Goal: Information Seeking & Learning: Learn about a topic

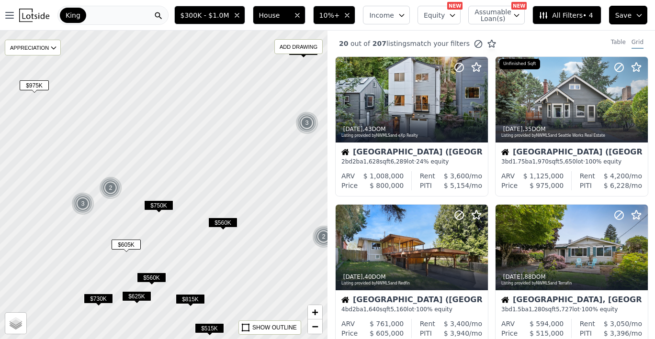
drag, startPoint x: 238, startPoint y: 152, endPoint x: 244, endPoint y: 180, distance: 28.8
click at [244, 184] on div at bounding box center [163, 185] width 393 height 371
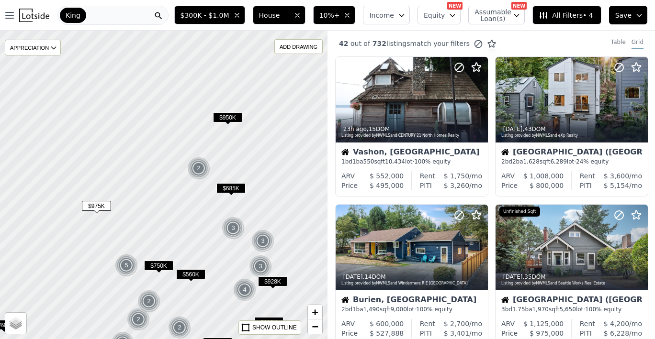
drag, startPoint x: 213, startPoint y: 171, endPoint x: 171, endPoint y: 229, distance: 71.2
click at [168, 234] on div at bounding box center [163, 185] width 393 height 371
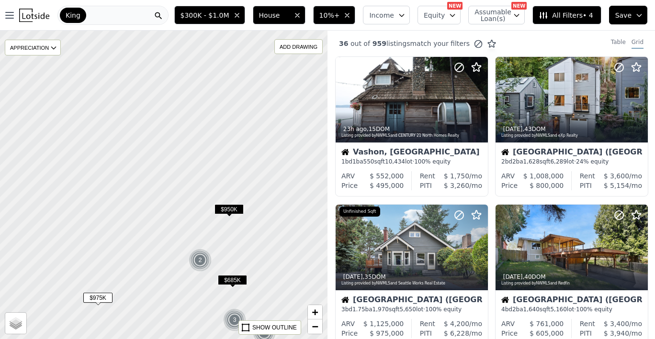
drag, startPoint x: 196, startPoint y: 130, endPoint x: 200, endPoint y: 208, distance: 77.6
click at [198, 222] on div at bounding box center [163, 185] width 393 height 371
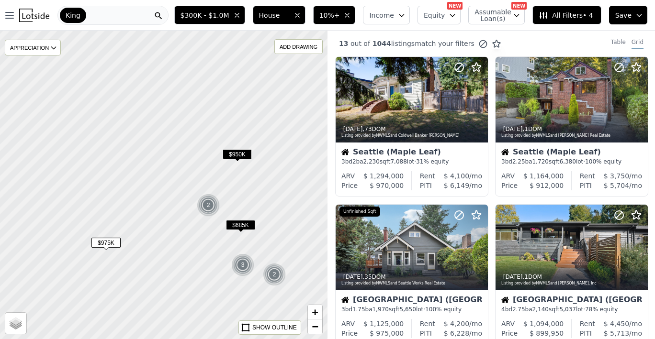
drag, startPoint x: 212, startPoint y: 144, endPoint x: 211, endPoint y: 112, distance: 31.6
click at [211, 110] on div at bounding box center [164, 179] width 393 height 371
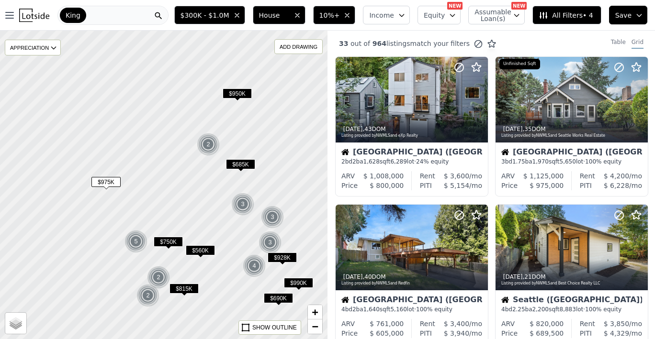
drag, startPoint x: 215, startPoint y: 190, endPoint x: 220, endPoint y: 155, distance: 35.7
click at [219, 156] on div at bounding box center [163, 185] width 393 height 371
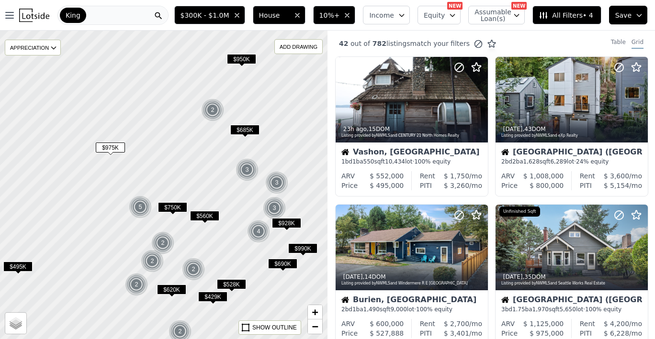
click at [210, 215] on span "$560K" at bounding box center [204, 216] width 29 height 10
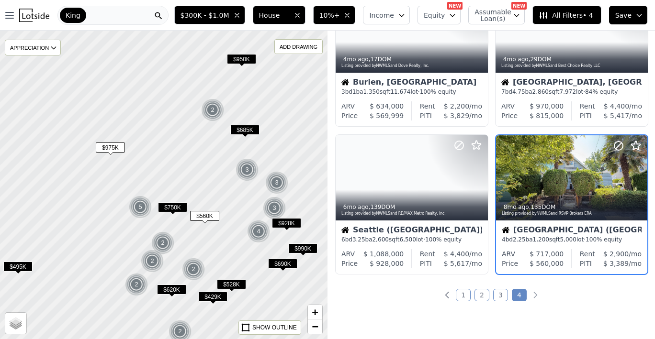
scroll to position [222, 0]
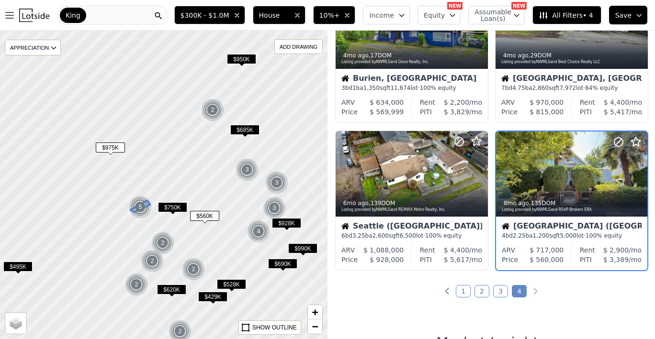
click at [140, 207] on div "5" at bounding box center [140, 207] width 23 height 23
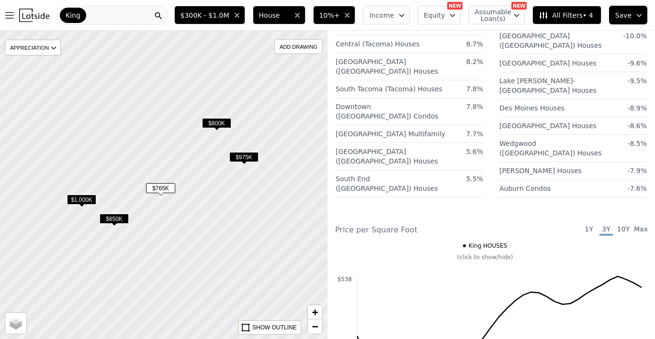
click at [237, 159] on span "$975K" at bounding box center [243, 157] width 29 height 10
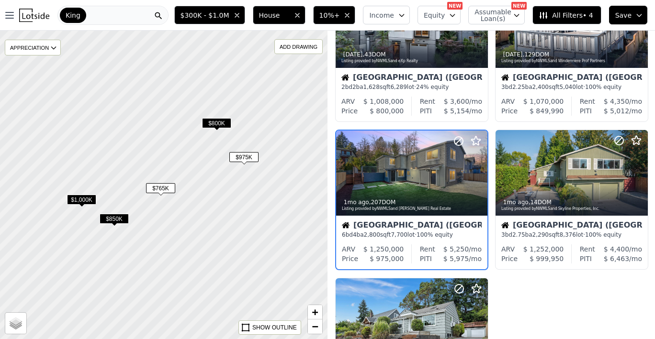
scroll to position [74, 0]
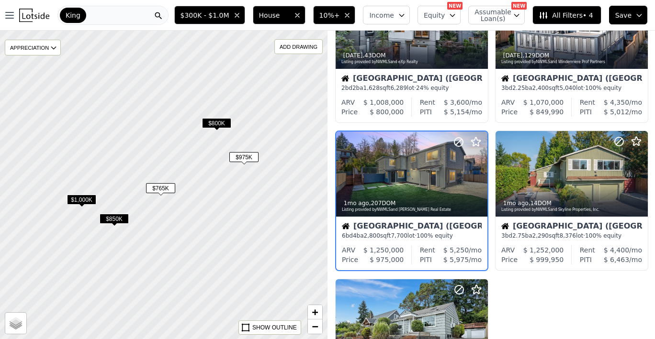
click at [217, 128] on span "$800K" at bounding box center [216, 123] width 29 height 10
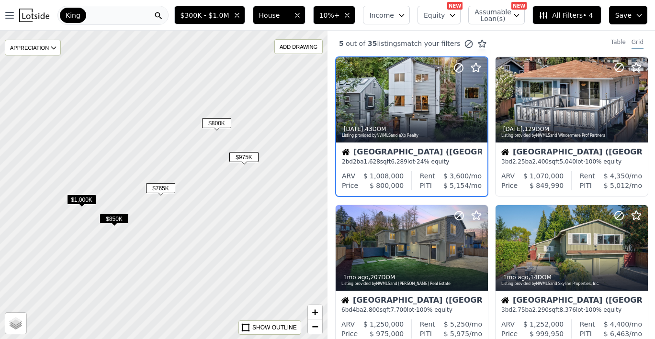
scroll to position [0, 0]
click at [162, 191] on span "$765K" at bounding box center [160, 188] width 29 height 10
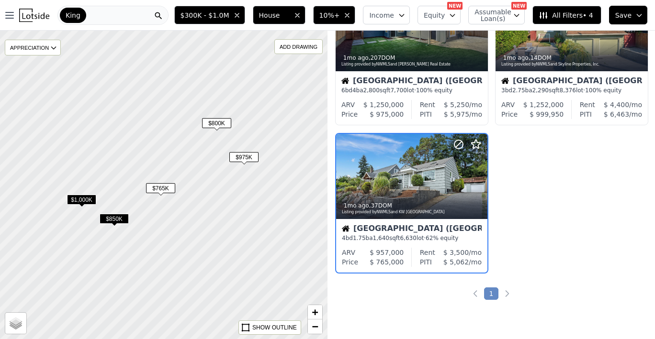
scroll to position [222, 0]
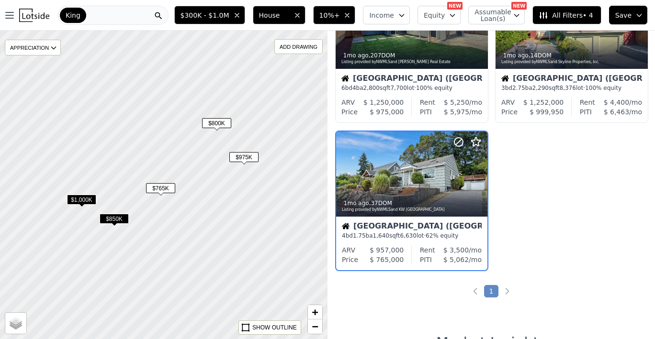
click at [164, 189] on span "$765K" at bounding box center [160, 188] width 29 height 10
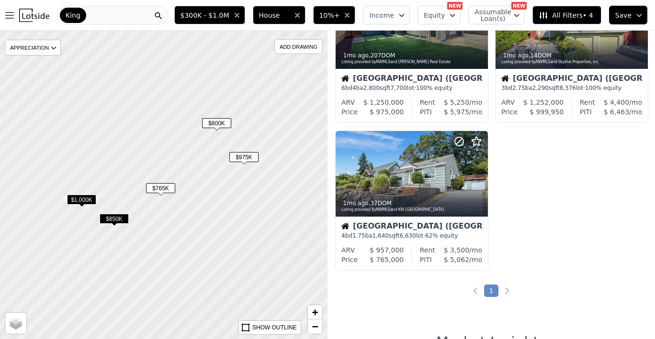
click at [114, 218] on span "$850K" at bounding box center [114, 219] width 29 height 10
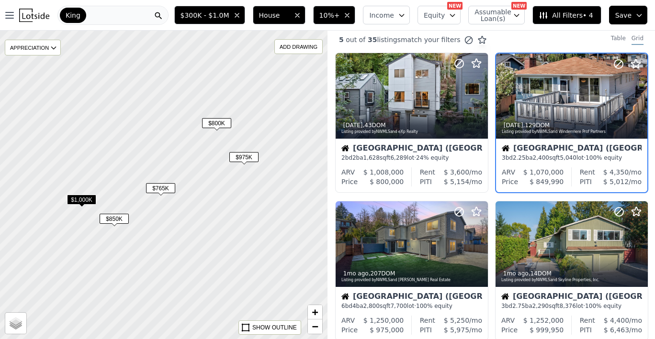
scroll to position [0, 0]
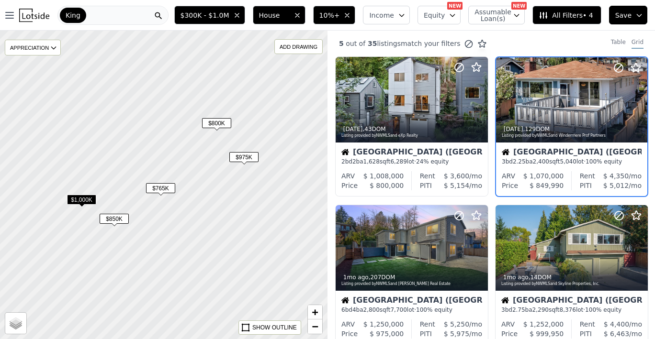
click at [75, 197] on span "$1,000K" at bounding box center [81, 200] width 29 height 10
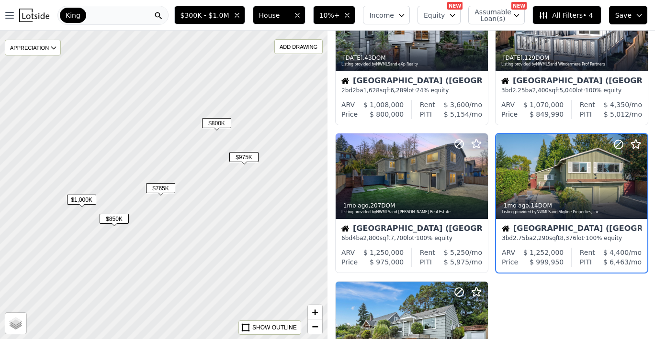
scroll to position [74, 0]
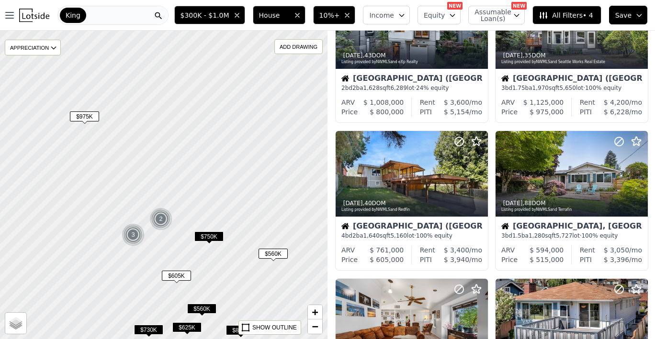
drag, startPoint x: 192, startPoint y: 172, endPoint x: 186, endPoint y: 194, distance: 22.7
click at [186, 194] on div at bounding box center [163, 185] width 393 height 371
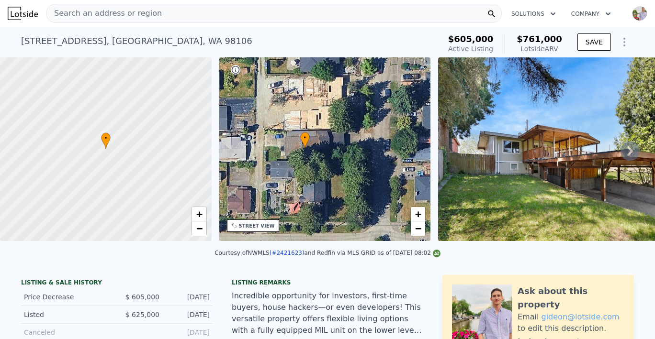
click at [175, 14] on div "Search an address or region" at bounding box center [274, 13] width 456 height 19
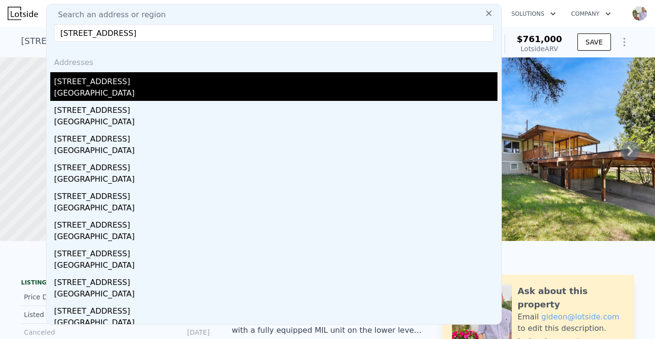
type input "4817 42nd Ave SW, Seattle, WA 98116"
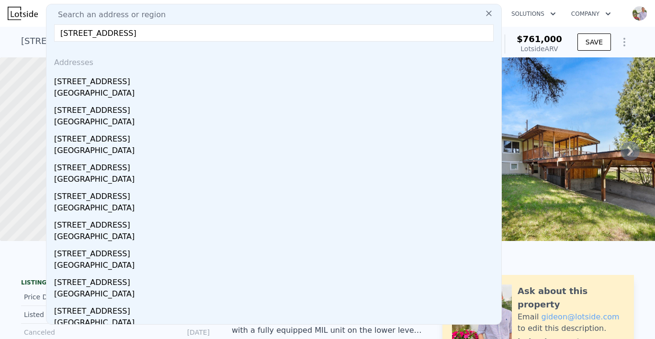
click at [104, 93] on div "Seattle, WA 98116" at bounding box center [275, 94] width 443 height 13
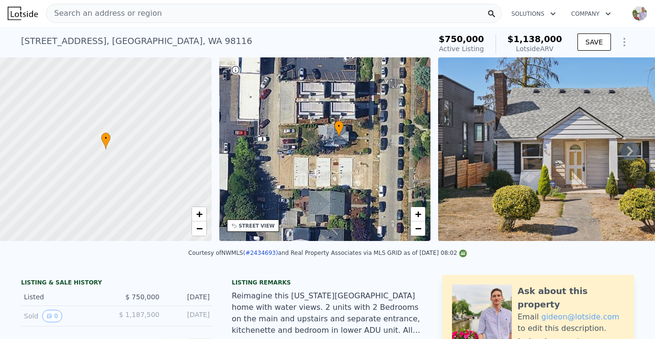
drag, startPoint x: 301, startPoint y: 157, endPoint x: 316, endPoint y: 144, distance: 19.3
click at [316, 145] on div "• + −" at bounding box center [324, 149] width 211 height 184
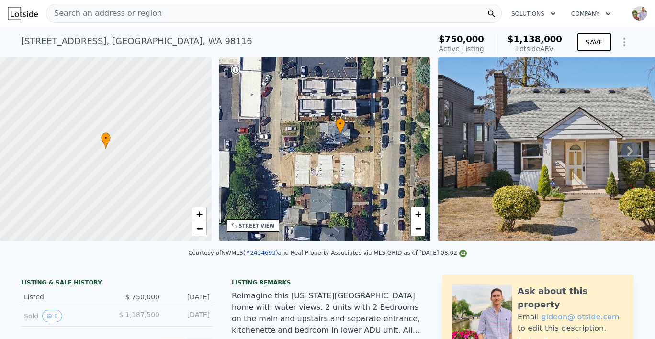
drag, startPoint x: 307, startPoint y: 143, endPoint x: 308, endPoint y: 134, distance: 8.7
click at [308, 134] on div "• + −" at bounding box center [324, 149] width 211 height 184
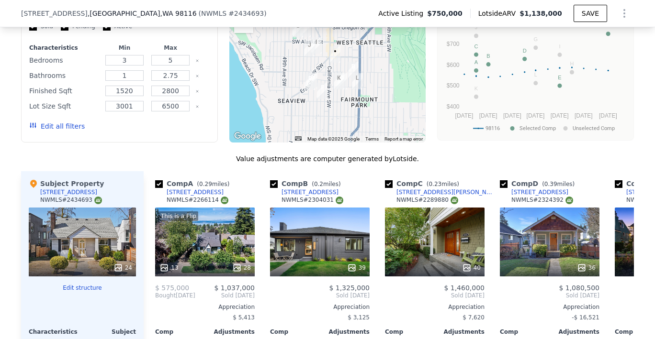
scroll to position [944, 0]
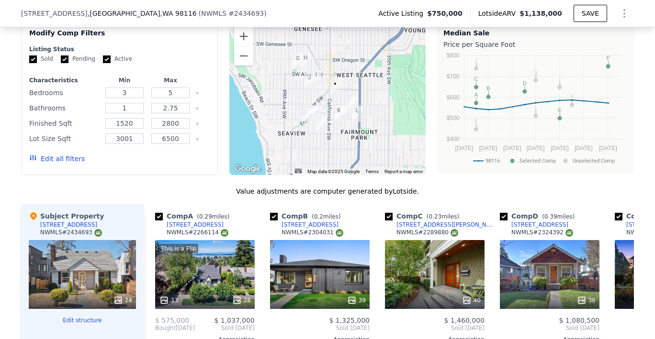
click at [323, 90] on div at bounding box center [327, 98] width 197 height 153
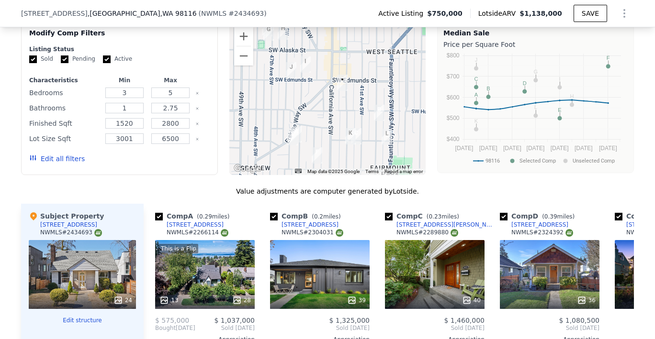
click at [333, 91] on div at bounding box center [327, 98] width 197 height 153
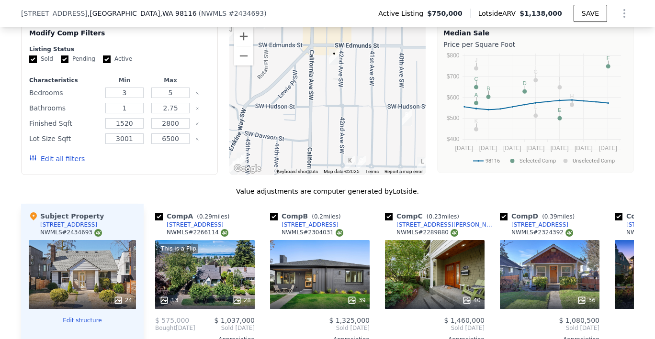
drag, startPoint x: 326, startPoint y: 79, endPoint x: 322, endPoint y: 76, distance: 5.5
click at [322, 76] on div at bounding box center [327, 98] width 197 height 153
click at [238, 50] on button "Zoom out" at bounding box center [243, 55] width 19 height 19
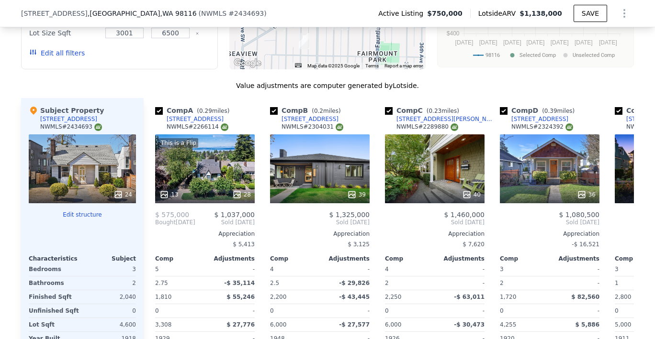
scroll to position [916, 0]
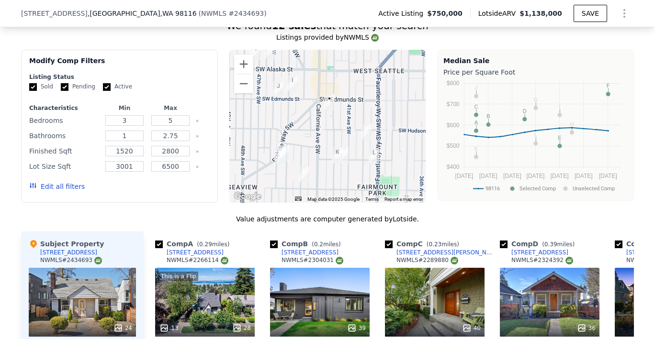
click at [314, 268] on div "39" at bounding box center [320, 302] width 100 height 69
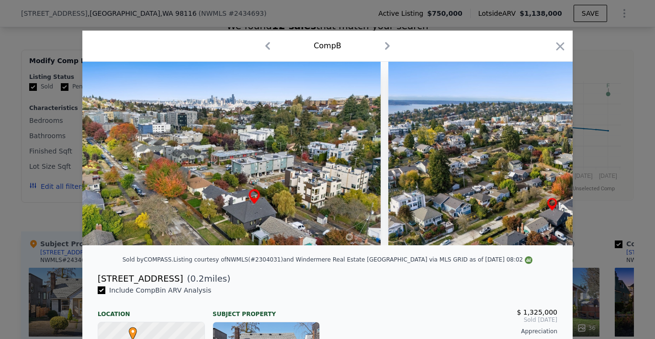
scroll to position [0, 10663]
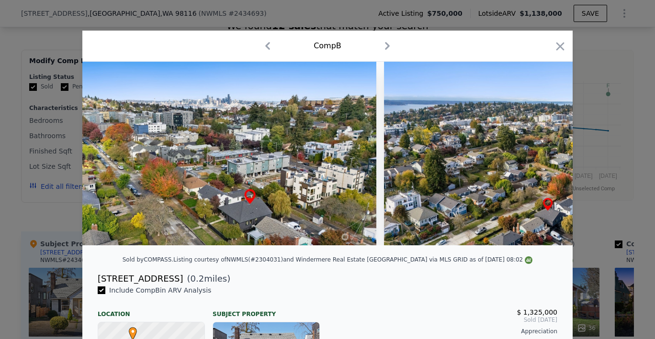
drag, startPoint x: 558, startPoint y: 44, endPoint x: 554, endPoint y: 51, distance: 8.6
click at [558, 44] on icon "button" at bounding box center [559, 46] width 13 height 13
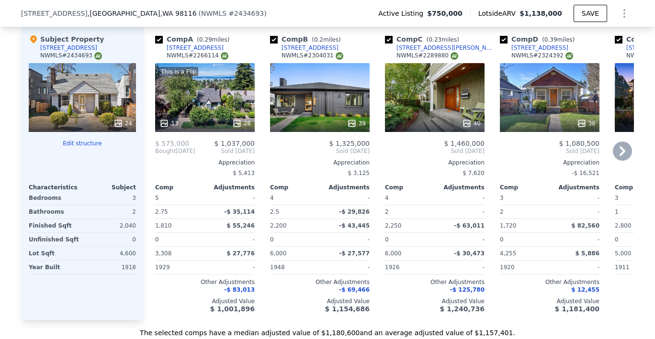
scroll to position [1111, 0]
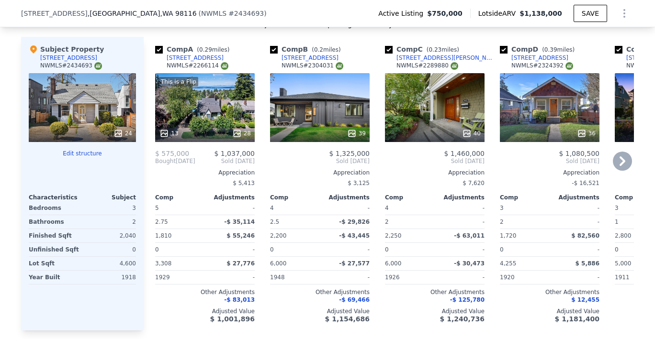
click at [180, 100] on div "This is a Flip 13 28" at bounding box center [205, 107] width 100 height 69
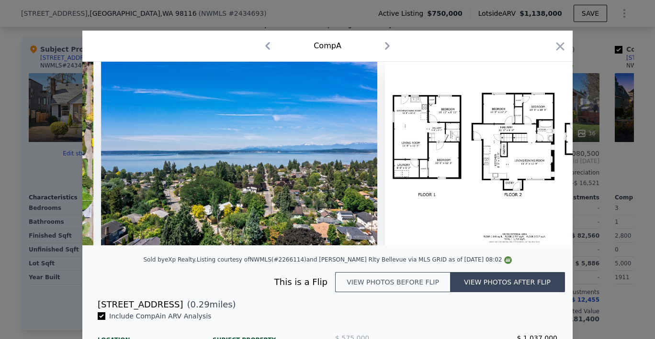
scroll to position [0, 7373]
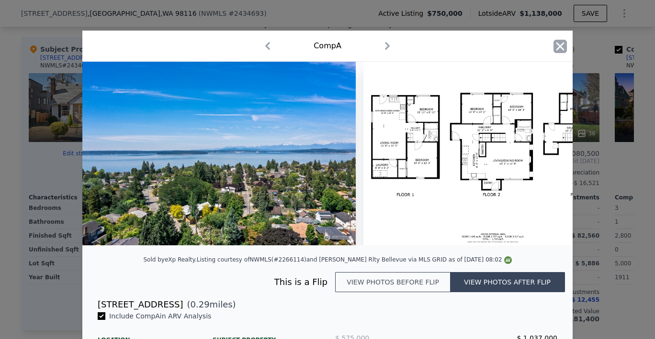
click at [556, 49] on icon "button" at bounding box center [560, 46] width 8 height 8
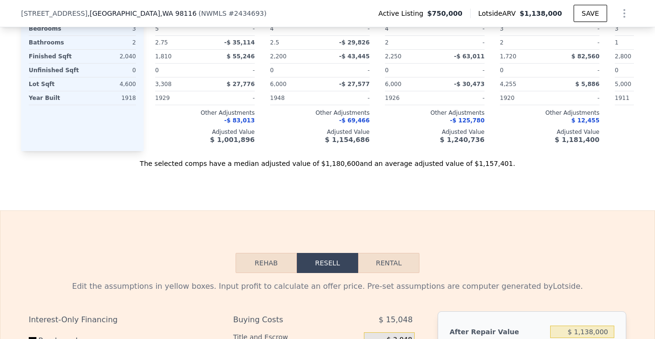
scroll to position [1385, 0]
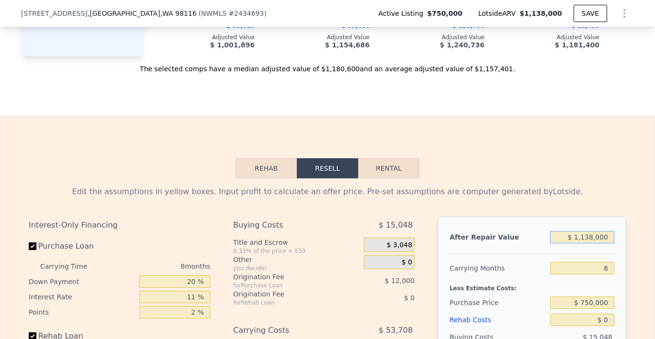
click at [595, 231] on input "$ 1,138,000" at bounding box center [582, 237] width 64 height 12
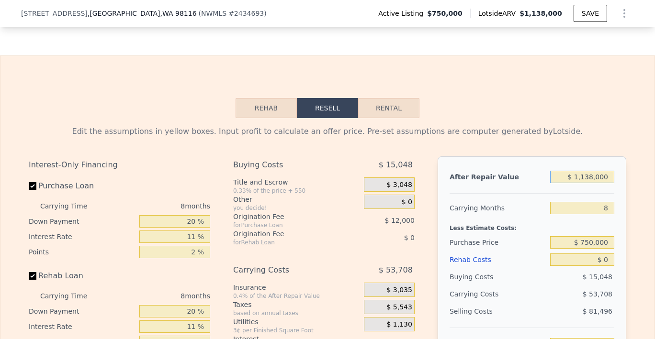
click at [596, 172] on input "$ 1,138,000" at bounding box center [582, 177] width 64 height 12
click at [595, 172] on input "$ 1,138,000" at bounding box center [582, 177] width 64 height 12
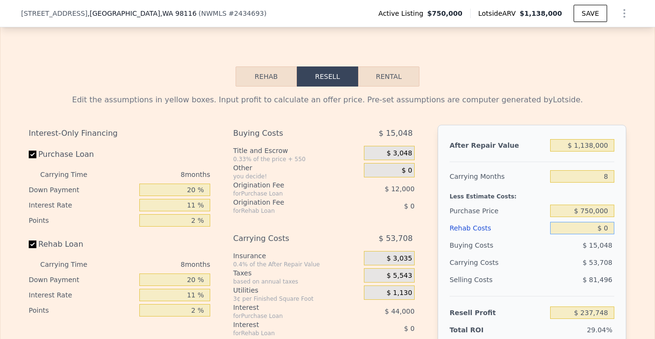
click at [607, 227] on input "$ 0" at bounding box center [582, 228] width 64 height 12
type input "$ 020"
type input "$ 237,728"
type input "$ 0200"
type input "$ 237,537"
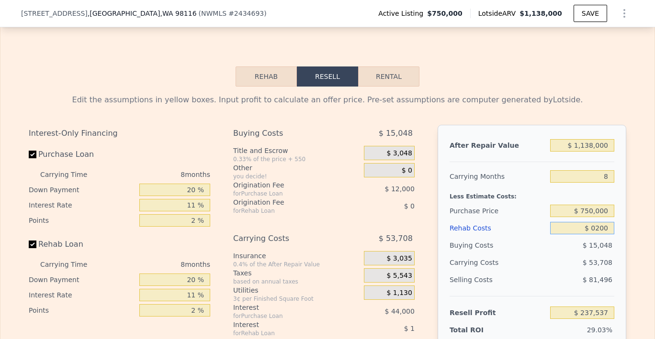
type input "$ 02,000"
type input "$ 235,596"
type input "$ 020,000"
type input "$ 216,252"
type input "$ 0200,000"
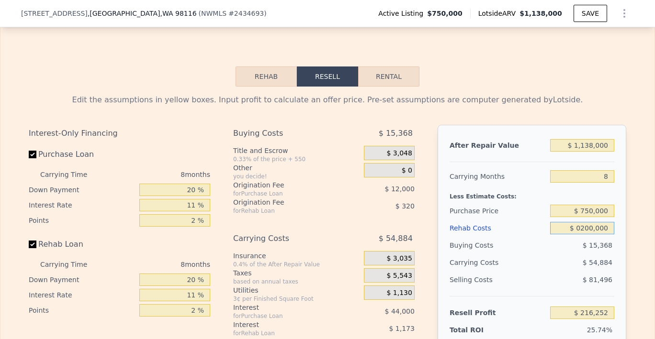
type input "$ 22,812"
click at [579, 223] on input "$ 0200,000" at bounding box center [582, 228] width 64 height 12
type input "$ 200,000"
click at [620, 220] on div "After Repair Value $ 1,138,000 Carrying Months 8 Less Estimate Costs: Purchase …" at bounding box center [531, 258] width 189 height 266
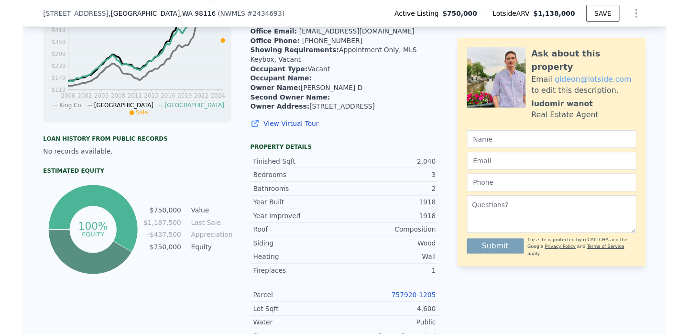
scroll to position [0, 0]
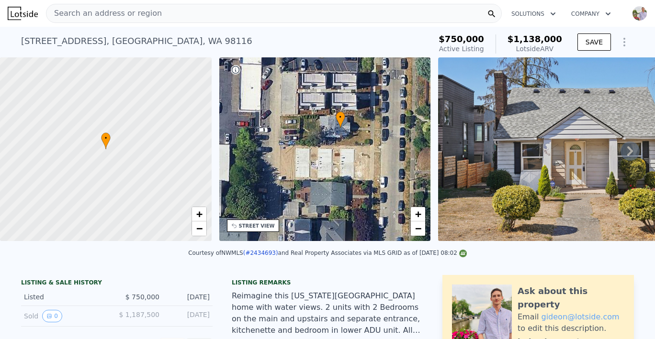
click at [114, 46] on div "4817 42nd Ave SW , Seattle , WA 98116" at bounding box center [136, 40] width 231 height 13
click at [114, 45] on div "4817 42nd Ave SW , Seattle , WA 98116" at bounding box center [136, 40] width 231 height 13
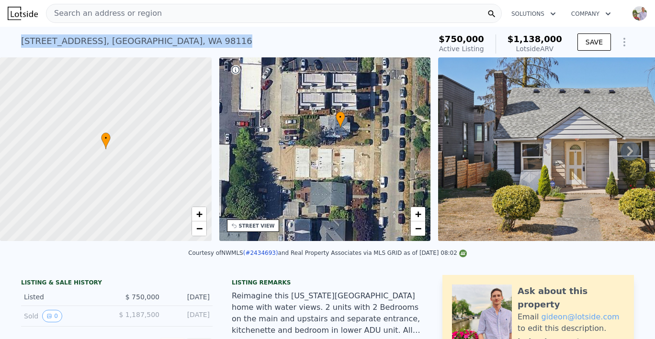
click at [114, 45] on div "4817 42nd Ave SW , Seattle , WA 98116" at bounding box center [136, 40] width 231 height 13
copy div "4817 42nd Ave SW , Seattle , WA 98116 Active at $750k (~ARV $1.138m )"
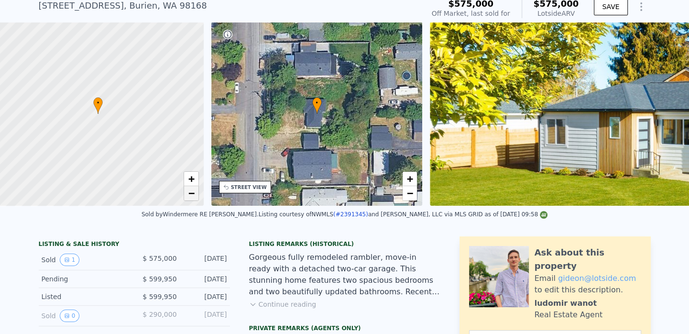
scroll to position [0, 4]
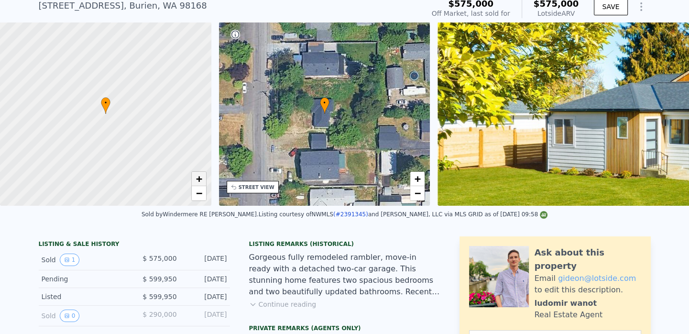
click at [199, 178] on span "+" at bounding box center [199, 179] width 6 height 12
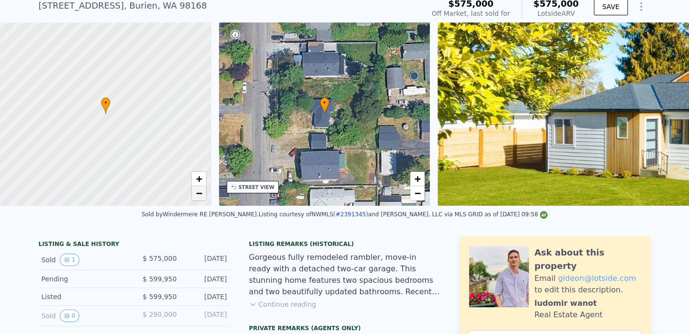
click at [196, 193] on span "−" at bounding box center [199, 193] width 6 height 12
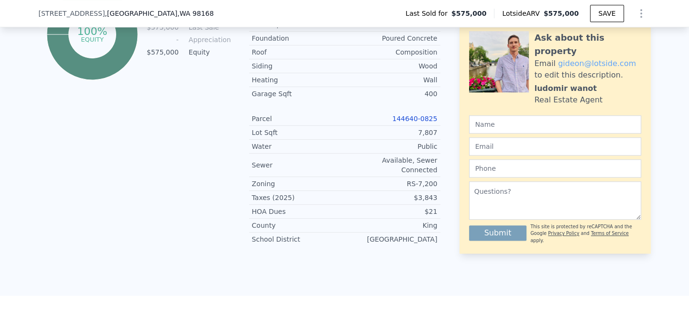
scroll to position [868, 0]
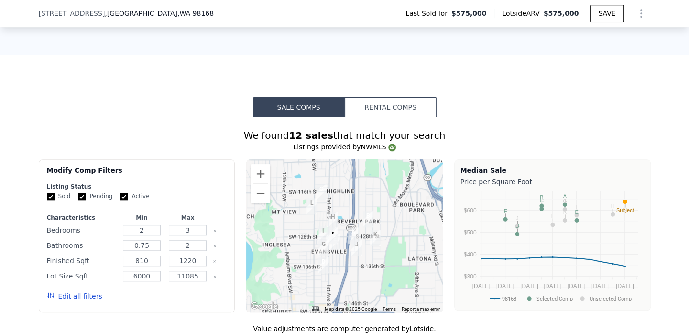
drag, startPoint x: 295, startPoint y: 177, endPoint x: 442, endPoint y: 1, distance: 228.6
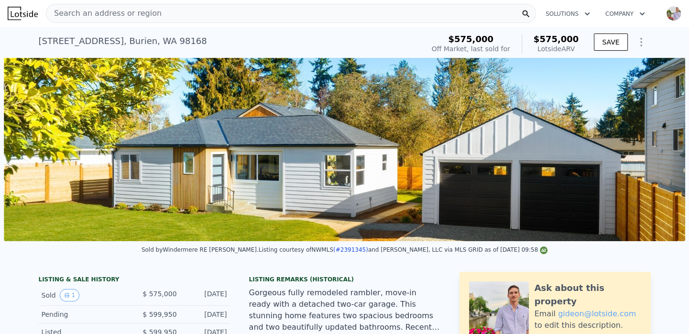
click at [114, 10] on span "Search an address or region" at bounding box center [103, 13] width 115 height 11
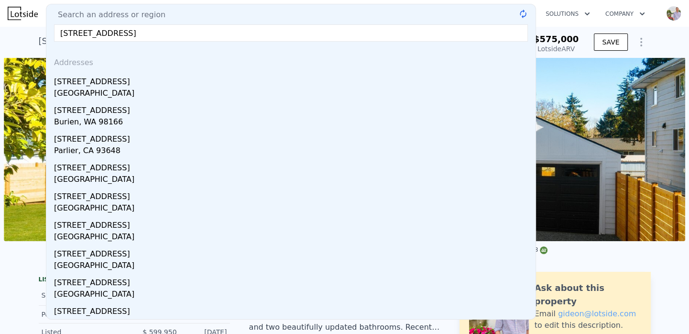
type input "13610 8th ave sw, burien"
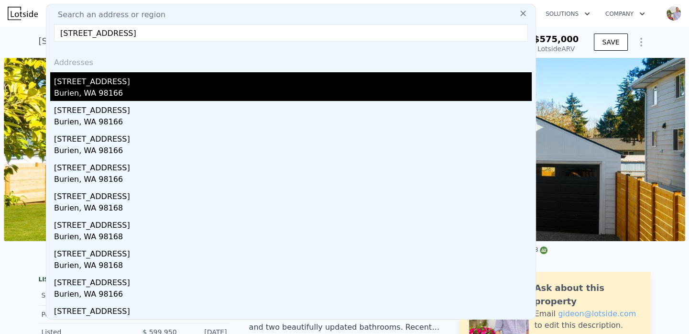
click at [95, 90] on div "Burien, WA 98166" at bounding box center [293, 94] width 478 height 13
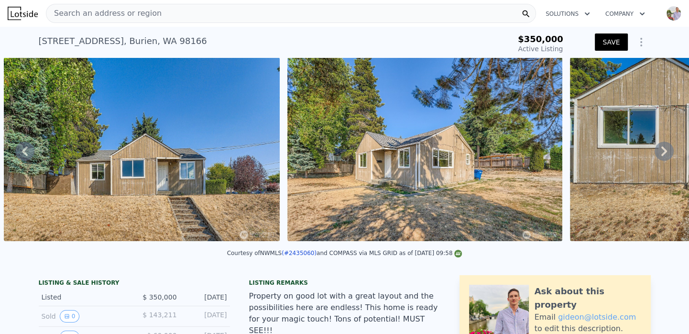
click at [639, 42] on icon "Show Options" at bounding box center [641, 41] width 11 height 11
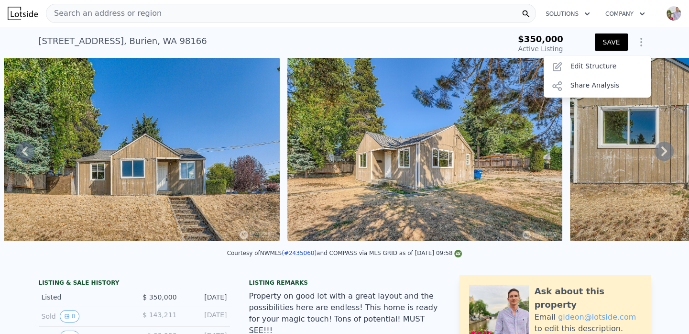
click at [641, 42] on icon "Show Options" at bounding box center [641, 42] width 1 height 8
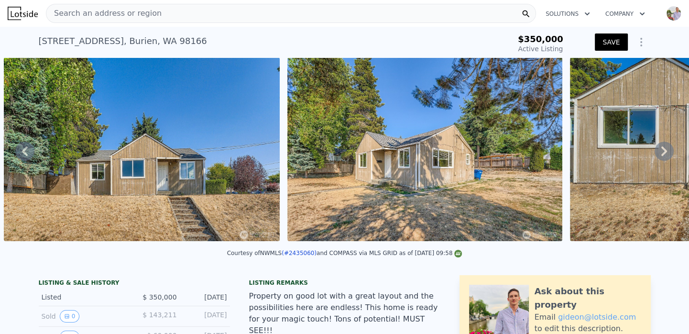
click at [641, 43] on icon "Show Options" at bounding box center [641, 42] width 1 height 8
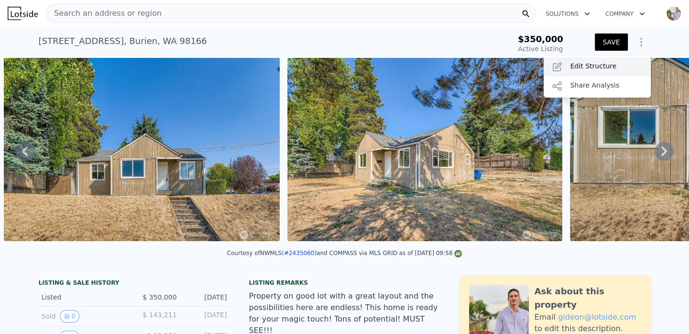
click at [612, 67] on div "Edit Structure" at bounding box center [597, 66] width 107 height 19
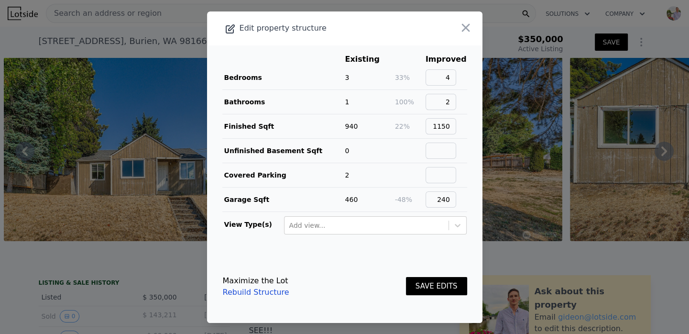
click at [438, 284] on button "SAVE EDITS" at bounding box center [436, 286] width 61 height 19
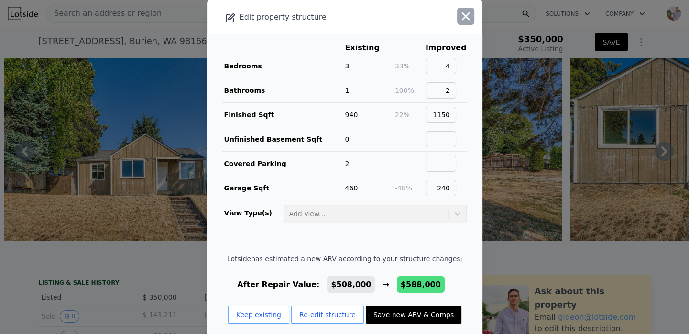
click at [462, 18] on icon "button" at bounding box center [466, 16] width 8 height 8
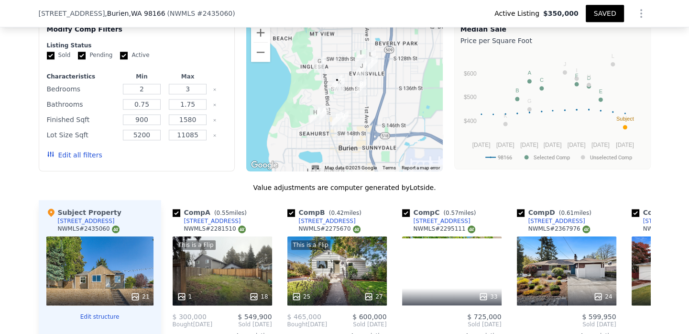
scroll to position [1112, 0]
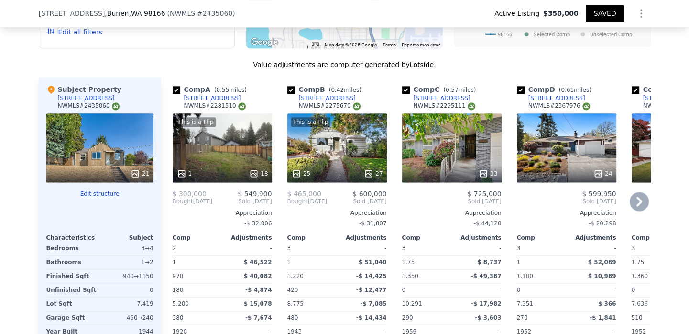
click at [343, 126] on div "This is a Flip 25 27" at bounding box center [338, 147] width 100 height 69
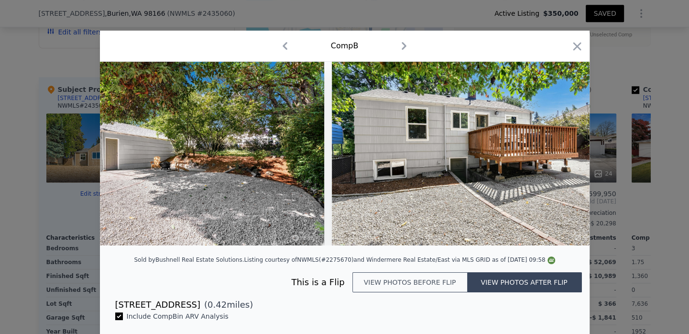
scroll to position [0, 7143]
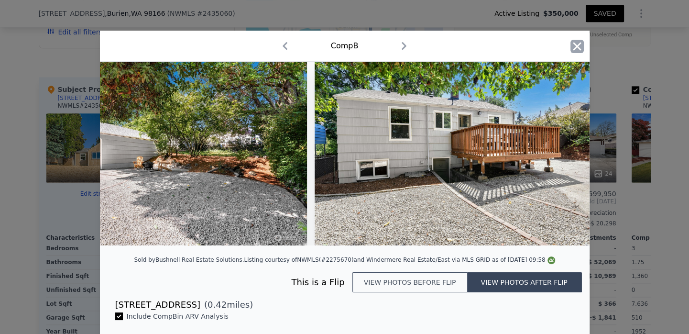
click at [571, 46] on icon "button" at bounding box center [577, 46] width 13 height 13
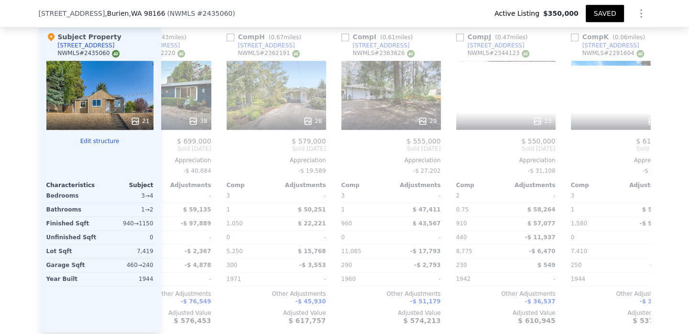
scroll to position [0, 751]
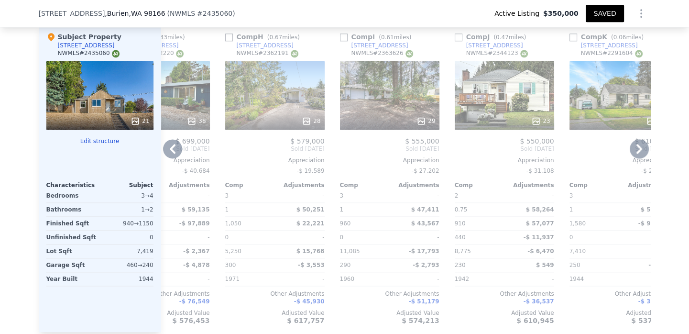
click at [381, 84] on div "29" at bounding box center [390, 95] width 100 height 69
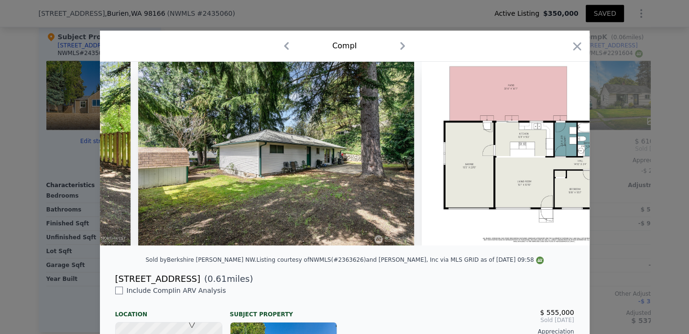
scroll to position [0, 7697]
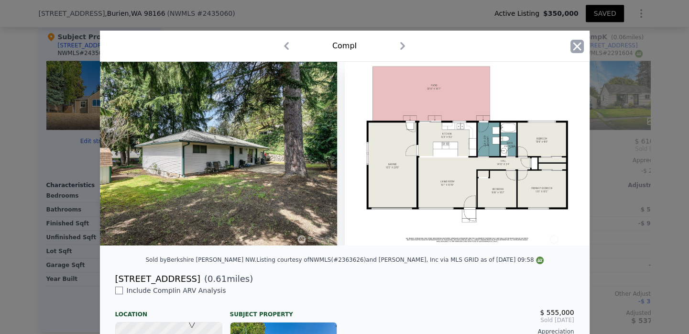
click at [571, 46] on icon "button" at bounding box center [577, 46] width 13 height 13
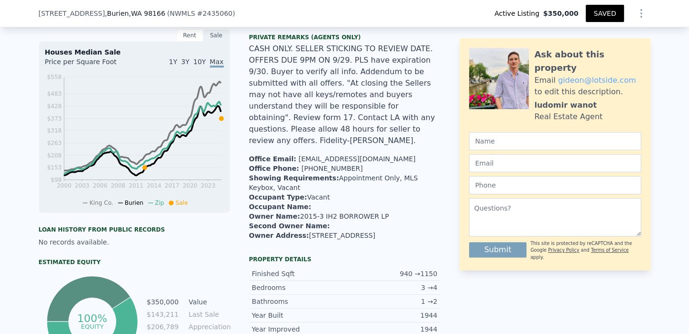
scroll to position [489, 0]
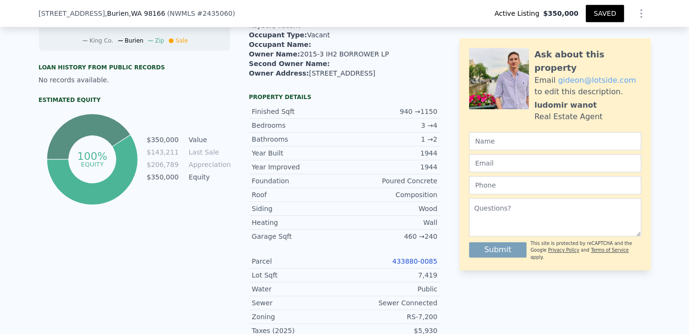
click at [409, 257] on link "433880-0085" at bounding box center [414, 261] width 45 height 8
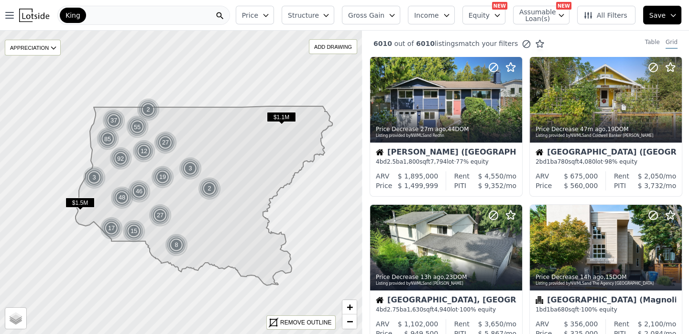
click at [258, 14] on span "Price" at bounding box center [250, 16] width 16 height 10
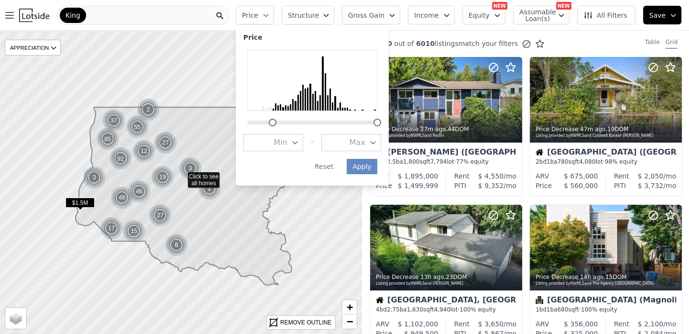
drag, startPoint x: 258, startPoint y: 120, endPoint x: 282, endPoint y: 121, distance: 24.4
click at [277, 121] on div at bounding box center [273, 123] width 8 height 8
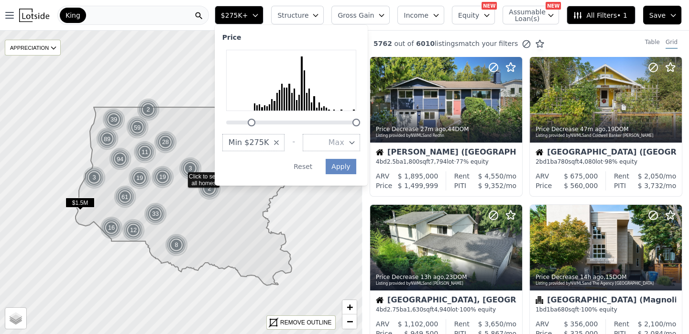
click at [278, 141] on icon "button" at bounding box center [277, 143] width 4 height 4
click at [278, 141] on icon "button" at bounding box center [274, 143] width 8 height 8
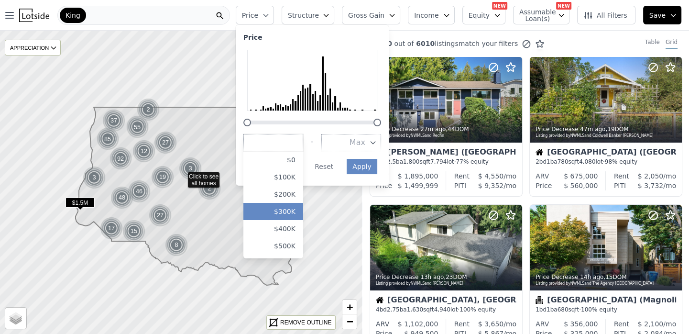
click at [294, 209] on button "$300K" at bounding box center [274, 211] width 60 height 17
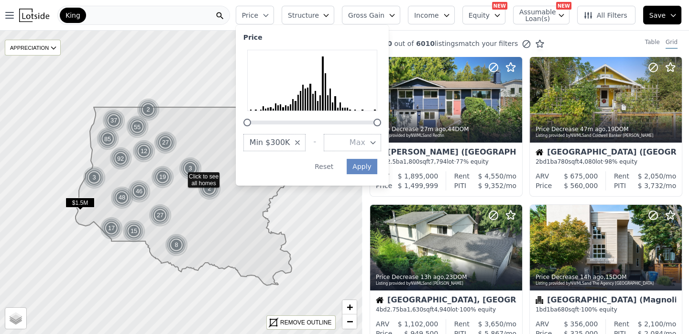
click at [360, 147] on span "Max" at bounding box center [358, 142] width 16 height 11
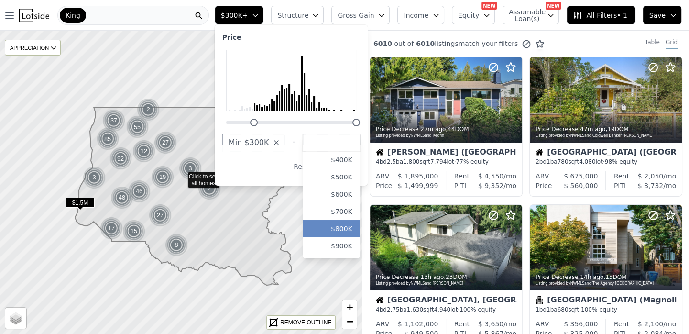
scroll to position [10, 0]
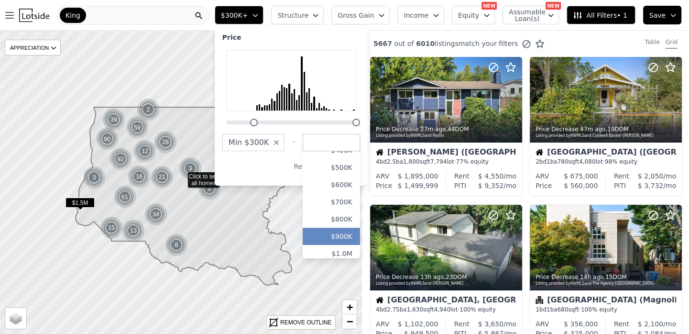
click at [350, 237] on button "$900K" at bounding box center [331, 236] width 57 height 17
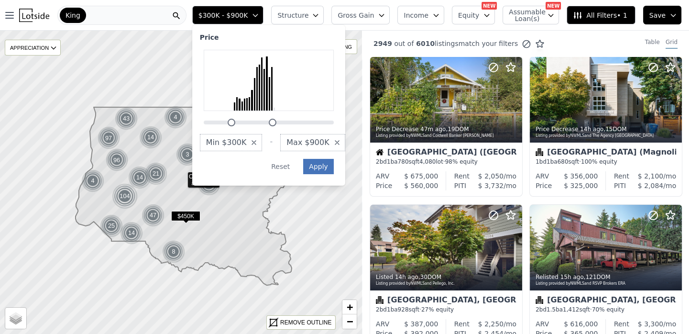
click at [332, 169] on button "Apply" at bounding box center [318, 166] width 31 height 15
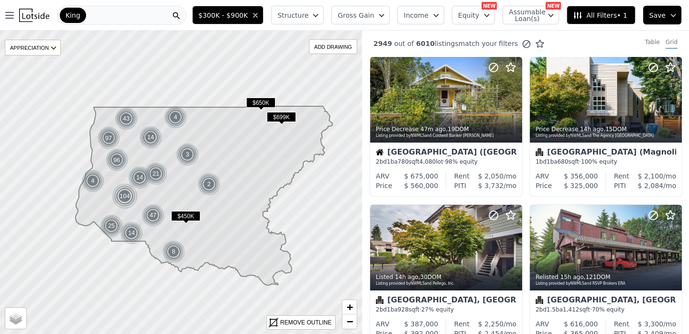
click at [305, 11] on span "Structure" at bounding box center [293, 16] width 31 height 10
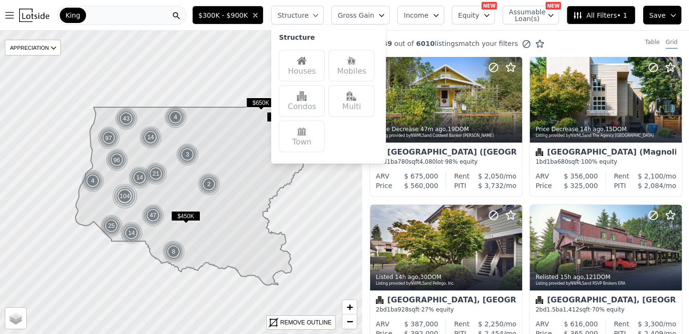
click at [308, 67] on div "Houses" at bounding box center [302, 66] width 46 height 32
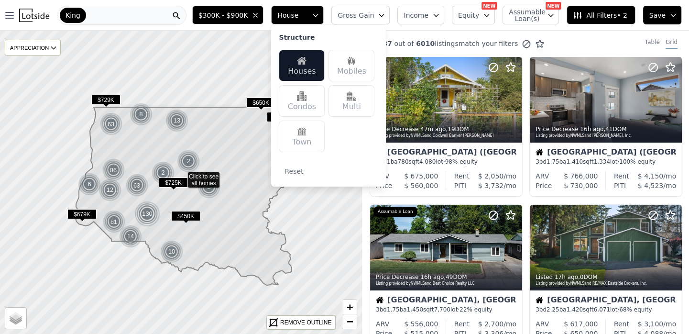
click at [189, 6] on div "Open main menu King" at bounding box center [96, 15] width 185 height 19
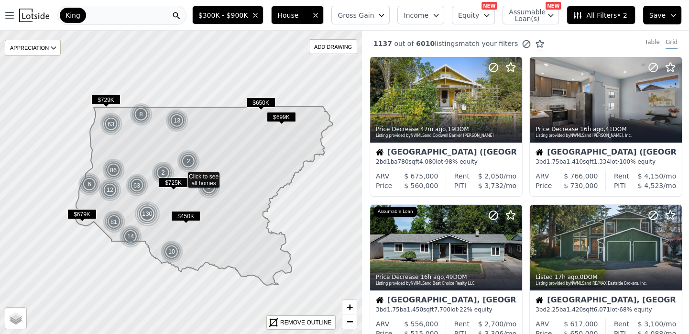
click at [601, 14] on span "All Filters • 2" at bounding box center [600, 16] width 54 height 10
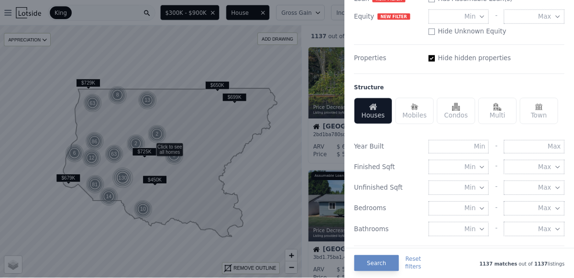
scroll to position [300, 0]
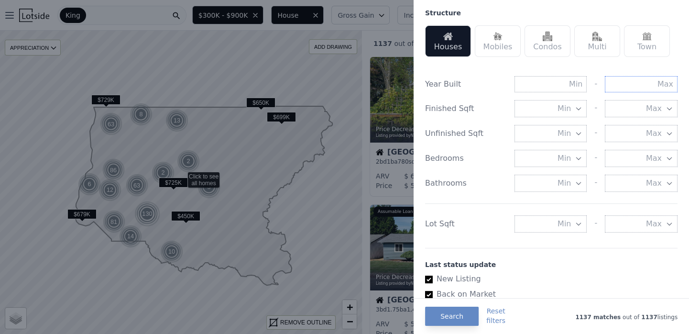
click at [655, 89] on input "text" at bounding box center [641, 84] width 73 height 16
type input "1990"
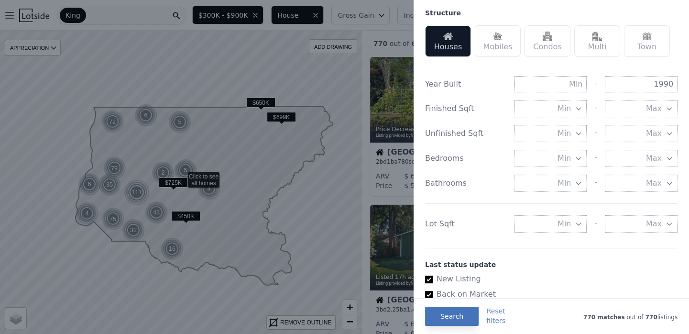
click at [450, 319] on button "Search" at bounding box center [452, 316] width 54 height 19
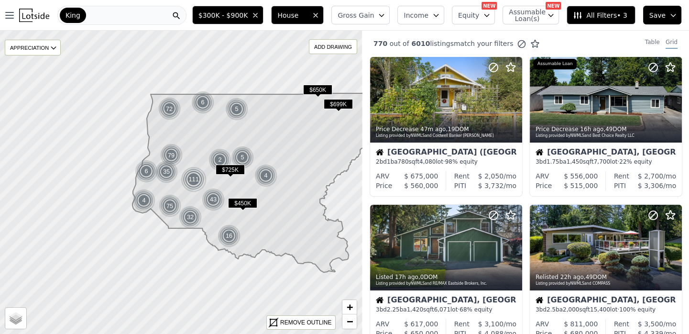
drag, startPoint x: 110, startPoint y: 195, endPoint x: 151, endPoint y: 186, distance: 42.2
click at [151, 186] on icon at bounding box center [261, 182] width 257 height 179
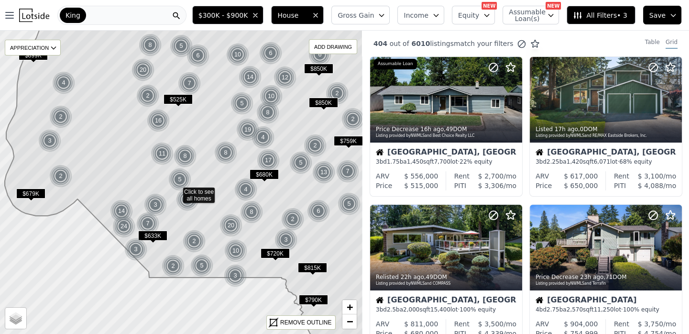
click at [199, 174] on icon at bounding box center [200, 192] width 390 height 365
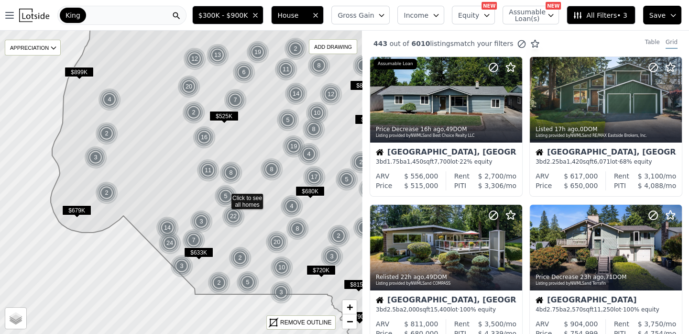
drag, startPoint x: 175, startPoint y: 219, endPoint x: 218, endPoint y: 236, distance: 46.2
click at [218, 236] on icon at bounding box center [247, 199] width 392 height 366
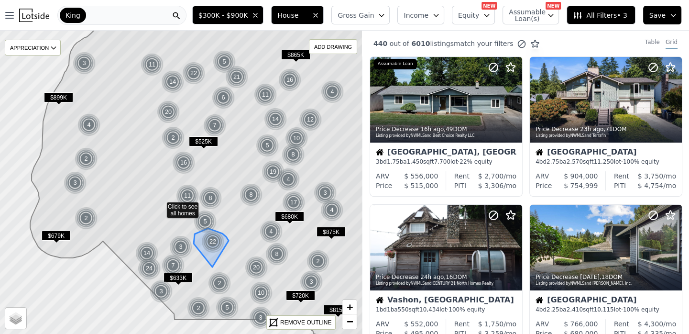
click at [237, 228] on icon at bounding box center [204, 208] width 348 height 366
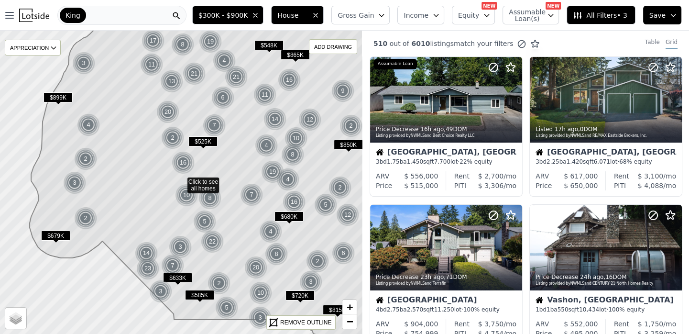
click at [374, 17] on span "Gross Gain" at bounding box center [356, 16] width 36 height 10
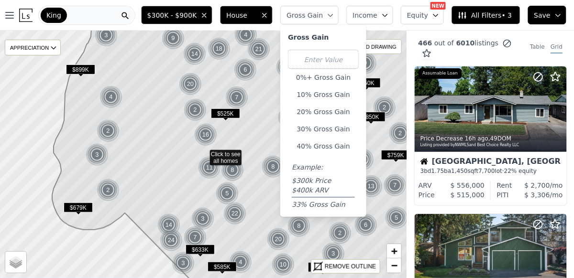
scroll to position [0, 2]
click at [263, 122] on icon at bounding box center [250, 155] width 397 height 300
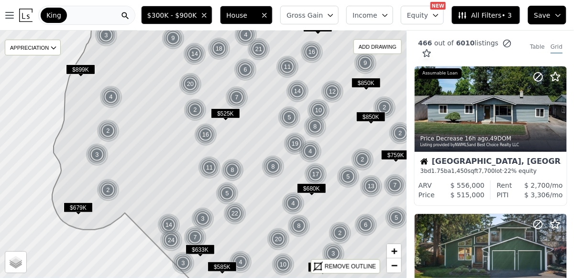
click at [311, 13] on span "Gross Gain" at bounding box center [305, 16] width 36 height 10
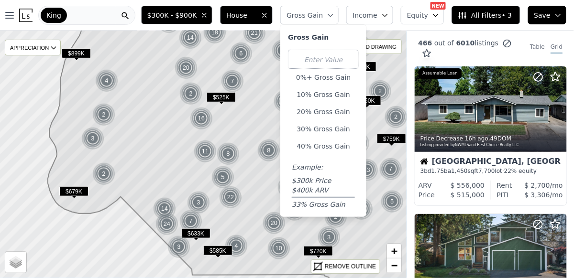
drag, startPoint x: 193, startPoint y: 191, endPoint x: 189, endPoint y: 177, distance: 15.4
click at [189, 177] on icon at bounding box center [246, 139] width 397 height 300
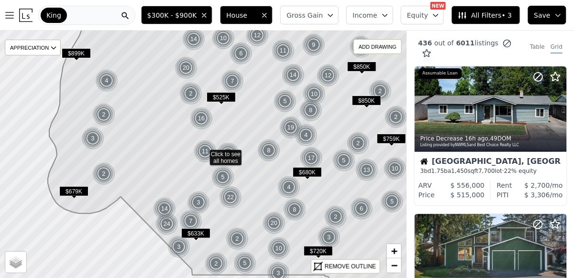
click at [317, 19] on span "Gross Gain" at bounding box center [305, 16] width 36 height 10
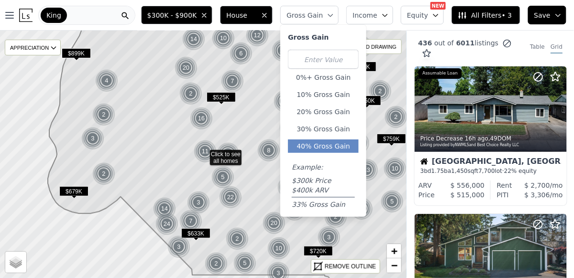
click at [331, 148] on button "40% Gross Gain" at bounding box center [323, 146] width 71 height 13
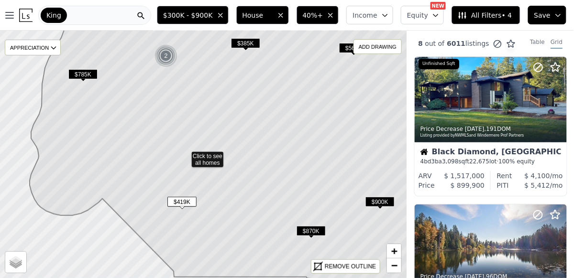
drag, startPoint x: 268, startPoint y: 188, endPoint x: 236, endPoint y: 198, distance: 33.3
click at [238, 201] on icon at bounding box center [230, 157] width 401 height 300
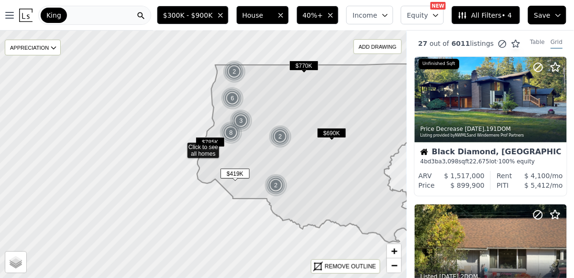
drag, startPoint x: 314, startPoint y: 160, endPoint x: 304, endPoint y: 158, distance: 10.2
click at [304, 158] on icon at bounding box center [311, 153] width 229 height 179
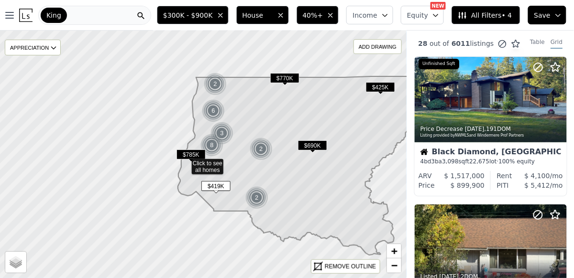
click at [250, 179] on icon at bounding box center [304, 166] width 252 height 179
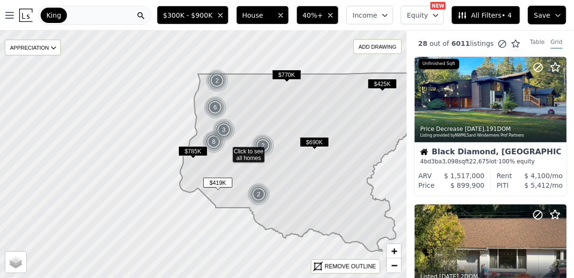
drag, startPoint x: 248, startPoint y: 177, endPoint x: 259, endPoint y: 171, distance: 12.2
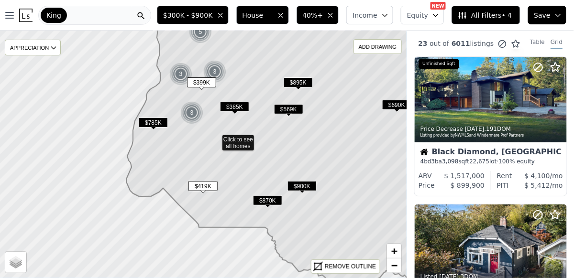
drag, startPoint x: 236, startPoint y: 184, endPoint x: 244, endPoint y: 176, distance: 10.8
click at [244, 176] on icon at bounding box center [294, 141] width 334 height 300
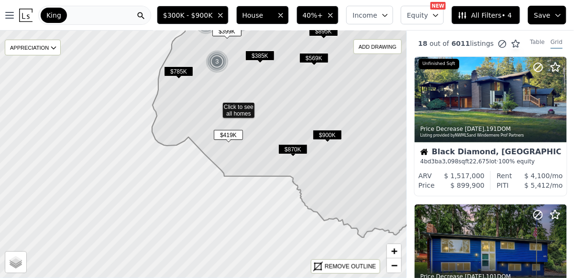
drag, startPoint x: 217, startPoint y: 213, endPoint x: 230, endPoint y: 166, distance: 48.6
click at [230, 166] on icon at bounding box center [307, 98] width 310 height 279
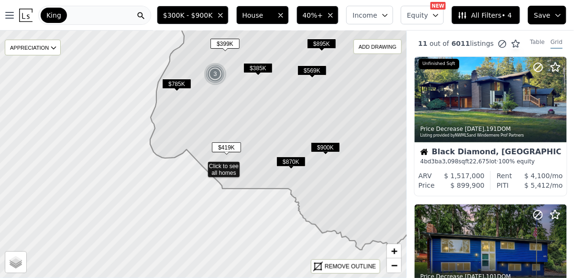
drag, startPoint x: 256, startPoint y: 116, endPoint x: 252, endPoint y: 161, distance: 44.7
click at [252, 161] on icon at bounding box center [298, 134] width 297 height 232
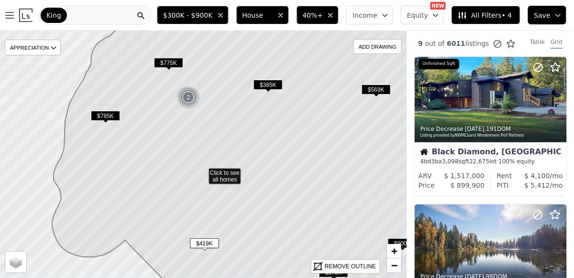
drag, startPoint x: 218, startPoint y: 121, endPoint x: 218, endPoint y: 142, distance: 21.1
click at [218, 140] on icon at bounding box center [250, 173] width 396 height 300
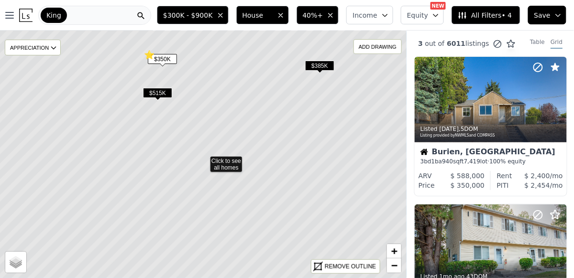
drag, startPoint x: 212, startPoint y: 133, endPoint x: 216, endPoint y: 156, distance: 22.8
click at [216, 154] on icon at bounding box center [204, 161] width 490 height 300
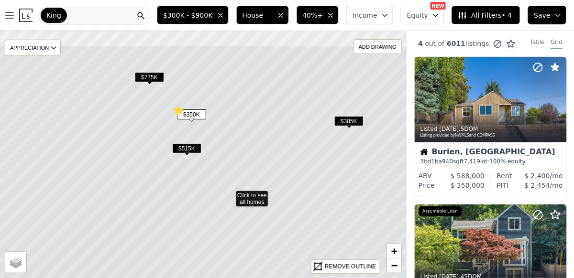
drag, startPoint x: 214, startPoint y: 111, endPoint x: 241, endPoint y: 150, distance: 46.8
click at [241, 150] on icon at bounding box center [230, 195] width 490 height 300
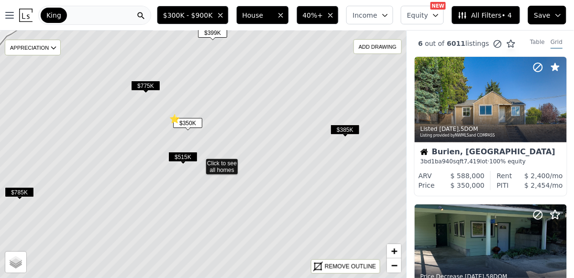
drag, startPoint x: 282, startPoint y: 161, endPoint x: 278, endPoint y: 178, distance: 17.4
click at [278, 179] on icon at bounding box center [200, 163] width 490 height 300
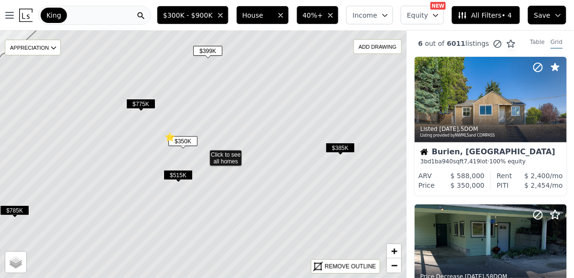
click at [187, 141] on span "$350K" at bounding box center [182, 141] width 29 height 10
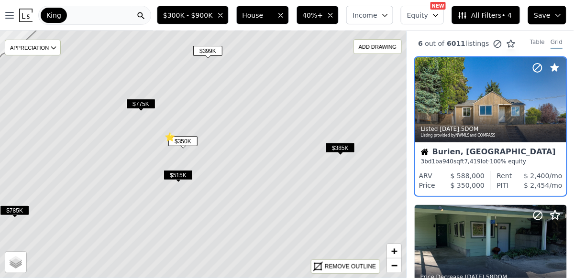
click at [176, 173] on span "$515K" at bounding box center [178, 175] width 29 height 10
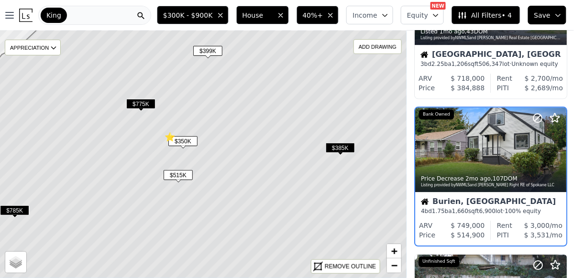
scroll to position [548, 0]
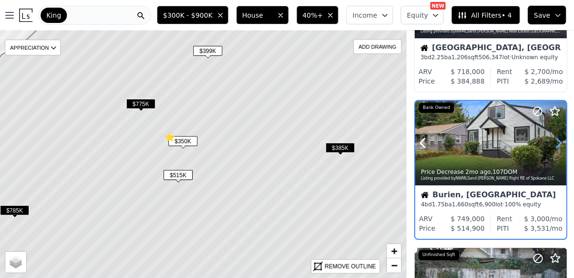
click at [554, 135] on icon at bounding box center [558, 142] width 15 height 15
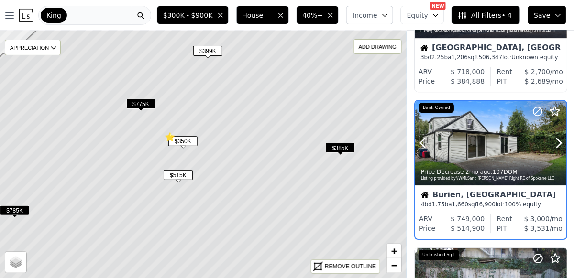
click at [552, 135] on div at bounding box center [535, 131] width 61 height 61
click at [206, 102] on icon at bounding box center [203, 155] width 490 height 300
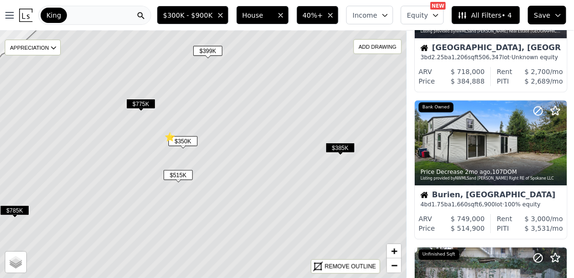
click at [142, 103] on span "$775K" at bounding box center [140, 104] width 29 height 10
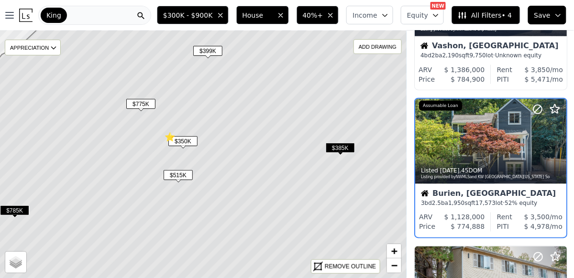
scroll to position [252, 0]
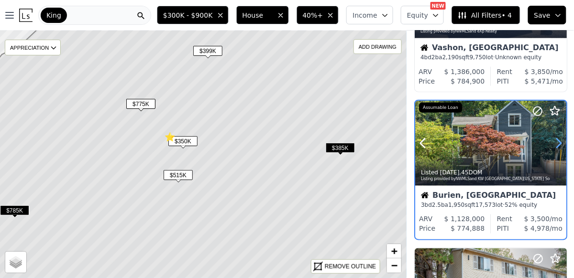
click at [558, 145] on icon at bounding box center [558, 143] width 15 height 15
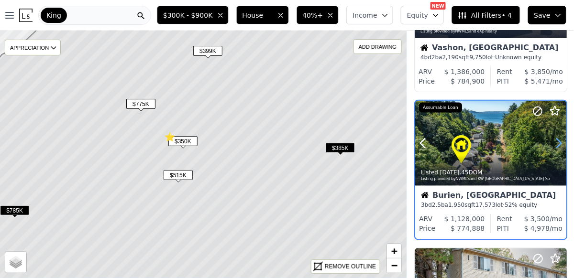
click at [556, 145] on icon at bounding box center [558, 143] width 15 height 15
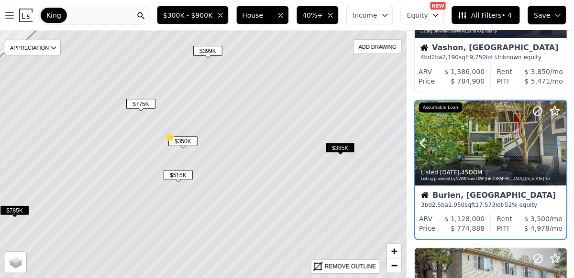
click at [556, 145] on icon at bounding box center [558, 143] width 15 height 15
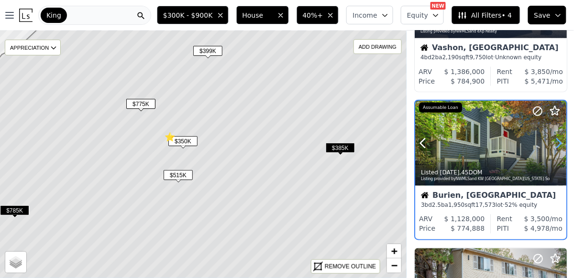
click at [556, 145] on icon at bounding box center [558, 143] width 15 height 15
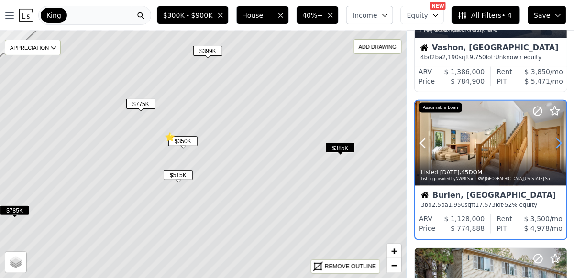
click at [556, 146] on icon at bounding box center [558, 143] width 15 height 15
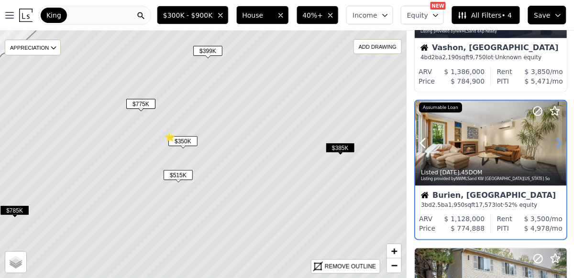
click at [556, 146] on icon at bounding box center [558, 143] width 15 height 15
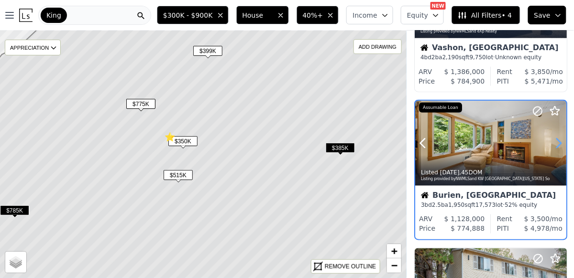
click at [556, 146] on icon at bounding box center [558, 143] width 15 height 15
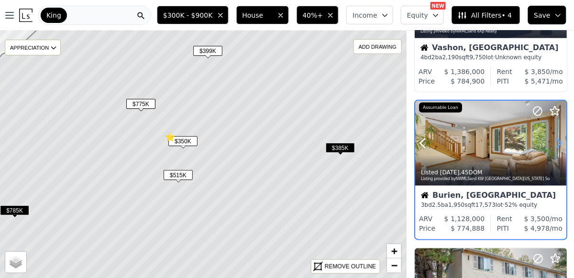
click at [556, 146] on icon at bounding box center [558, 143] width 15 height 15
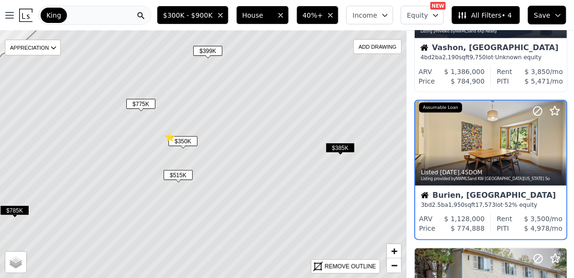
click at [206, 52] on span "$399K" at bounding box center [207, 51] width 29 height 10
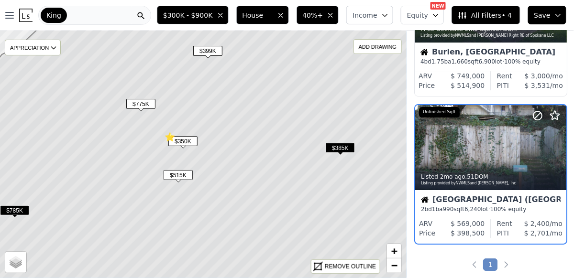
scroll to position [696, 0]
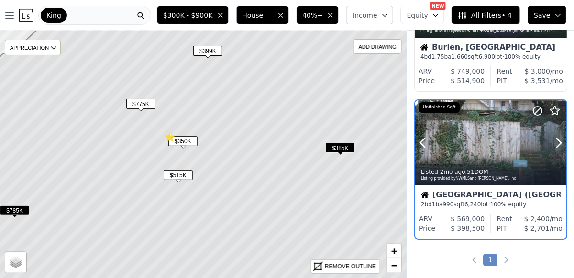
click at [553, 155] on div at bounding box center [535, 130] width 61 height 61
click at [185, 142] on span "$350K" at bounding box center [182, 141] width 29 height 10
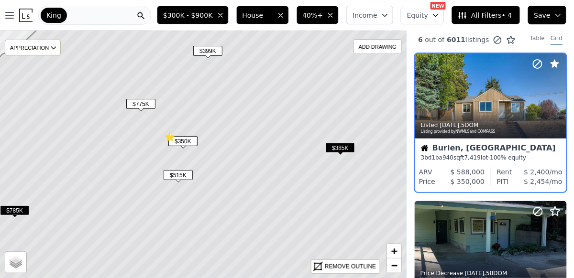
scroll to position [0, 0]
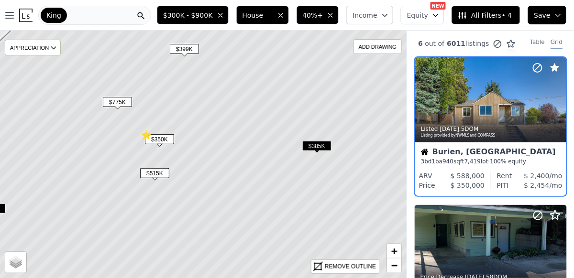
drag, startPoint x: 184, startPoint y: 156, endPoint x: 170, endPoint y: 156, distance: 13.9
click at [169, 156] on icon at bounding box center [180, 153] width 490 height 300
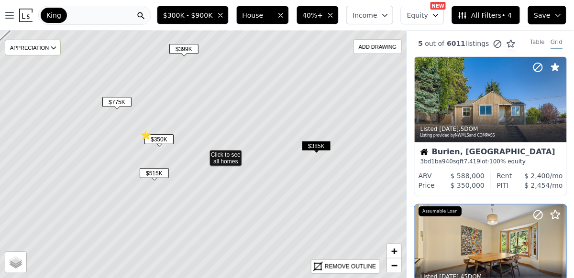
click at [157, 141] on span "$350K" at bounding box center [158, 139] width 29 height 10
click at [159, 139] on span "$350K" at bounding box center [158, 139] width 29 height 10
click at [158, 140] on span "$350K" at bounding box center [157, 139] width 29 height 10
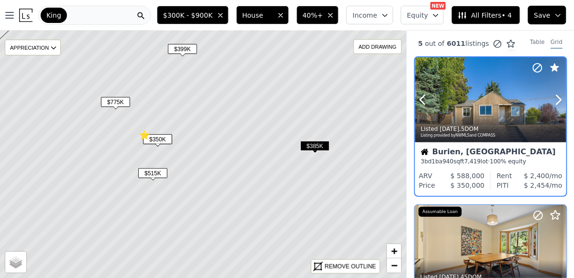
click at [472, 78] on div at bounding box center [490, 99] width 151 height 85
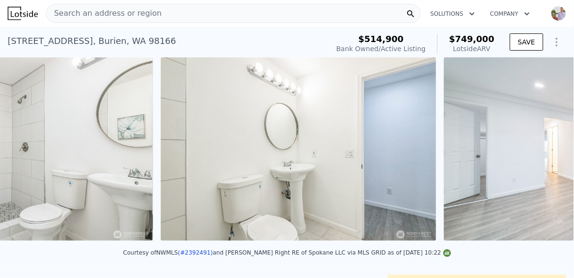
scroll to position [0, 2704]
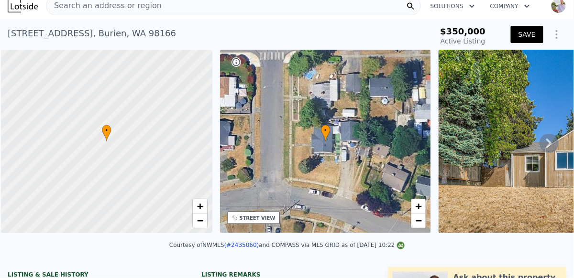
scroll to position [0, 4]
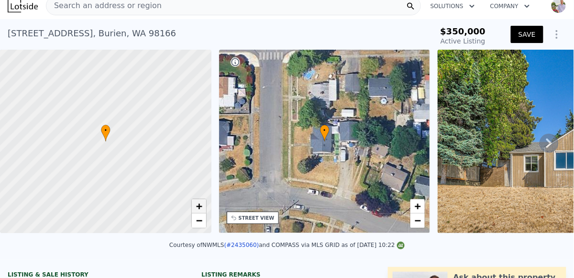
click at [196, 207] on span "+" at bounding box center [199, 206] width 6 height 12
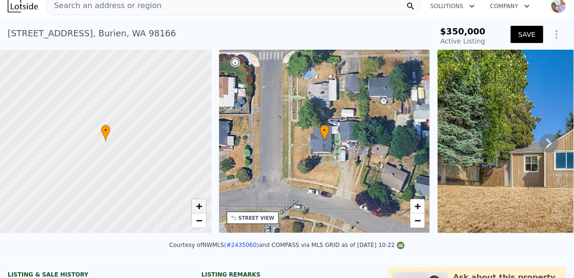
click at [196, 207] on span "+" at bounding box center [199, 206] width 6 height 12
click at [197, 222] on span "−" at bounding box center [199, 221] width 6 height 12
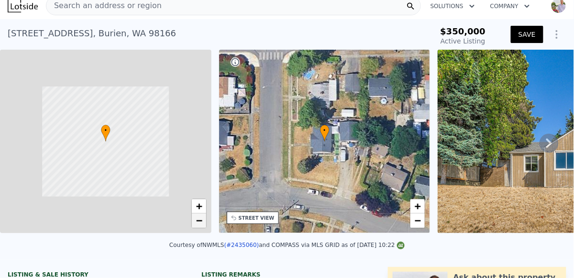
click at [197, 222] on span "−" at bounding box center [199, 221] width 6 height 12
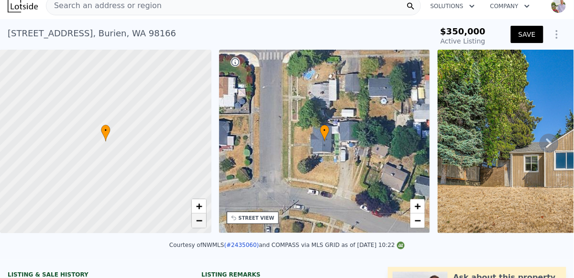
click at [197, 222] on span "−" at bounding box center [199, 221] width 6 height 12
click at [203, 203] on link "+" at bounding box center [199, 207] width 14 height 14
click at [202, 203] on link "+" at bounding box center [199, 207] width 14 height 14
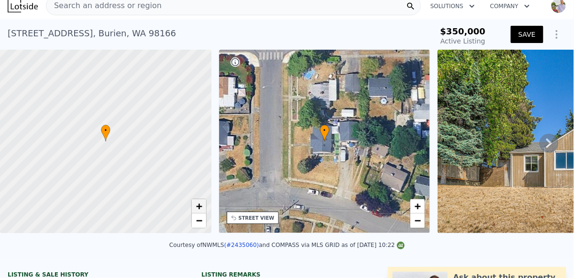
click at [202, 203] on link "+" at bounding box center [199, 207] width 14 height 14
drag, startPoint x: 144, startPoint y: 171, endPoint x: 185, endPoint y: 186, distance: 43.5
click at [185, 186] on div at bounding box center [106, 142] width 254 height 221
drag, startPoint x: 161, startPoint y: 122, endPoint x: 117, endPoint y: 109, distance: 45.6
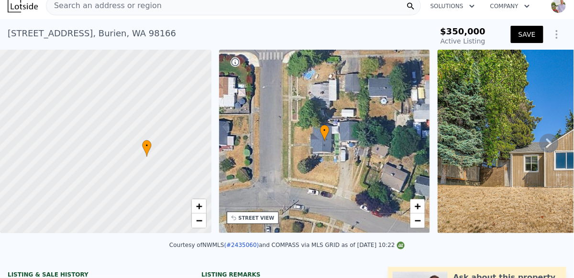
click at [117, 108] on div at bounding box center [106, 142] width 254 height 221
click at [200, 219] on span "−" at bounding box center [199, 221] width 6 height 12
drag, startPoint x: 52, startPoint y: 130, endPoint x: 85, endPoint y: 133, distance: 33.1
click at [85, 133] on div at bounding box center [106, 142] width 254 height 221
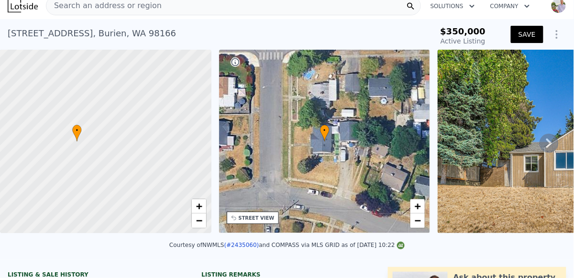
drag, startPoint x: 151, startPoint y: 168, endPoint x: 78, endPoint y: 167, distance: 73.2
click at [75, 169] on div at bounding box center [106, 142] width 254 height 221
click at [80, 138] on div at bounding box center [106, 142] width 254 height 221
click at [74, 149] on div at bounding box center [106, 142] width 254 height 221
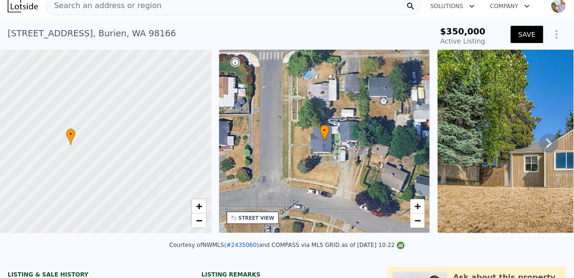
click at [74, 149] on div at bounding box center [106, 142] width 254 height 221
click at [195, 218] on link "−" at bounding box center [199, 221] width 14 height 14
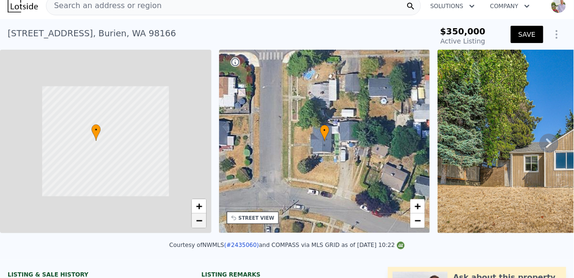
click at [195, 218] on link "−" at bounding box center [199, 221] width 14 height 14
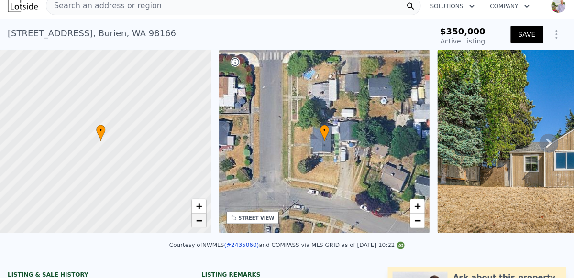
click at [196, 224] on span "−" at bounding box center [199, 221] width 6 height 12
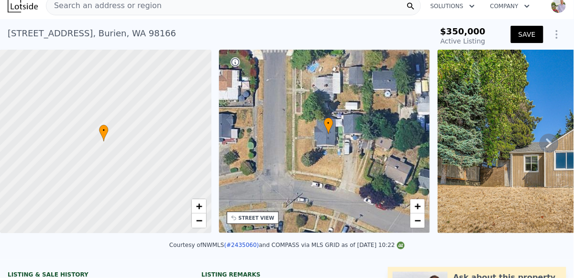
drag, startPoint x: 346, startPoint y: 154, endPoint x: 350, endPoint y: 146, distance: 8.1
click at [350, 146] on div "• + −" at bounding box center [324, 142] width 211 height 184
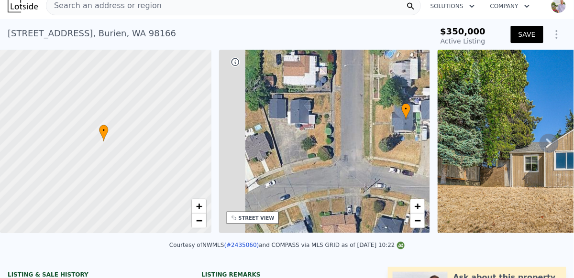
drag, startPoint x: 334, startPoint y: 149, endPoint x: 408, endPoint y: 133, distance: 76.0
click at [417, 131] on div "• + −" at bounding box center [324, 142] width 211 height 184
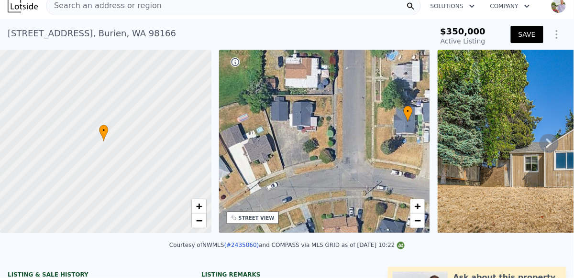
drag, startPoint x: 363, startPoint y: 153, endPoint x: 362, endPoint y: 148, distance: 4.9
click at [362, 148] on div "• + −" at bounding box center [324, 142] width 211 height 184
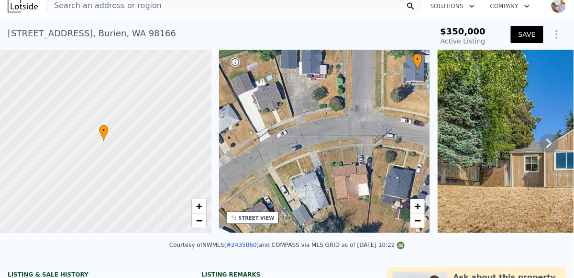
drag, startPoint x: 356, startPoint y: 171, endPoint x: 367, endPoint y: 126, distance: 46.4
click at [366, 118] on div "• + −" at bounding box center [324, 142] width 211 height 184
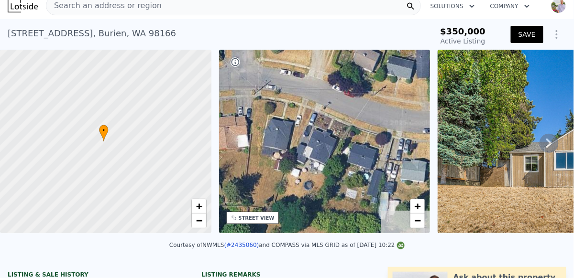
drag, startPoint x: 370, startPoint y: 147, endPoint x: 250, endPoint y: 102, distance: 128.1
click at [250, 102] on div "• + −" at bounding box center [324, 142] width 211 height 184
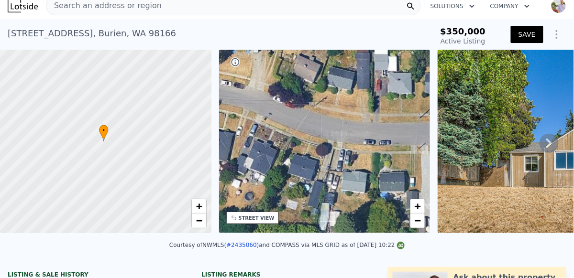
drag, startPoint x: 308, startPoint y: 107, endPoint x: 241, endPoint y: 158, distance: 85.0
click at [240, 158] on div "• + −" at bounding box center [324, 142] width 211 height 184
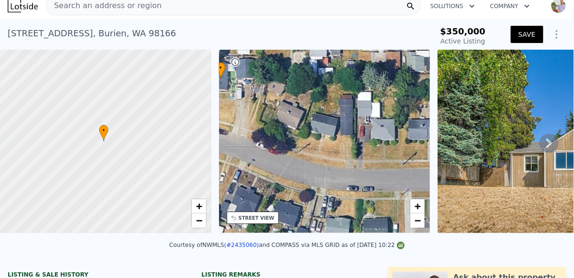
drag, startPoint x: 257, startPoint y: 142, endPoint x: 279, endPoint y: 179, distance: 43.2
click at [276, 178] on div "• + −" at bounding box center [324, 142] width 211 height 184
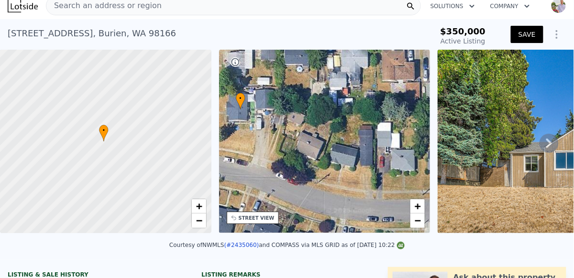
drag, startPoint x: 273, startPoint y: 156, endPoint x: 300, endPoint y: 182, distance: 36.9
click at [297, 181] on div "• + −" at bounding box center [324, 142] width 211 height 184
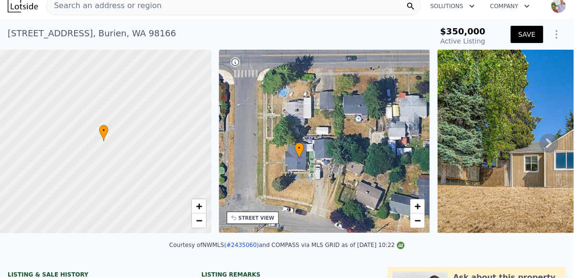
drag, startPoint x: 302, startPoint y: 175, endPoint x: 334, endPoint y: 200, distance: 40.7
click at [334, 200] on div "• + −" at bounding box center [324, 142] width 211 height 184
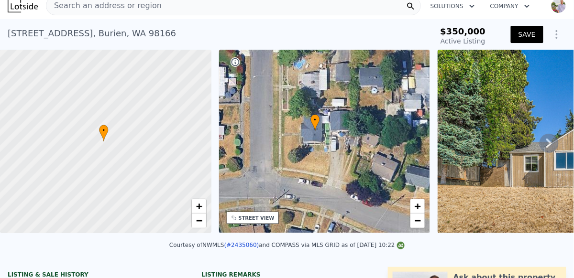
drag, startPoint x: 325, startPoint y: 199, endPoint x: 333, endPoint y: 165, distance: 34.4
click at [333, 165] on div "• + −" at bounding box center [324, 142] width 211 height 184
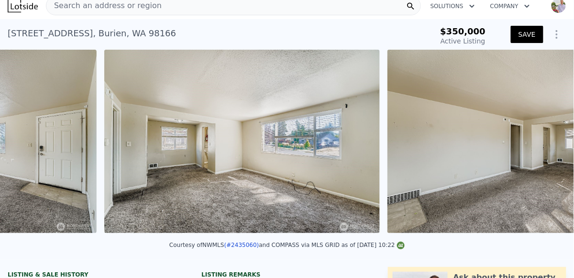
scroll to position [0, 1855]
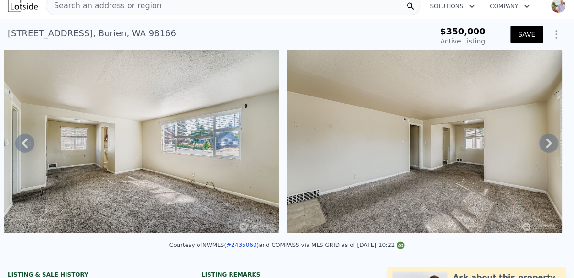
click at [213, 235] on div at bounding box center [141, 143] width 283 height 187
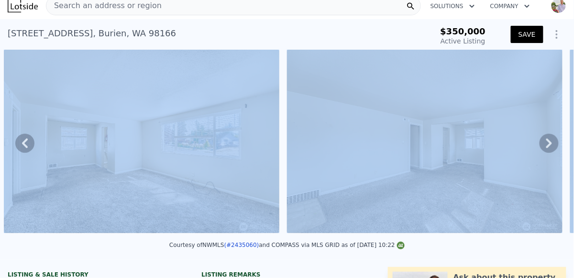
drag, startPoint x: 233, startPoint y: 241, endPoint x: 238, endPoint y: 241, distance: 4.8
click at [263, 247] on div "Courtesy of NWMLS (#2435060) and COMPASS via MLS GRID as of 09/28/2025 10:22" at bounding box center [286, 245] width 235 height 7
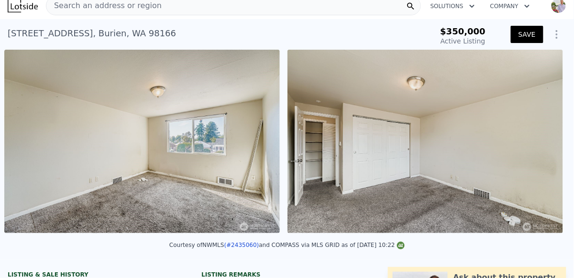
scroll to position [0, 3554]
click at [357, 235] on div at bounding box center [424, 143] width 283 height 187
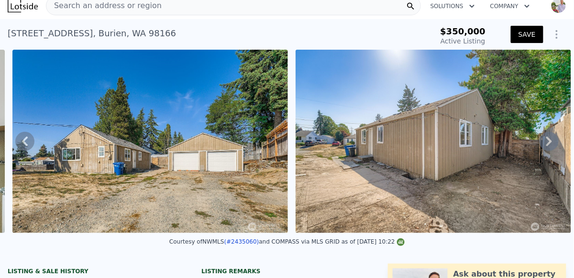
scroll to position [0, 5819]
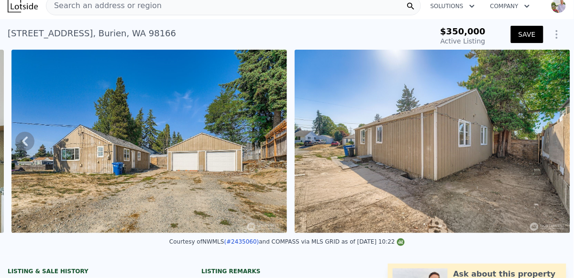
drag, startPoint x: 483, startPoint y: 238, endPoint x: 539, endPoint y: 243, distance: 56.2
click at [539, 243] on div "Courtesy of NWMLS (#2435060) and COMPASS via MLS GRID as of 09/28/2025 10:22" at bounding box center [287, 244] width 574 height 23
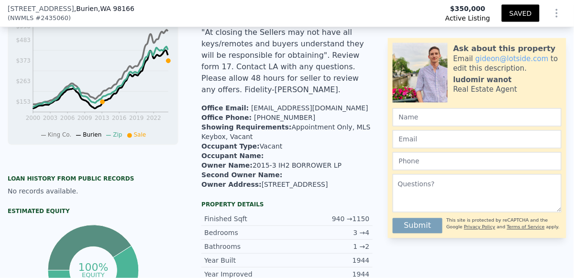
scroll to position [542, 0]
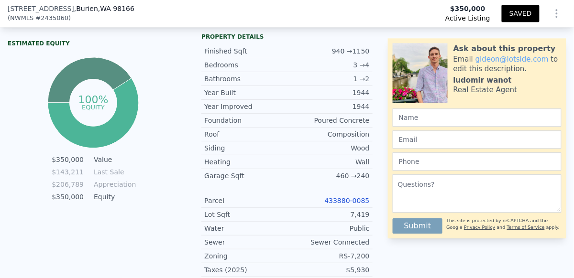
click at [342, 203] on link "433880-0085" at bounding box center [347, 201] width 45 height 8
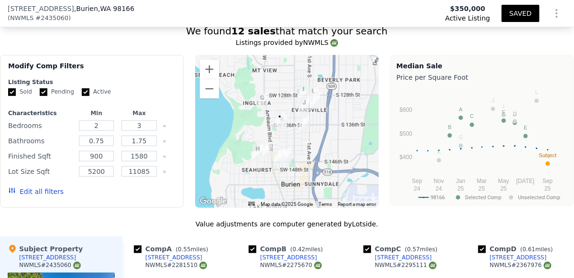
scroll to position [0, 0]
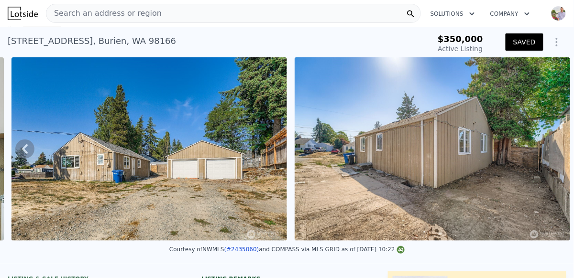
click at [551, 43] on icon "Show Options" at bounding box center [556, 41] width 11 height 11
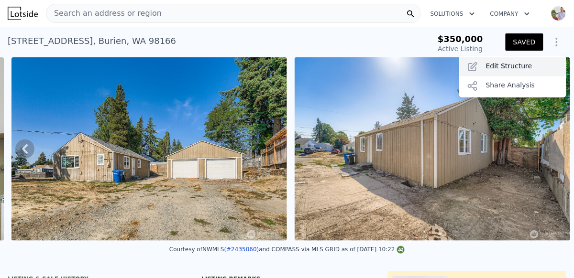
click at [515, 61] on div "Edit Structure" at bounding box center [512, 66] width 107 height 19
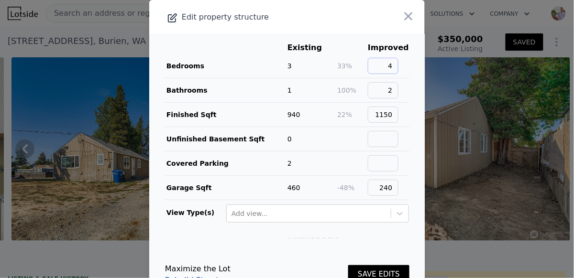
click at [392, 64] on input "4" at bounding box center [383, 66] width 31 height 16
click at [389, 90] on input "2" at bounding box center [383, 90] width 31 height 16
click at [393, 65] on input "4" at bounding box center [383, 66] width 31 height 16
click at [392, 88] on input "2" at bounding box center [383, 90] width 31 height 16
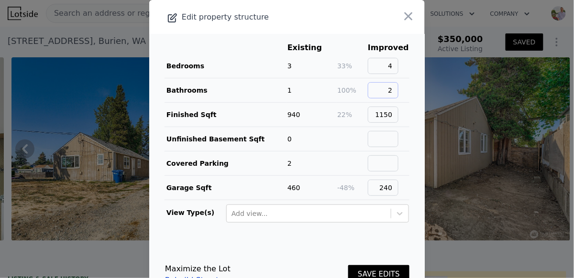
click at [392, 88] on input "2" at bounding box center [383, 90] width 31 height 16
click at [352, 85] on td "100%" at bounding box center [352, 90] width 31 height 24
click at [391, 116] on input "1150" at bounding box center [383, 115] width 31 height 16
type input "1"
type input "1170"
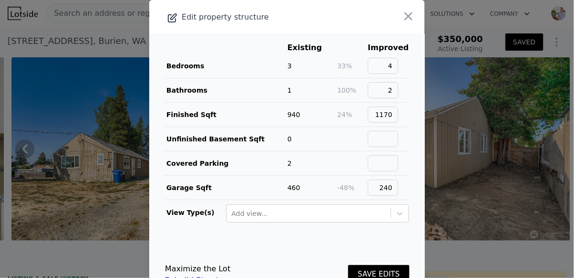
click at [333, 122] on td "940" at bounding box center [312, 115] width 50 height 24
click at [389, 169] on input "text" at bounding box center [383, 164] width 31 height 16
type input "1"
click at [341, 158] on td "-50%" at bounding box center [352, 164] width 31 height 24
click at [391, 189] on input "240" at bounding box center [383, 188] width 31 height 16
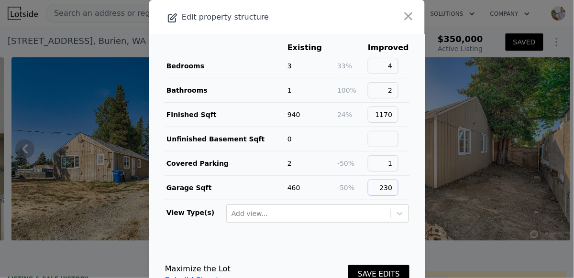
type input "230"
click at [290, 169] on td "2" at bounding box center [312, 164] width 50 height 24
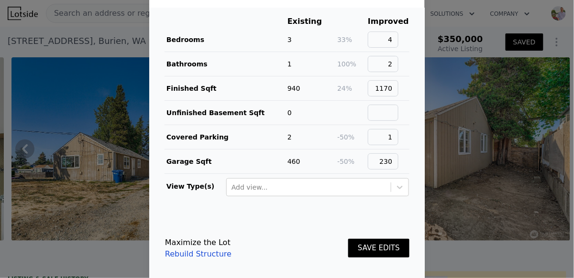
click at [361, 252] on button "SAVE EDITS" at bounding box center [378, 248] width 61 height 19
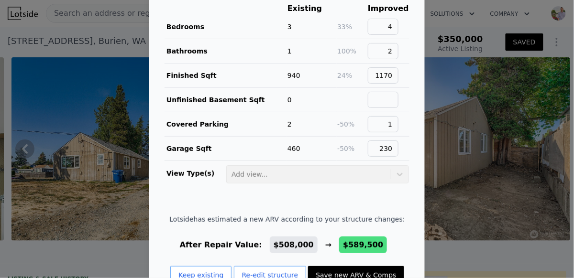
scroll to position [68, 0]
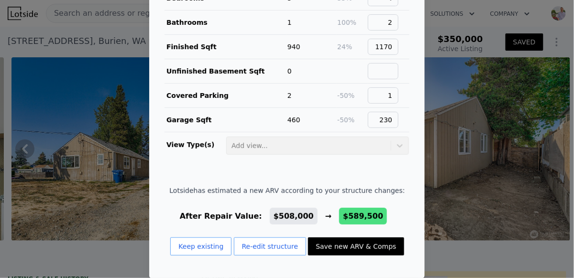
click at [331, 246] on button "Save new ARV & Comps" at bounding box center [356, 247] width 96 height 18
type input "2"
type input "910"
checkbox input "false"
checkbox input "true"
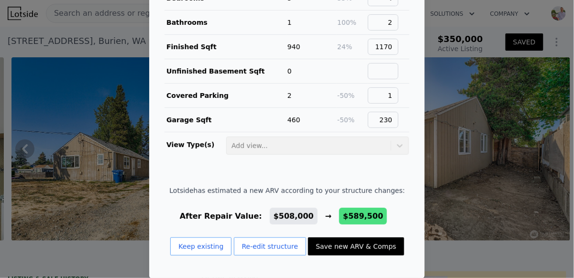
type input "$ 589,500"
type input "$ 172,872"
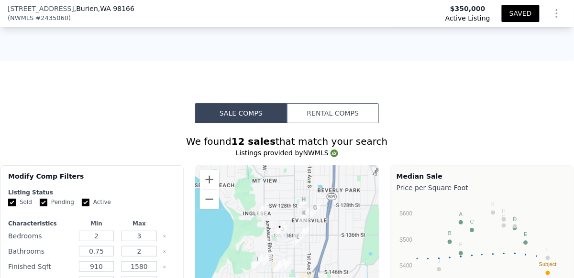
scroll to position [938, 0]
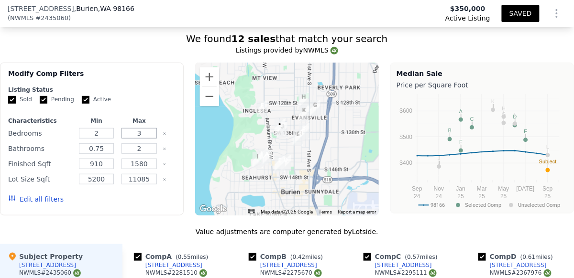
click at [142, 135] on input "3" at bounding box center [139, 133] width 35 height 11
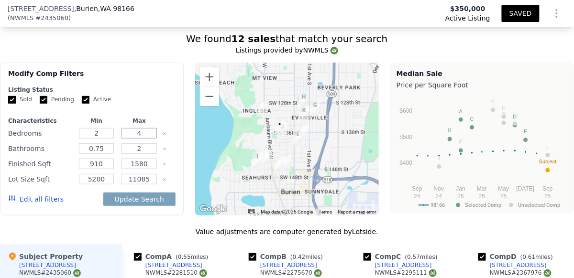
type input "4"
click at [158, 118] on form "Listing Status Sold Pending Active Characteristics Min Max Bedrooms 2 4 Bathroo…" at bounding box center [91, 149] width 167 height 127
click at [158, 117] on form "Listing Status Sold Pending Active Characteristics Min Max Bedrooms 2 4 Bathroo…" at bounding box center [91, 149] width 167 height 127
click at [140, 151] on input "2" at bounding box center [139, 149] width 35 height 11
click at [103, 152] on input "0.75" at bounding box center [96, 149] width 35 height 11
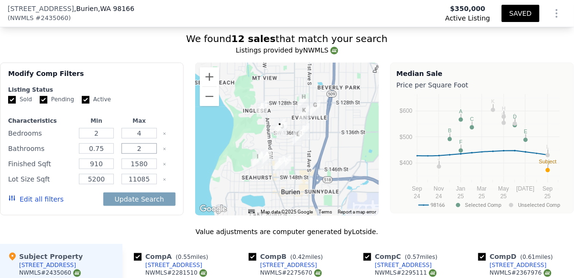
click at [136, 152] on input "2" at bounding box center [139, 149] width 35 height 11
click at [141, 153] on input "2" at bounding box center [139, 149] width 35 height 11
click at [104, 165] on input "910" at bounding box center [96, 164] width 35 height 11
click at [106, 165] on input "910" at bounding box center [96, 164] width 35 height 11
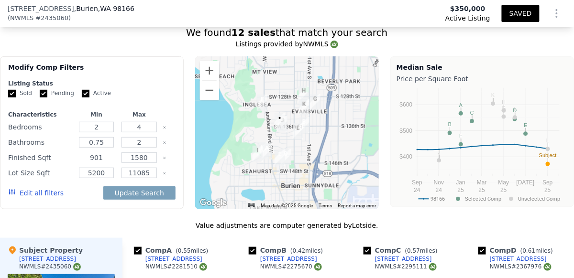
scroll to position [946, 0]
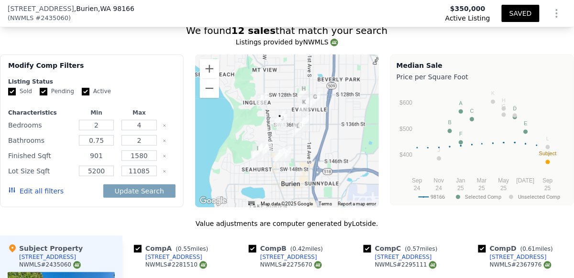
click at [105, 161] on input "901" at bounding box center [96, 156] width 35 height 11
type input "900"
click at [146, 156] on input "1580" at bounding box center [139, 156] width 35 height 11
type input "1"
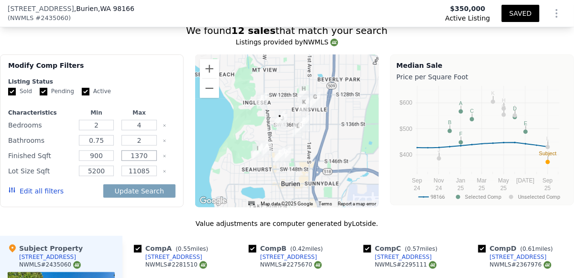
type input "1370"
click at [152, 218] on div "We found 12 sales that match your search Listings provided by NWMLS Filters Map…" at bounding box center [287, 273] width 574 height 499
click at [100, 173] on input "5200" at bounding box center [96, 171] width 35 height 11
click at [101, 176] on input "5200" at bounding box center [96, 171] width 35 height 11
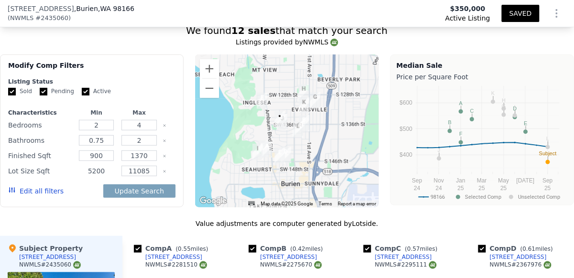
click at [101, 176] on input "5200" at bounding box center [96, 171] width 35 height 11
type input "4000"
click at [118, 223] on div "Value adjustments are computer generated by Lotside ." at bounding box center [287, 224] width 574 height 10
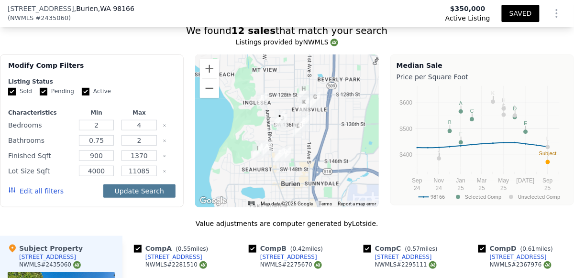
click at [151, 194] on button "Update Search" at bounding box center [139, 191] width 72 height 13
checkbox input "false"
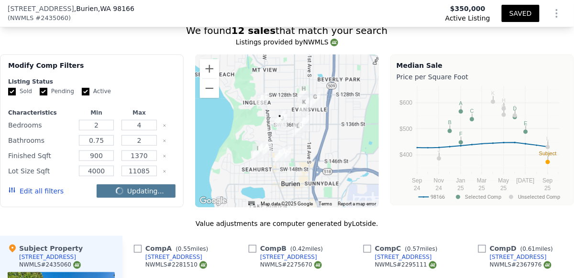
checkbox input "false"
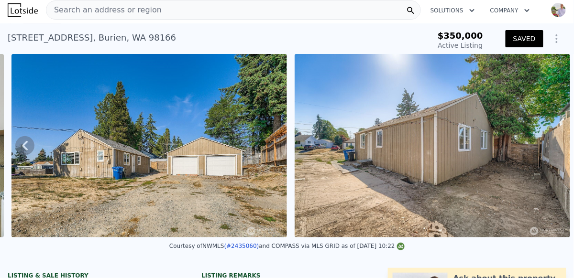
scroll to position [0, 0]
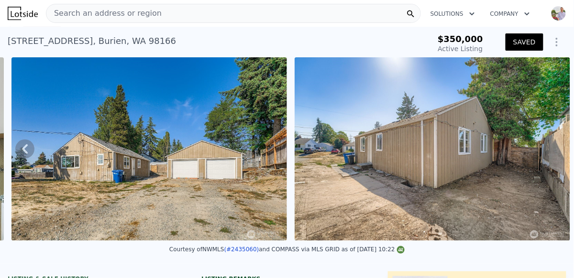
click at [556, 43] on icon "Show Options" at bounding box center [556, 42] width 1 height 8
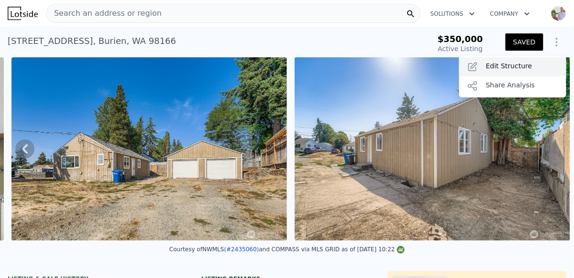
click at [502, 71] on div "Edit Structure" at bounding box center [512, 66] width 107 height 19
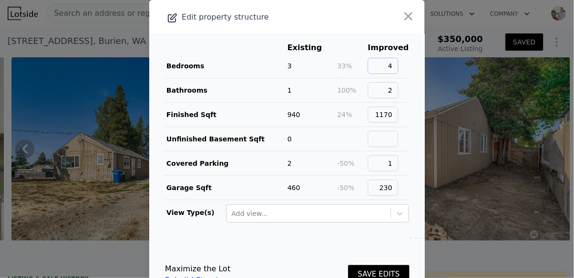
click at [389, 67] on input "4" at bounding box center [383, 66] width 31 height 16
type input "3"
click at [394, 92] on input "2" at bounding box center [383, 90] width 31 height 16
type input "1"
click at [393, 114] on input "1170" at bounding box center [383, 115] width 31 height 16
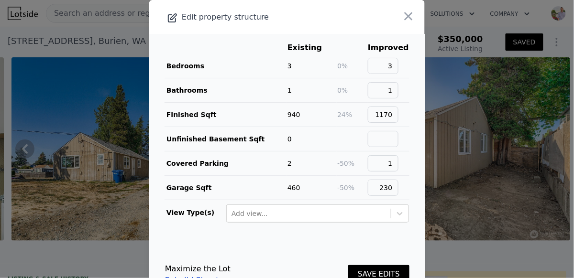
click at [401, 113] on td "1170" at bounding box center [388, 115] width 42 height 24
click at [393, 114] on input "1170" at bounding box center [383, 115] width 31 height 16
click at [404, 111] on main "Existing Improved Bedrooms 3 0% 3 Bathrooms 1 0% 1 Finished Sqft 940 24% 1170 U…" at bounding box center [287, 136] width 276 height 205
click at [399, 116] on td "1170" at bounding box center [388, 115] width 42 height 24
click at [391, 115] on input "1170" at bounding box center [383, 115] width 31 height 16
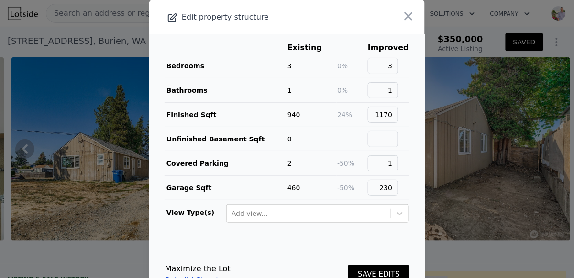
click at [413, 118] on main "Existing Improved Bedrooms 3 0% 3 Bathrooms 1 0% 1 Finished Sqft 940 24% 1170 U…" at bounding box center [287, 136] width 276 height 205
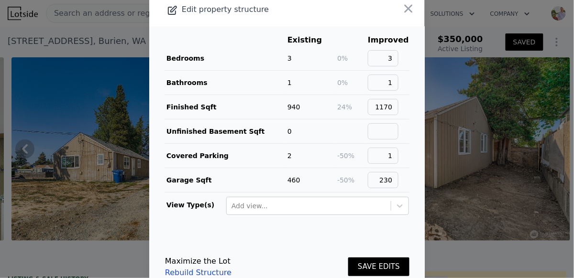
scroll to position [16, 0]
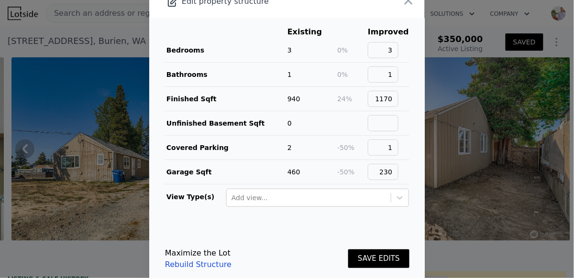
click at [364, 252] on button "SAVE EDITS" at bounding box center [378, 259] width 61 height 19
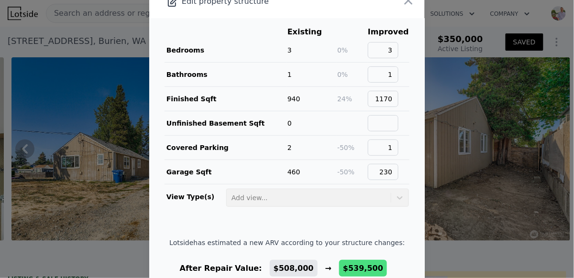
scroll to position [68, 0]
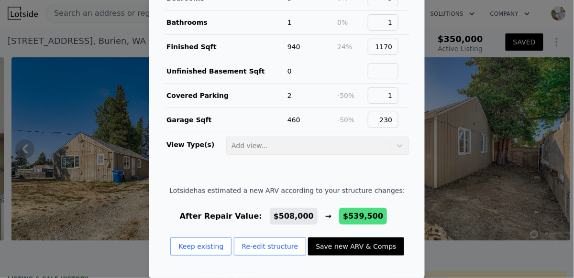
click at [357, 243] on button "Save new ARV & Comps" at bounding box center [356, 247] width 96 height 18
type input "3"
type input "1.75"
type input "910"
type input "1580"
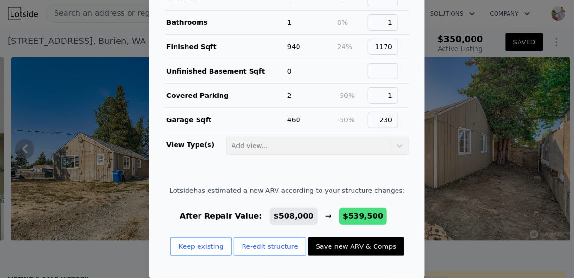
type input "5200"
type input "$ 539,500"
type input "$ 126,512"
checkbox input "true"
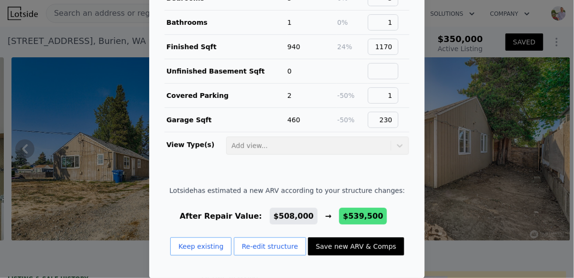
checkbox input "true"
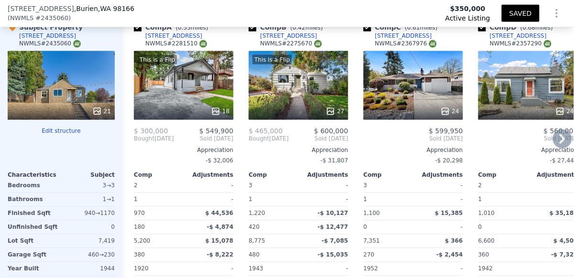
scroll to position [1163, 0]
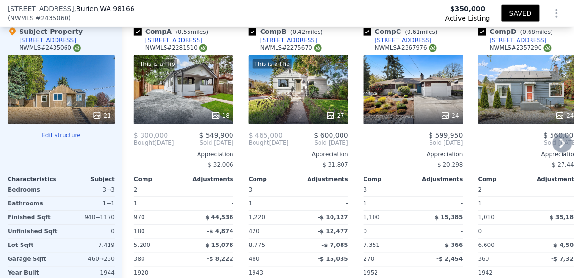
click at [168, 108] on div "This is a Flip 18" at bounding box center [184, 90] width 100 height 69
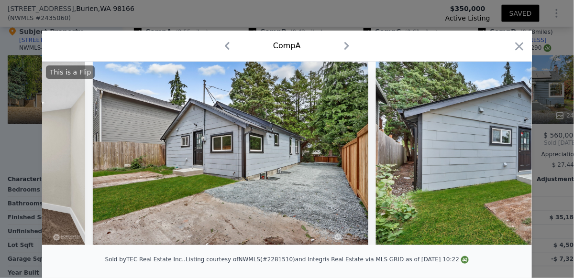
scroll to position [0, 4602]
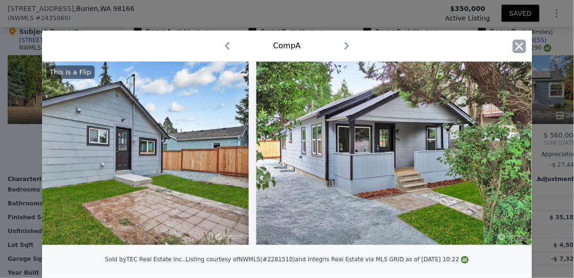
click at [516, 48] on icon "button" at bounding box center [520, 46] width 8 height 8
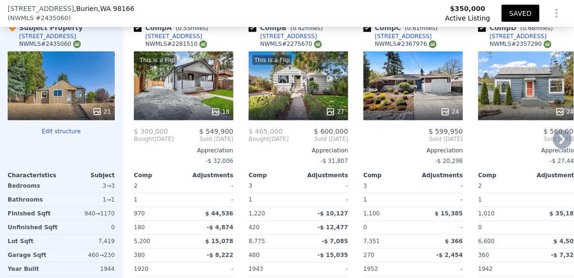
scroll to position [1159, 0]
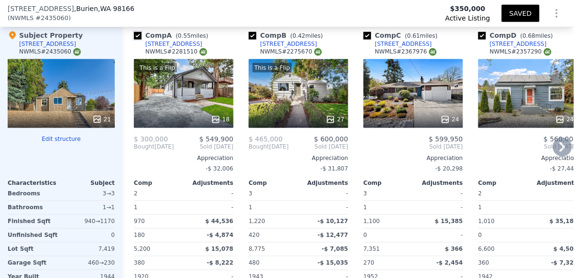
click at [139, 40] on input "checkbox" at bounding box center [138, 36] width 8 height 8
checkbox input "false"
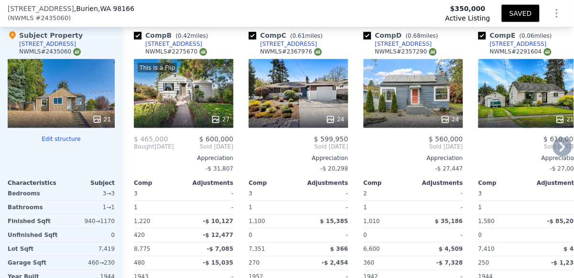
click at [175, 105] on div "This is a Flip 27" at bounding box center [184, 93] width 100 height 69
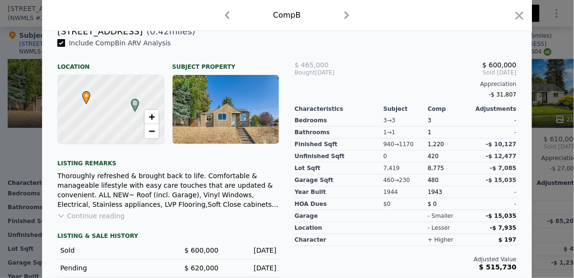
scroll to position [332, 0]
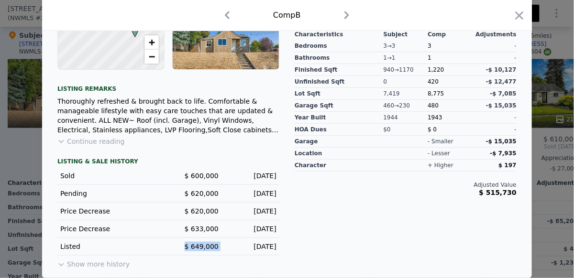
drag, startPoint x: 177, startPoint y: 245, endPoint x: 236, endPoint y: 243, distance: 59.4
click at [236, 243] on div "Listed $ 649,000 Aug 8, 2024" at bounding box center [168, 247] width 222 height 18
click at [237, 243] on div "Aug 8, 2024" at bounding box center [251, 247] width 50 height 10
click at [236, 245] on div "Aug 8, 2024" at bounding box center [251, 247] width 50 height 10
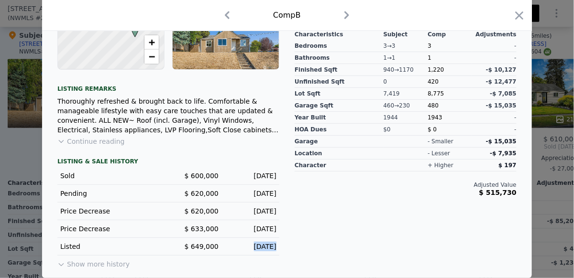
click at [236, 245] on div "Aug 8, 2024" at bounding box center [251, 247] width 50 height 10
click at [244, 248] on div "Aug 8, 2024" at bounding box center [251, 247] width 50 height 10
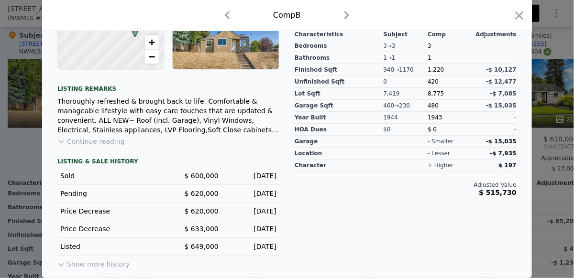
click at [230, 229] on div "Aug 30, 2024" at bounding box center [251, 229] width 50 height 10
click at [213, 228] on span "$ 633,000" at bounding box center [202, 229] width 34 height 8
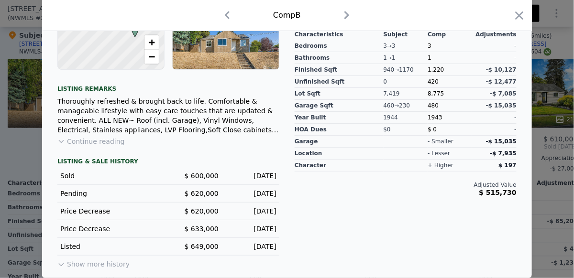
click at [193, 211] on span "$ 620,000" at bounding box center [202, 212] width 34 height 8
click at [193, 248] on span "$ 649,000" at bounding box center [202, 247] width 34 height 8
click at [192, 248] on span "$ 649,000" at bounding box center [202, 247] width 34 height 8
click at [192, 213] on span "$ 620,000" at bounding box center [202, 212] width 34 height 8
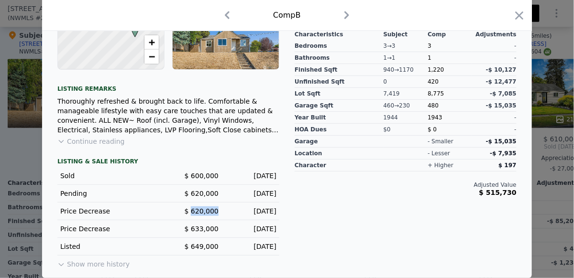
click at [192, 213] on span "$ 620,000" at bounding box center [202, 212] width 34 height 8
click at [109, 221] on div "Price Decrease $ 633,000 Aug 30, 2024" at bounding box center [168, 230] width 222 height 18
click at [106, 213] on div "Price Decrease" at bounding box center [110, 212] width 100 height 10
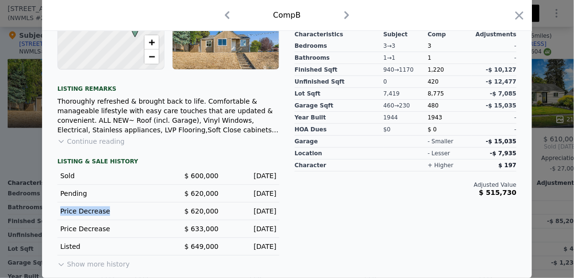
click at [106, 213] on div "Price Decrease" at bounding box center [110, 212] width 100 height 10
click at [228, 212] on div "Oct 8, 2024" at bounding box center [251, 212] width 50 height 10
click at [227, 212] on div "Oct 8, 2024" at bounding box center [251, 212] width 50 height 10
click at [226, 212] on div "Oct 8, 2024" at bounding box center [251, 212] width 50 height 10
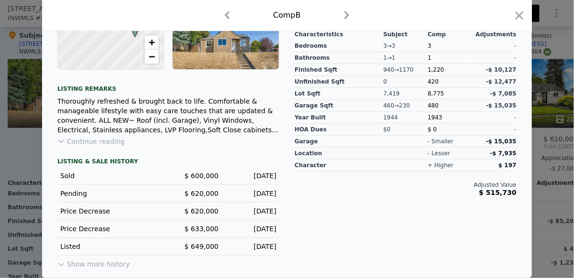
click at [226, 212] on div "Oct 8, 2024" at bounding box center [251, 212] width 50 height 10
click at [205, 212] on span "$ 620,000" at bounding box center [202, 212] width 34 height 8
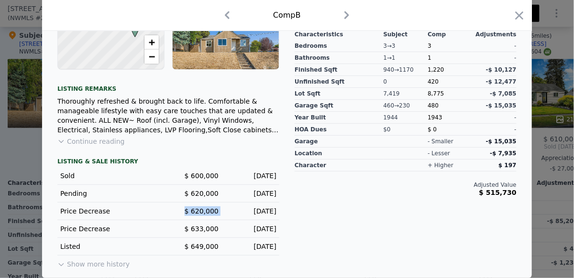
click at [205, 212] on span "$ 620,000" at bounding box center [202, 212] width 34 height 8
click at [200, 248] on span "$ 649,000" at bounding box center [202, 247] width 34 height 8
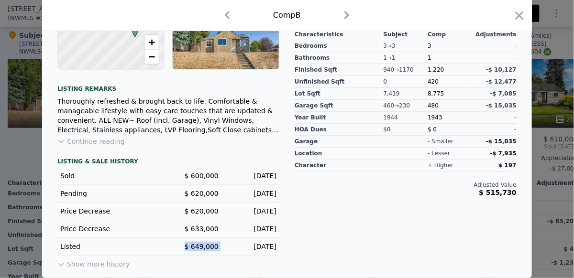
click at [200, 248] on span "$ 649,000" at bounding box center [202, 247] width 34 height 8
click at [194, 234] on div "Price Decrease $ 633,000 Aug 30, 2024" at bounding box center [168, 230] width 222 height 18
click at [195, 231] on span "$ 633,000" at bounding box center [202, 229] width 34 height 8
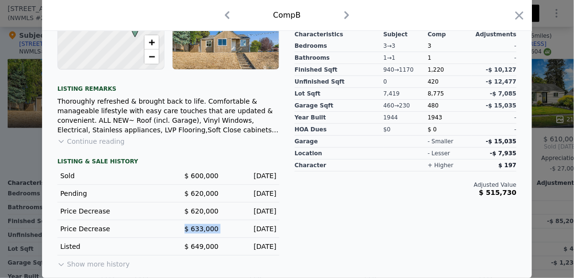
click at [195, 231] on span "$ 633,000" at bounding box center [202, 229] width 34 height 8
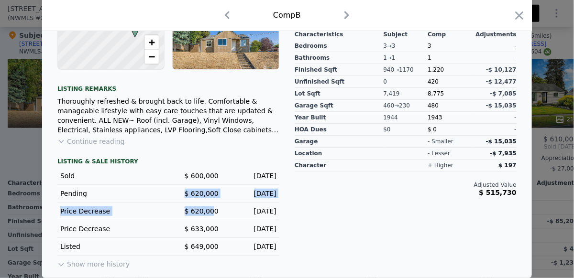
drag, startPoint x: 182, startPoint y: 197, endPoint x: 213, endPoint y: 215, distance: 35.9
click at [213, 215] on div "LISTING & SALE HISTORY Sold $ 600,000 Dec 16, 2024 Pending $ 620,000 Nov 15, 20…" at bounding box center [168, 214] width 222 height 113
click at [213, 215] on span "$ 620,000" at bounding box center [202, 212] width 34 height 8
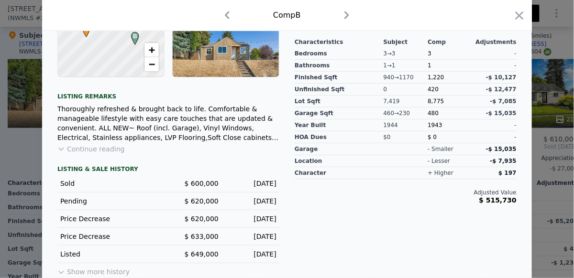
scroll to position [328, 0]
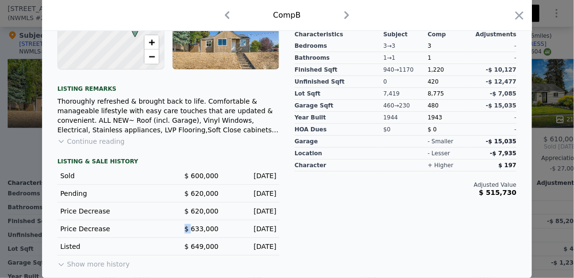
drag, startPoint x: 189, startPoint y: 228, endPoint x: 184, endPoint y: 230, distance: 5.2
click at [185, 230] on span "$ 633,000" at bounding box center [202, 229] width 34 height 8
drag, startPoint x: 182, startPoint y: 231, endPoint x: 202, endPoint y: 234, distance: 20.4
click at [184, 231] on div "$ 633,000" at bounding box center [193, 229] width 50 height 10
click at [204, 233] on span "$ 633,000" at bounding box center [202, 229] width 34 height 8
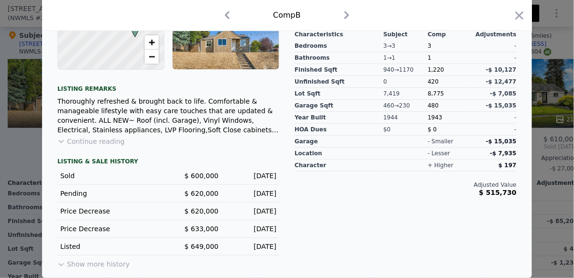
click at [185, 233] on span "$ 633,000" at bounding box center [202, 229] width 34 height 8
click at [217, 234] on div "Price Decrease $ 633,000 Aug 30, 2024" at bounding box center [168, 230] width 222 height 18
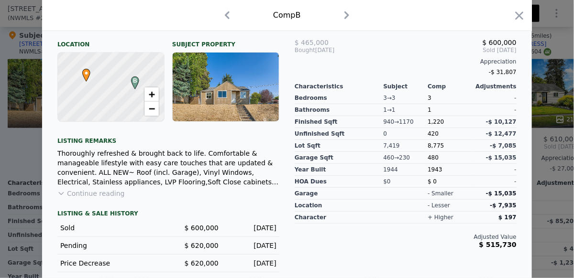
scroll to position [271, 0]
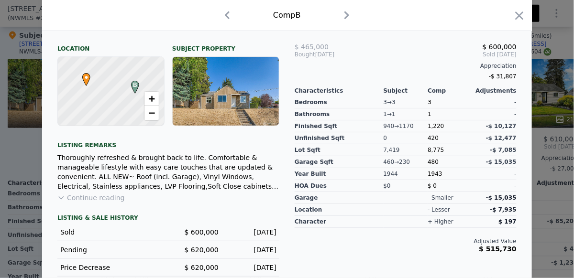
click at [90, 202] on button "Continue reading" at bounding box center [90, 198] width 67 height 10
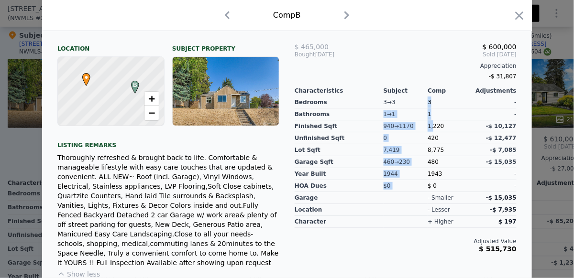
drag, startPoint x: 421, startPoint y: 105, endPoint x: 430, endPoint y: 128, distance: 24.5
click at [430, 128] on div "Bedrooms Bathrooms Finished Sqft Unfinished Sqft Lot Sqft Garage Sqft Year Buil…" at bounding box center [406, 144] width 222 height 98
click at [430, 128] on span "1,220" at bounding box center [436, 126] width 16 height 7
click at [430, 130] on span "1,220" at bounding box center [436, 126] width 16 height 7
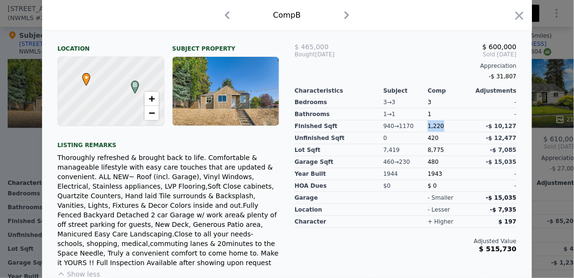
click at [430, 130] on span "1,220" at bounding box center [436, 126] width 16 height 7
click at [430, 140] on span "420" at bounding box center [433, 138] width 11 height 7
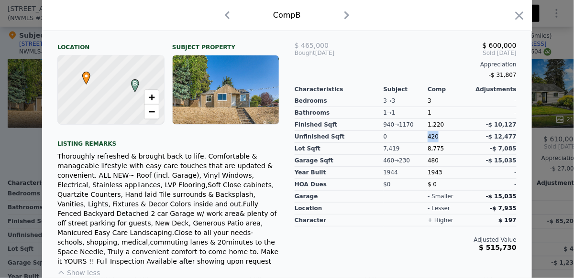
scroll to position [310, 0]
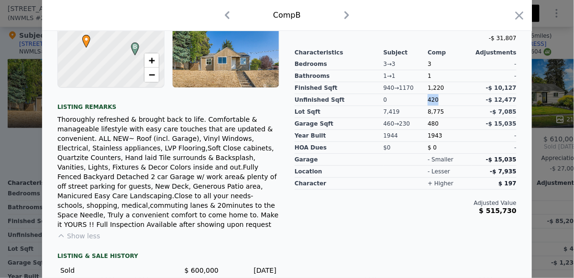
click at [435, 101] on span "420" at bounding box center [433, 100] width 11 height 7
click at [434, 103] on span "420" at bounding box center [433, 100] width 11 height 7
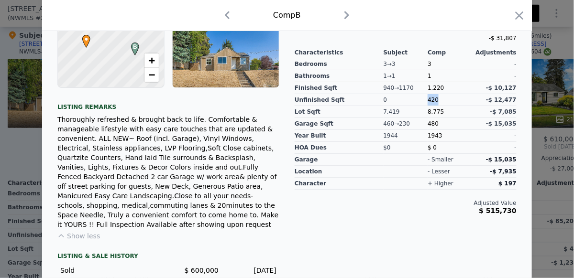
click at [434, 103] on span "420" at bounding box center [433, 100] width 11 height 7
click at [433, 103] on span "420" at bounding box center [433, 100] width 11 height 7
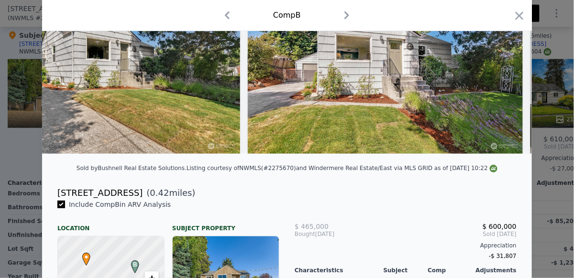
scroll to position [148, 0]
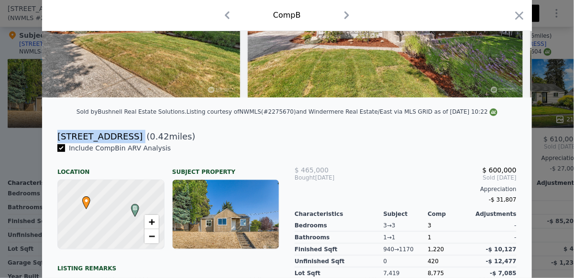
drag, startPoint x: 124, startPoint y: 139, endPoint x: 56, endPoint y: 139, distance: 68.4
click at [56, 139] on div "13651 1st Ave SW ( 0.42 miles)" at bounding box center [287, 136] width 475 height 13
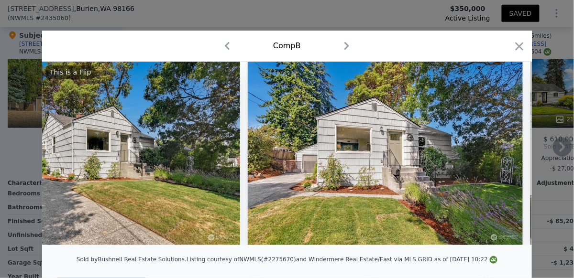
click at [518, 46] on icon "button" at bounding box center [520, 46] width 8 height 8
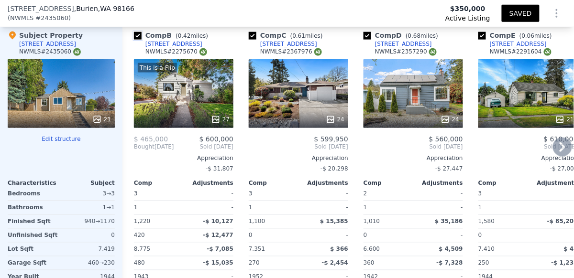
checkbox input "true"
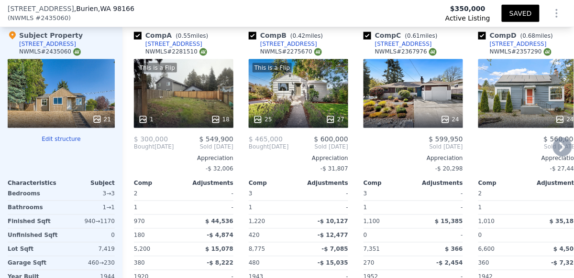
click at [171, 106] on div "This is a Flip 1 18" at bounding box center [184, 93] width 100 height 69
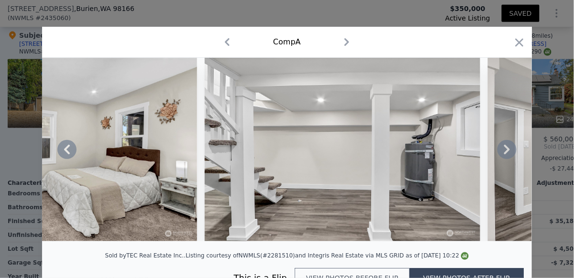
scroll to position [0, 2742]
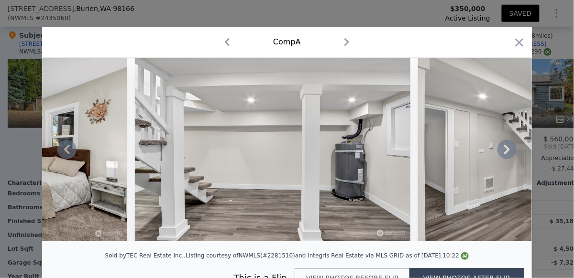
drag, startPoint x: 326, startPoint y: 247, endPoint x: 333, endPoint y: 246, distance: 6.8
click at [333, 246] on div at bounding box center [287, 153] width 490 height 191
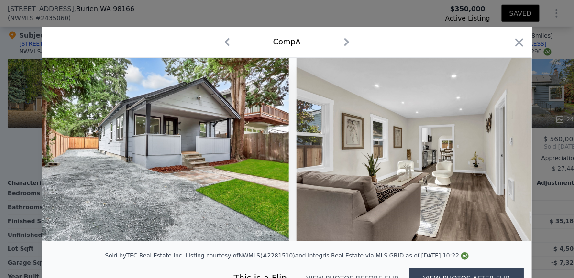
scroll to position [0, 0]
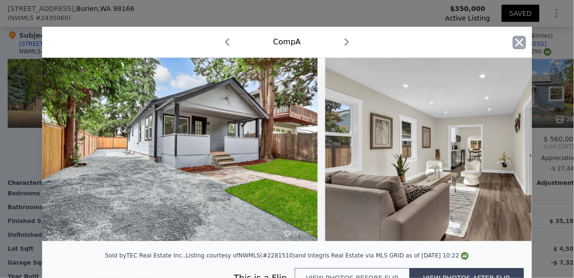
click at [518, 43] on icon "button" at bounding box center [520, 42] width 8 height 8
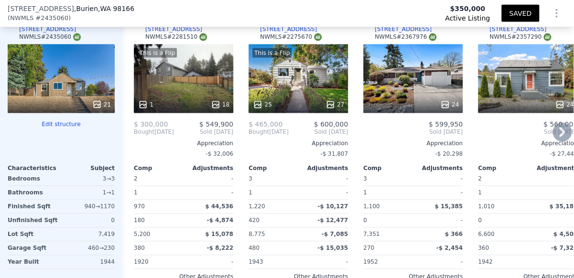
scroll to position [1159, 0]
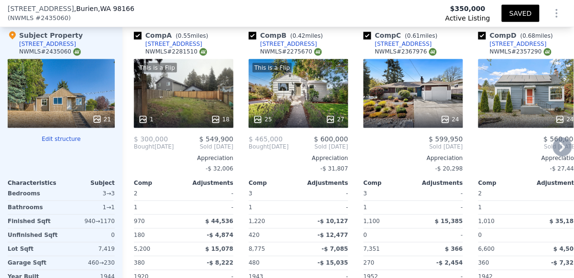
drag, startPoint x: 205, startPoint y: 44, endPoint x: 195, endPoint y: 46, distance: 10.8
click at [195, 46] on div "Comp A ( 0.55 miles) 14413 11th Ave SW NWMLS # 2281510" at bounding box center [184, 45] width 100 height 29
copy div "14413 11th Ave SW"
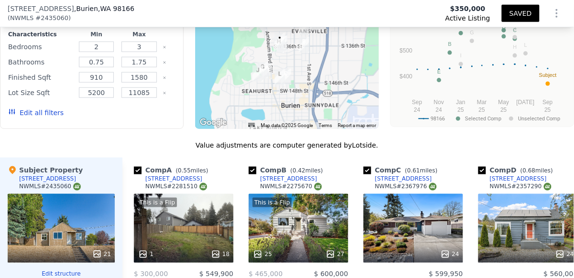
scroll to position [956, 0]
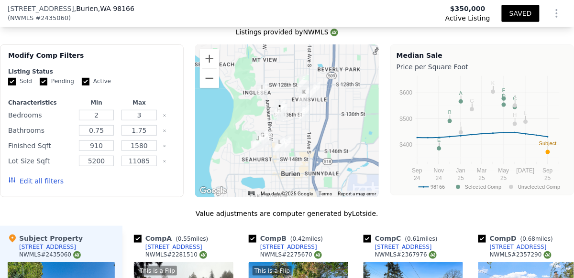
click at [261, 157] on div at bounding box center [287, 120] width 184 height 153
click at [261, 156] on div at bounding box center [287, 120] width 184 height 153
click at [263, 160] on div at bounding box center [287, 120] width 184 height 153
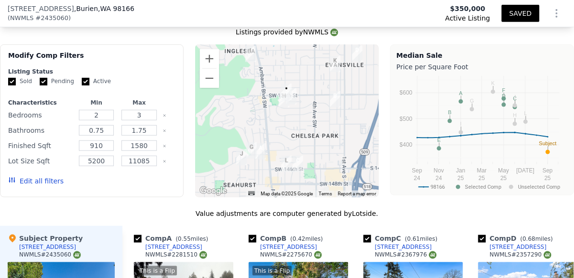
drag, startPoint x: 283, startPoint y: 119, endPoint x: 275, endPoint y: 144, distance: 26.2
click at [275, 146] on div at bounding box center [287, 120] width 184 height 153
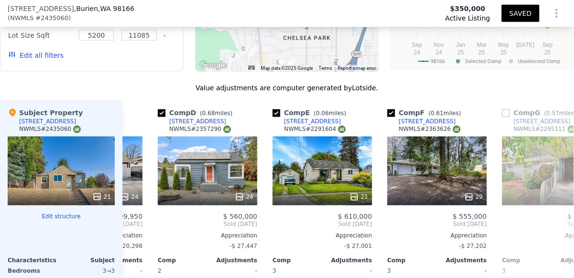
scroll to position [1015, 0]
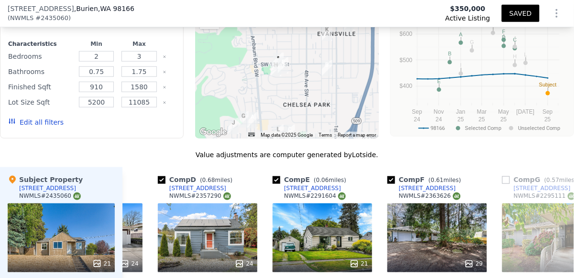
click at [286, 79] on div at bounding box center [287, 62] width 184 height 153
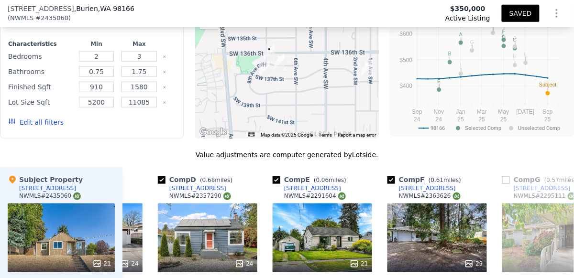
click at [281, 77] on div at bounding box center [287, 62] width 184 height 153
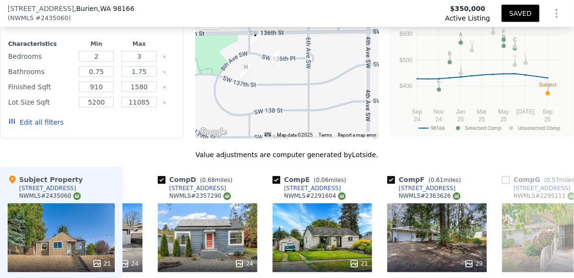
click at [261, 67] on div at bounding box center [287, 62] width 184 height 153
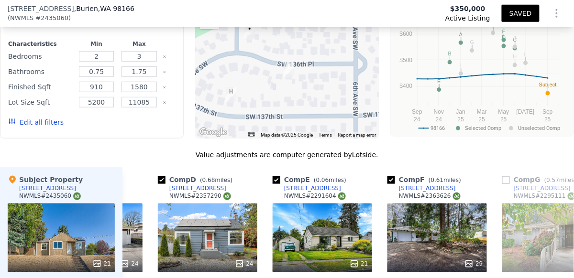
drag, startPoint x: 261, startPoint y: 68, endPoint x: 264, endPoint y: 89, distance: 20.8
click at [264, 90] on div at bounding box center [287, 62] width 184 height 153
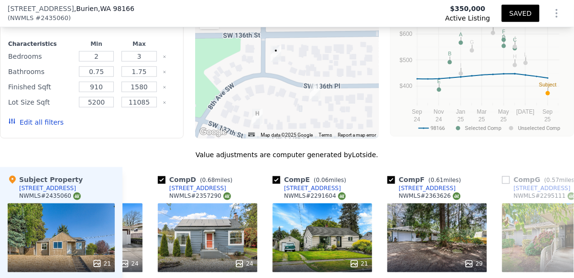
click at [297, 115] on div at bounding box center [287, 62] width 184 height 153
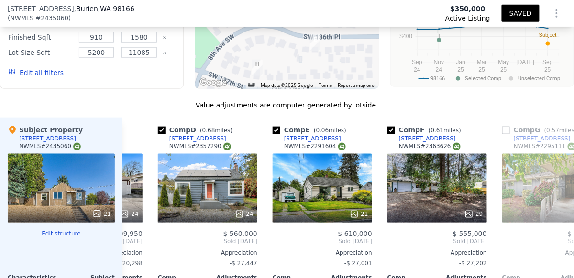
scroll to position [1167, 0]
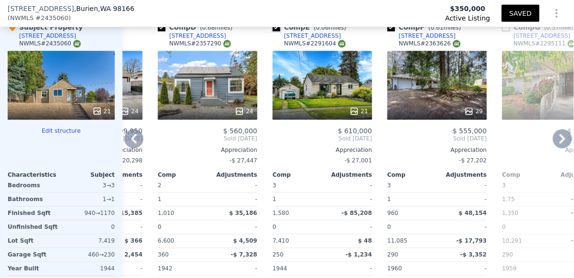
click at [276, 28] on input "checkbox" at bounding box center [277, 28] width 8 height 8
checkbox input "false"
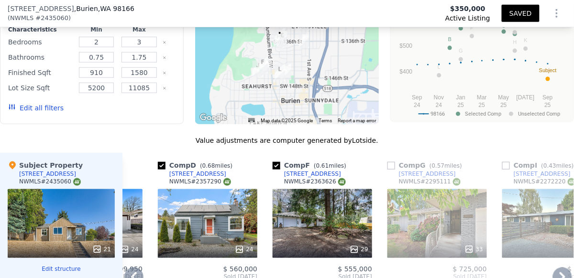
scroll to position [1025, 0]
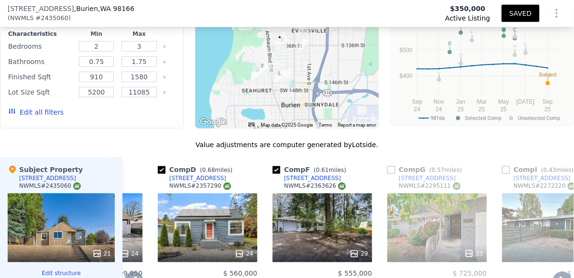
click at [280, 51] on img "631 SW 136th Pl" at bounding box center [282, 43] width 11 height 16
click at [279, 51] on img "631 SW 136th Pl" at bounding box center [282, 43] width 11 height 16
click at [279, 55] on div at bounding box center [287, 52] width 184 height 153
click at [279, 53] on img "662 SW 137th St" at bounding box center [279, 44] width 11 height 16
click at [280, 57] on div at bounding box center [287, 52] width 184 height 153
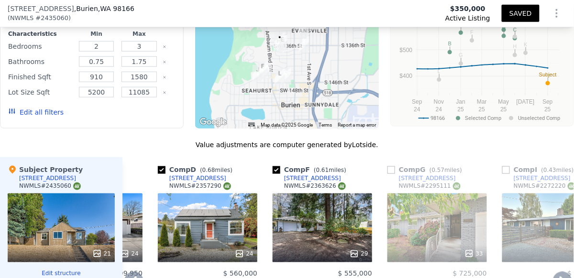
click at [280, 56] on div at bounding box center [287, 52] width 184 height 153
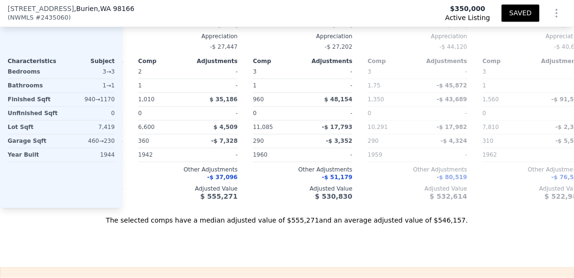
scroll to position [0, 467]
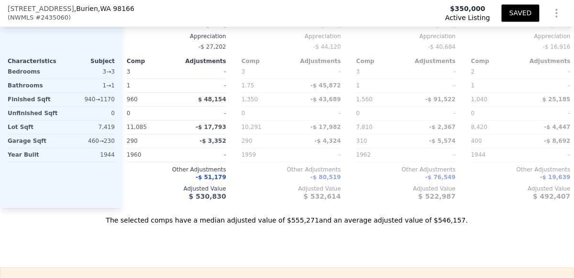
drag, startPoint x: 331, startPoint y: 211, endPoint x: 345, endPoint y: 211, distance: 14.9
click at [345, 209] on div "Comp A ( 0.55 miles) 14413 11th Ave SW NWMLS # 2281510 This is a Flip 1 18 $ 30…" at bounding box center [348, 55] width 452 height 308
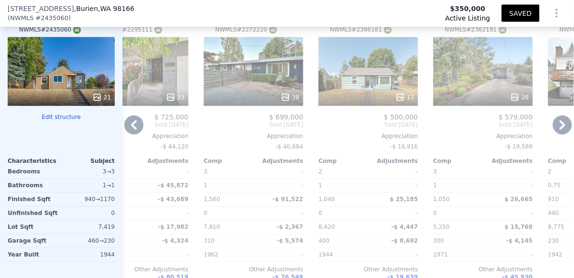
scroll to position [1173, 0]
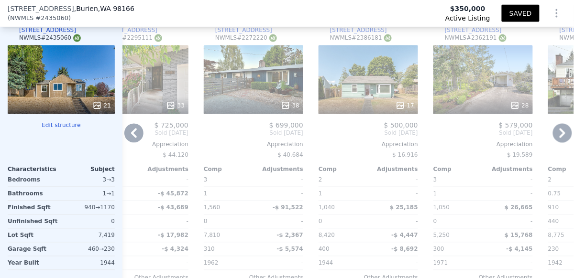
click at [365, 81] on div "17" at bounding box center [369, 79] width 100 height 69
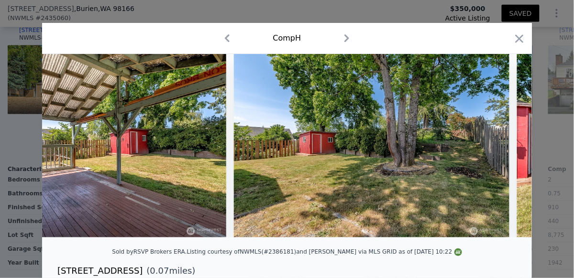
scroll to position [0, 4166]
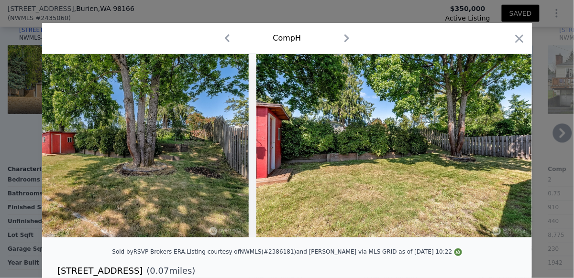
click at [521, 38] on icon "button" at bounding box center [519, 38] width 13 height 13
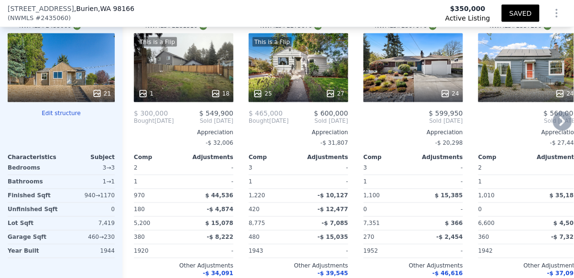
scroll to position [1139, 0]
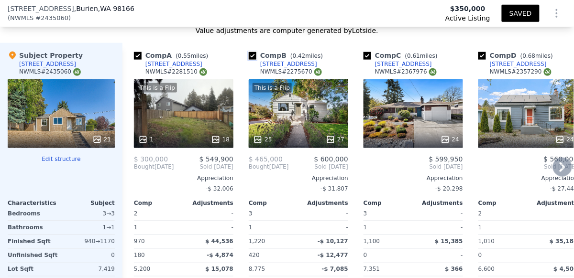
click at [250, 57] on input "checkbox" at bounding box center [253, 56] width 8 height 8
checkbox input "false"
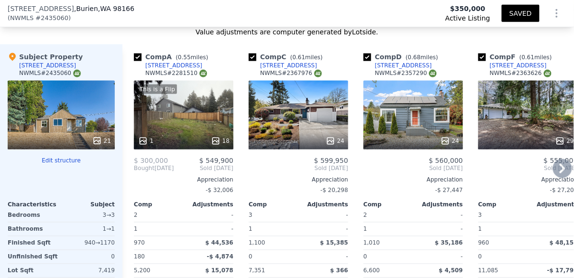
scroll to position [1156, 0]
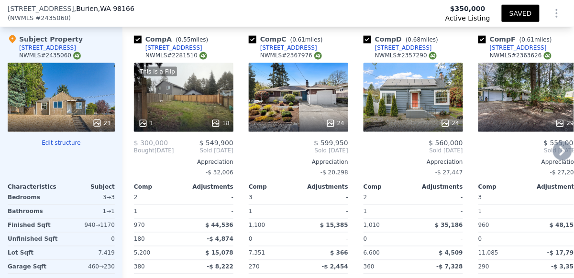
click at [299, 100] on div "24" at bounding box center [299, 97] width 100 height 69
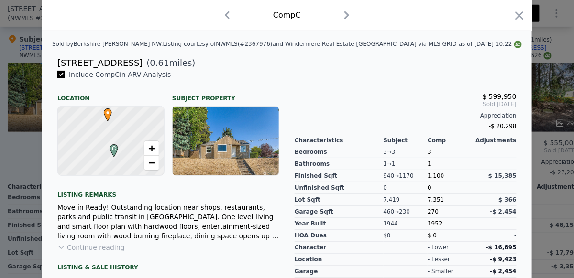
scroll to position [224, 0]
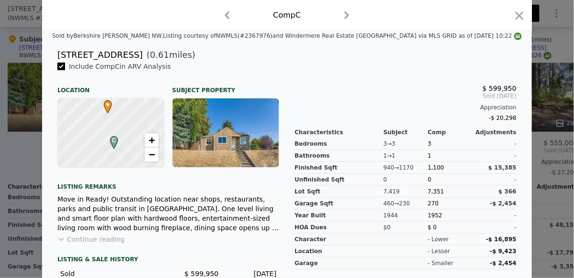
click at [441, 172] on div "1,100" at bounding box center [450, 168] width 44 height 12
click at [409, 171] on div "940 → 1170" at bounding box center [406, 168] width 44 height 12
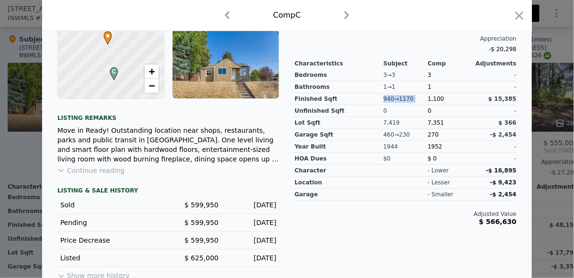
scroll to position [309, 0]
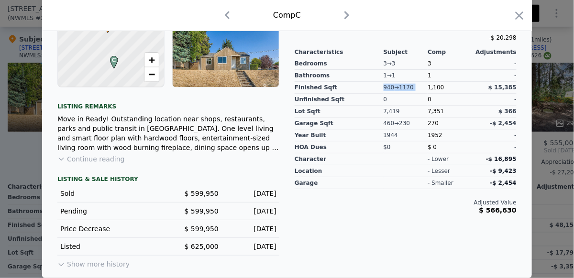
click at [196, 252] on div "Listed $ 625,000 Apr 30, 2025" at bounding box center [168, 247] width 222 height 18
click at [197, 246] on span "$ 625,000" at bounding box center [202, 247] width 34 height 8
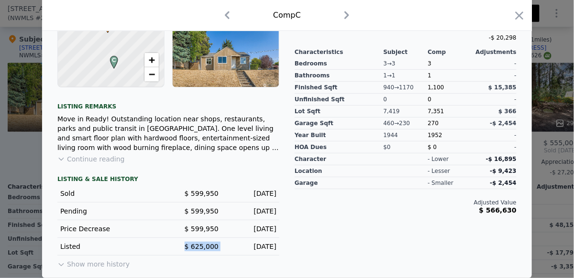
click at [197, 246] on span "$ 625,000" at bounding box center [202, 247] width 34 height 8
click at [196, 246] on span "$ 625,000" at bounding box center [202, 247] width 34 height 8
click at [195, 247] on span "$ 625,000" at bounding box center [202, 247] width 34 height 8
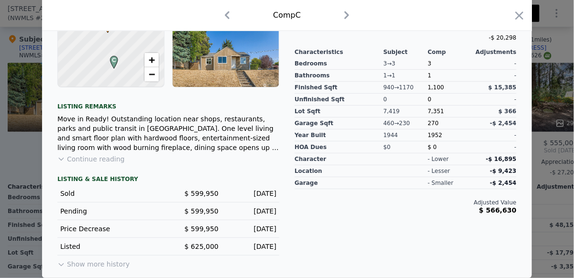
click at [195, 247] on span "$ 625,000" at bounding box center [202, 247] width 34 height 8
click at [87, 269] on button "Show more history" at bounding box center [93, 262] width 72 height 13
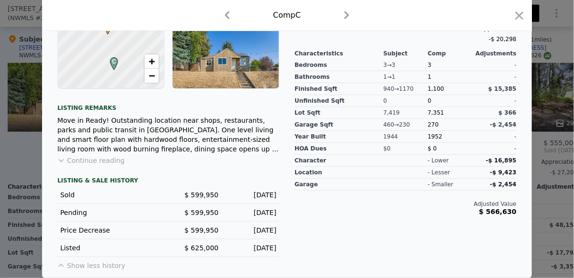
click at [196, 246] on span "$ 625,000" at bounding box center [202, 248] width 34 height 8
click at [195, 246] on span "$ 625,000" at bounding box center [202, 248] width 34 height 8
click at [240, 245] on div "Apr 30, 2025" at bounding box center [251, 249] width 50 height 10
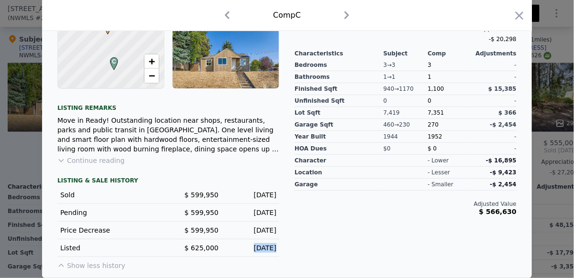
click at [240, 245] on div "Apr 30, 2025" at bounding box center [251, 249] width 50 height 10
click at [244, 227] on div "May 20, 2025" at bounding box center [251, 231] width 50 height 10
click at [206, 230] on span "$ 599,950" at bounding box center [202, 231] width 34 height 8
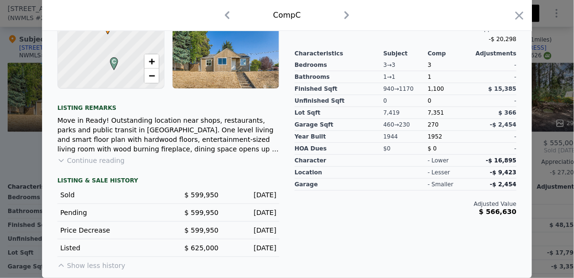
click at [206, 230] on span "$ 599,950" at bounding box center [202, 231] width 34 height 8
click at [211, 212] on span "$ 599,950" at bounding box center [202, 213] width 34 height 8
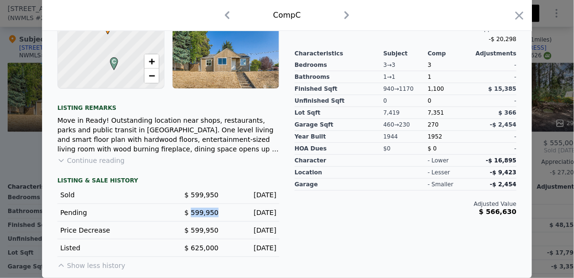
click at [211, 212] on span "$ 599,950" at bounding box center [202, 213] width 34 height 8
click at [215, 211] on span "$ 599,950" at bounding box center [202, 213] width 34 height 8
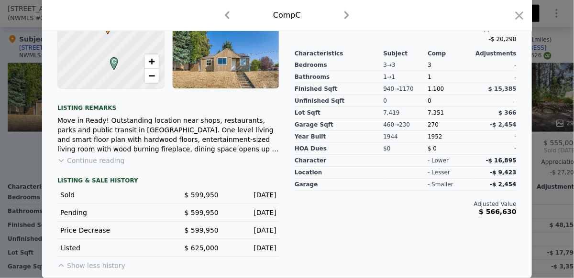
click at [213, 189] on div "Sold $ 599,950 Jun 24, 2025" at bounding box center [168, 196] width 222 height 18
click at [213, 192] on span "$ 599,950" at bounding box center [202, 195] width 34 height 8
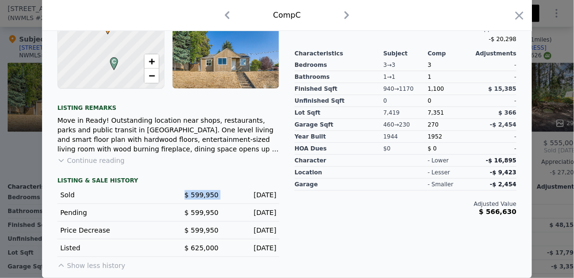
click at [213, 192] on span "$ 599,950" at bounding box center [202, 195] width 34 height 8
click at [208, 196] on span "$ 599,950" at bounding box center [202, 195] width 34 height 8
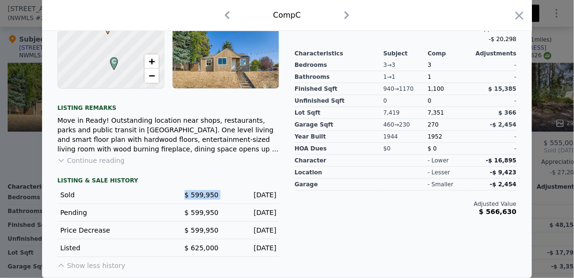
click at [208, 196] on span "$ 599,950" at bounding box center [202, 195] width 34 height 8
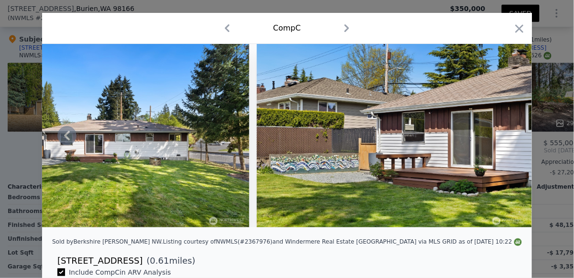
scroll to position [0, 0]
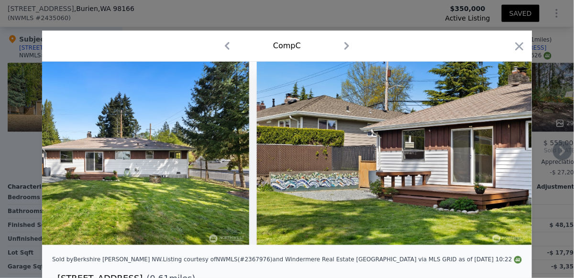
drag, startPoint x: 518, startPoint y: 46, endPoint x: 408, endPoint y: 97, distance: 121.2
click at [518, 47] on icon "button" at bounding box center [520, 46] width 8 height 8
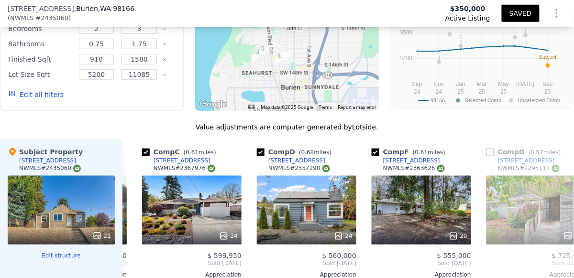
scroll to position [983, 0]
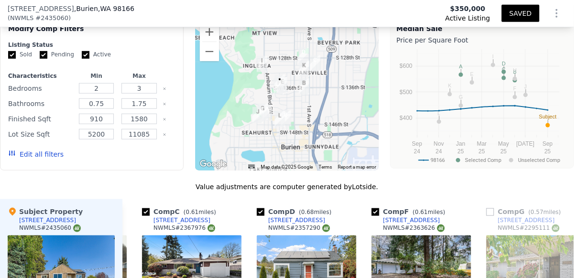
click at [326, 70] on div at bounding box center [287, 94] width 184 height 153
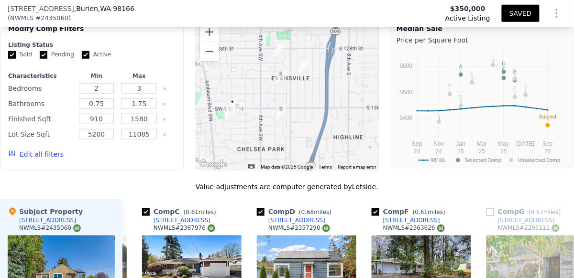
click at [311, 77] on div at bounding box center [287, 94] width 184 height 153
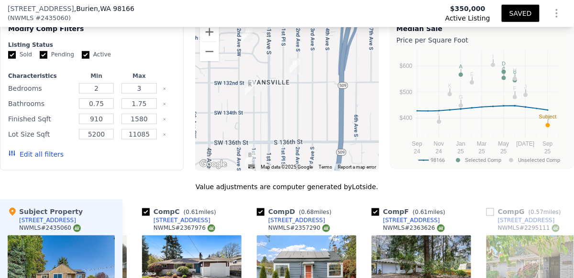
click at [333, 72] on div at bounding box center [287, 94] width 184 height 153
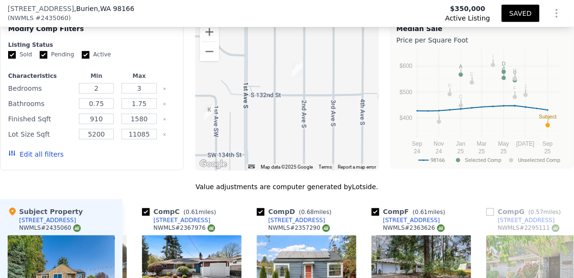
drag, startPoint x: 322, startPoint y: 77, endPoint x: 332, endPoint y: 74, distance: 10.3
click at [333, 74] on div at bounding box center [287, 94] width 184 height 153
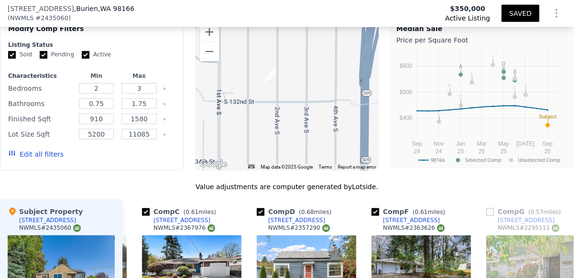
drag, startPoint x: 352, startPoint y: 80, endPoint x: 315, endPoint y: 90, distance: 38.6
click at [315, 90] on div at bounding box center [287, 94] width 184 height 153
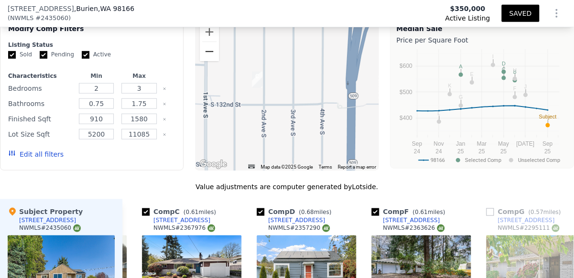
click at [210, 57] on button "Zoom out" at bounding box center [209, 51] width 19 height 19
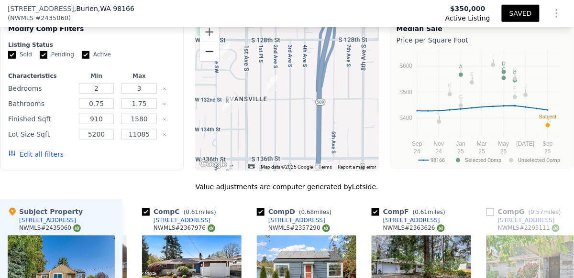
click at [210, 58] on button "Zoom out" at bounding box center [209, 51] width 19 height 19
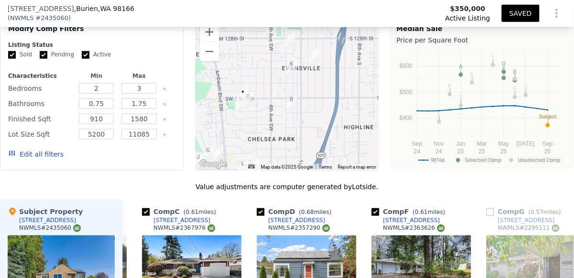
drag, startPoint x: 255, startPoint y: 108, endPoint x: 290, endPoint y: 93, distance: 38.8
click at [290, 93] on div at bounding box center [287, 94] width 184 height 153
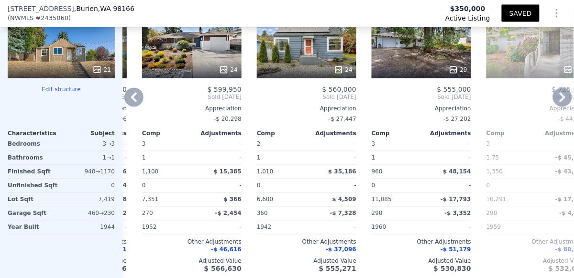
scroll to position [1184, 0]
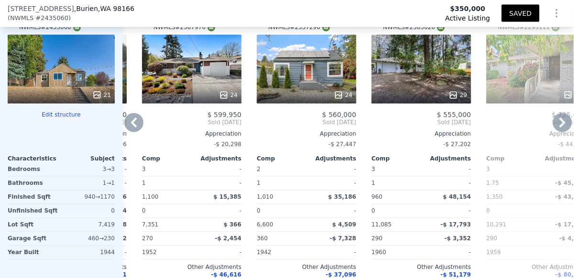
click at [309, 70] on div "24" at bounding box center [307, 69] width 100 height 69
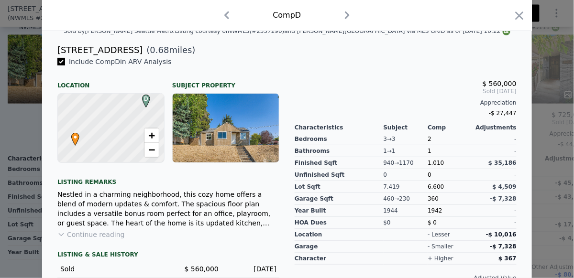
scroll to position [240, 0]
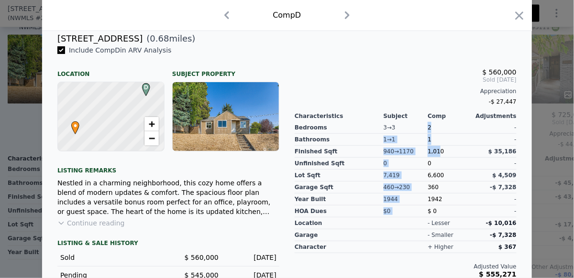
drag, startPoint x: 423, startPoint y: 131, endPoint x: 435, endPoint y: 161, distance: 31.8
click at [435, 161] on div "Bedrooms Bathrooms Finished Sqft Unfinished Sqft Lot Sqft Garage Sqft Year Buil…" at bounding box center [406, 169] width 222 height 98
click at [435, 158] on div "1,010" at bounding box center [450, 152] width 44 height 12
drag, startPoint x: 428, startPoint y: 135, endPoint x: 435, endPoint y: 168, distance: 34.2
click at [435, 168] on div "2 1 1,010 0 6,600 360 1942 $ 0" at bounding box center [450, 169] width 44 height 98
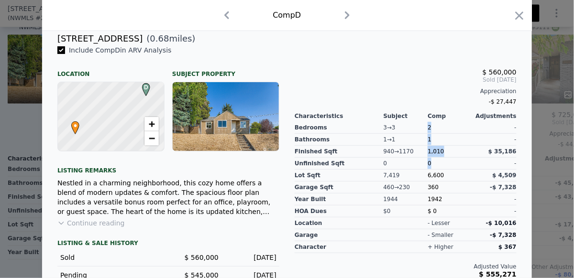
click at [433, 164] on div "0" at bounding box center [450, 164] width 44 height 12
click at [425, 131] on div "3 → 3" at bounding box center [406, 128] width 44 height 12
click at [430, 191] on span "360" at bounding box center [433, 187] width 11 height 7
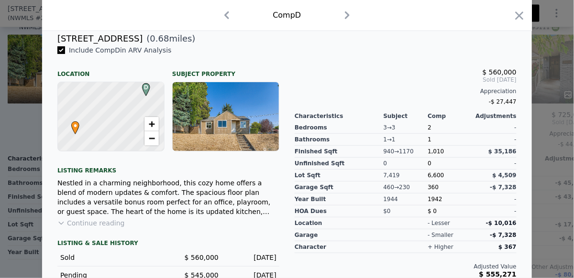
click at [428, 203] on div "1942" at bounding box center [450, 200] width 44 height 12
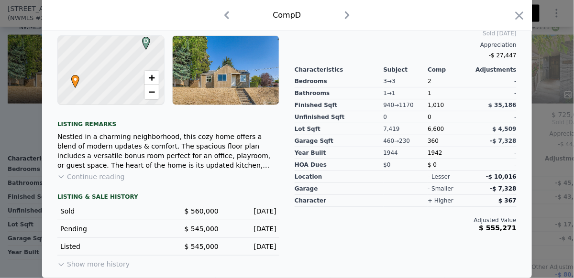
click at [199, 244] on span "$ 545,000" at bounding box center [202, 247] width 34 height 8
click at [201, 229] on span "$ 545,000" at bounding box center [202, 229] width 34 height 8
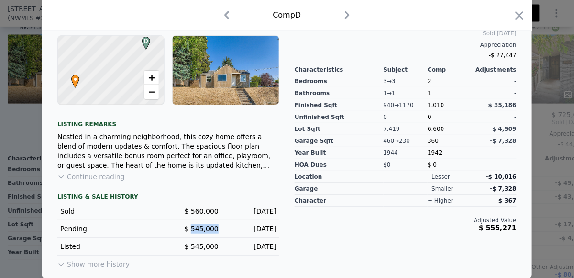
click at [201, 229] on span "$ 545,000" at bounding box center [202, 229] width 34 height 8
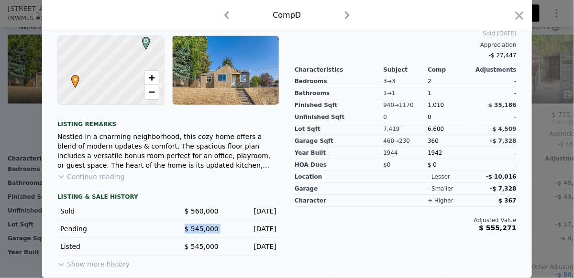
click at [201, 229] on span "$ 545,000" at bounding box center [202, 229] width 34 height 8
click at [206, 209] on span "$ 560,000" at bounding box center [202, 212] width 34 height 8
click at [107, 264] on button "Show more history" at bounding box center [93, 262] width 72 height 13
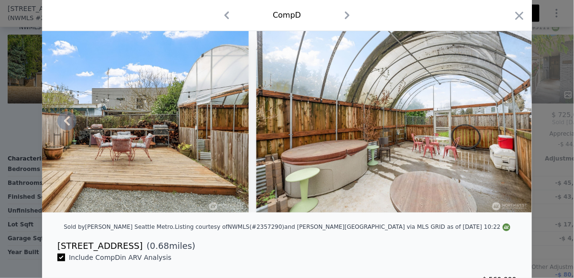
scroll to position [28, 0]
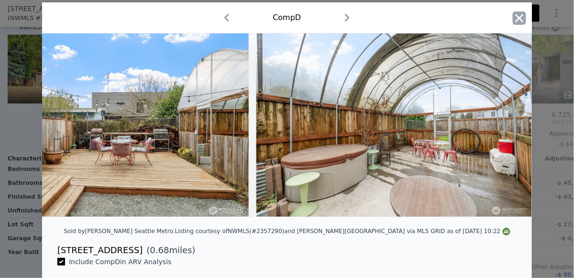
click at [516, 17] on icon "button" at bounding box center [520, 18] width 8 height 8
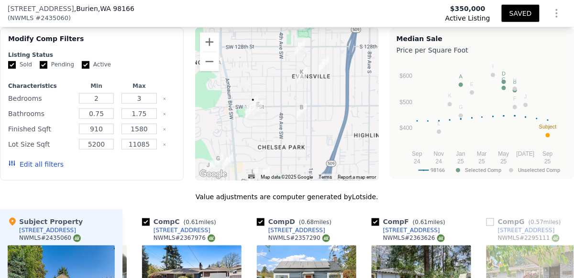
scroll to position [1004, 0]
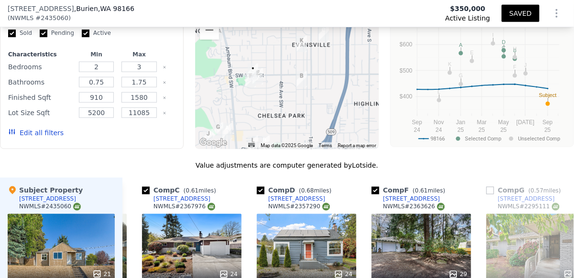
click at [252, 93] on div at bounding box center [287, 72] width 184 height 153
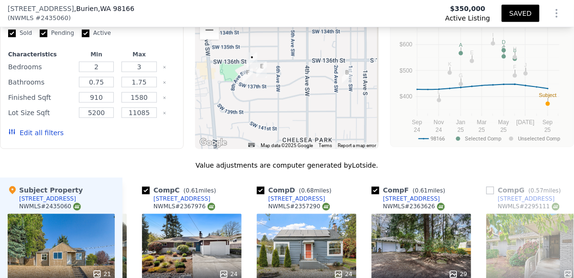
click at [249, 90] on div at bounding box center [287, 72] width 184 height 153
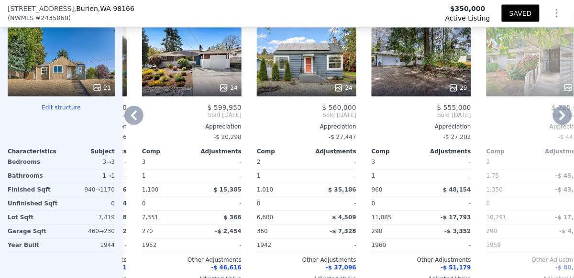
scroll to position [1161, 0]
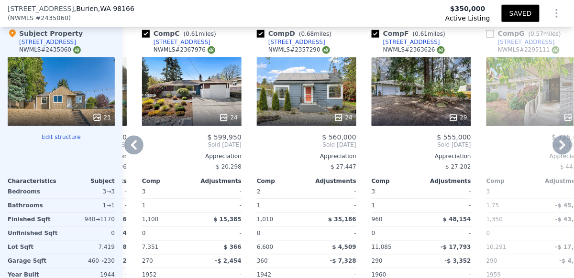
click at [392, 92] on div "29" at bounding box center [422, 91] width 100 height 69
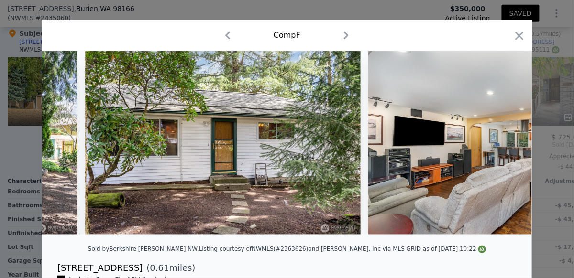
scroll to position [0, 860]
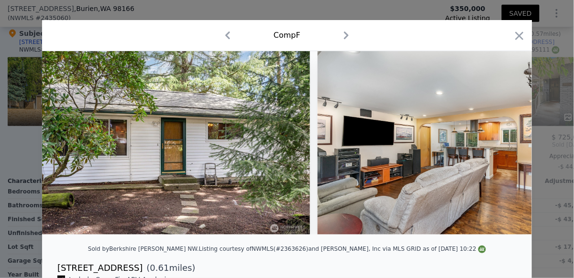
drag, startPoint x: 116, startPoint y: 240, endPoint x: 128, endPoint y: 239, distance: 11.5
click at [128, 239] on div at bounding box center [287, 146] width 490 height 191
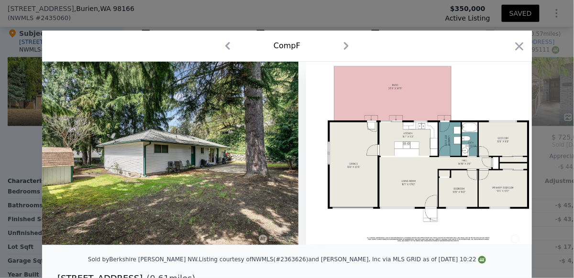
scroll to position [0, 7697]
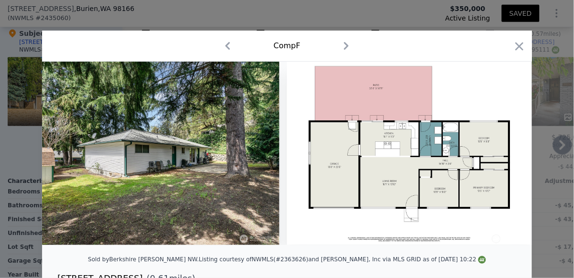
drag, startPoint x: 514, startPoint y: 48, endPoint x: 485, endPoint y: 61, distance: 32.1
click at [514, 48] on icon "button" at bounding box center [519, 46] width 13 height 13
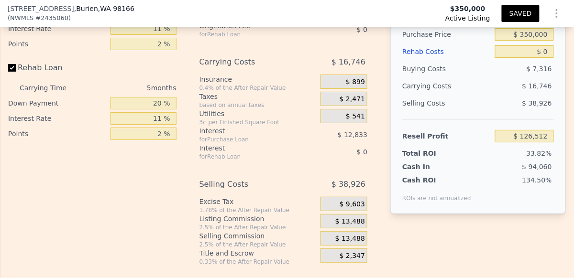
scroll to position [1641, 0]
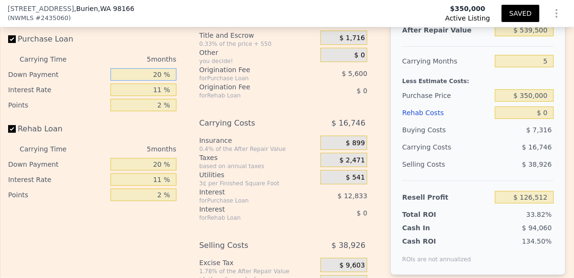
click at [160, 81] on input "20 %" at bounding box center [144, 74] width 66 height 12
type input "2 %"
type input "$ 122,367"
type input "1 %"
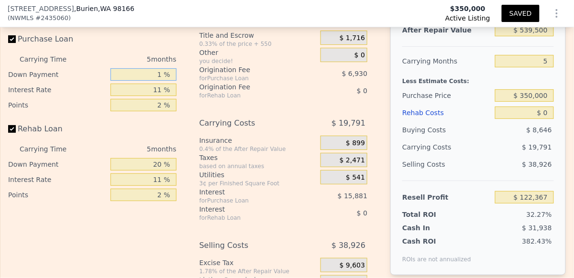
type input "$ 122,137"
type input "10 %"
type input "$ 124,207"
type input "10 %"
click at [163, 95] on input "11 %" at bounding box center [144, 90] width 66 height 12
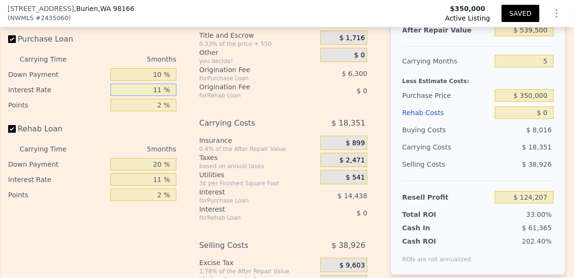
type input "1 %"
type input "$ 137,332"
type input "10 %"
type input "$ 125,522"
type input "10.5 %"
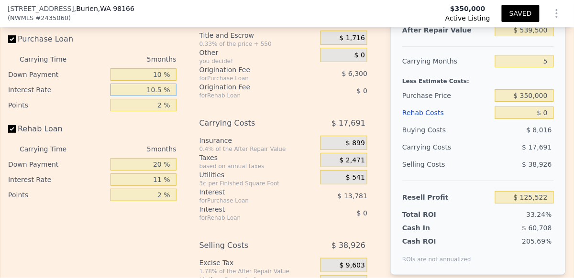
type input "$ 124,867"
type input "10.5 %"
click at [161, 108] on input "2 %" at bounding box center [144, 105] width 66 height 12
type input "1 %"
type input "$ 128,017"
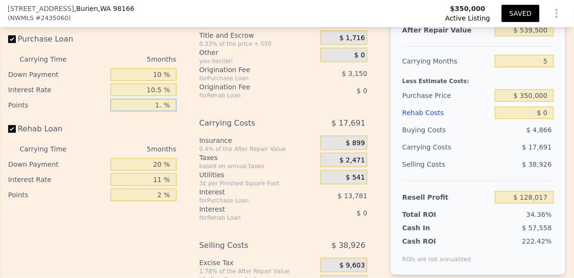
type input "1.5 %"
type input "$ 126,442"
type input "1.5 %"
click at [159, 171] on input "20 %" at bounding box center [144, 164] width 66 height 12
type input "2 %"
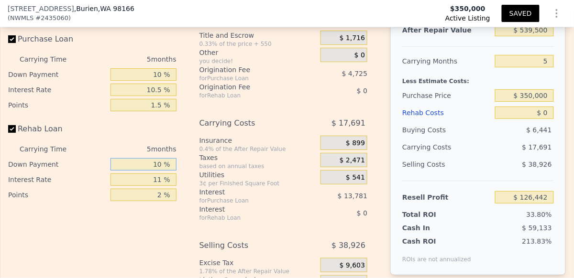
type input "10 %"
click at [160, 186] on input "11 %" at bounding box center [144, 180] width 66 height 12
type input "10.5 %"
click at [161, 201] on input "2 %" at bounding box center [144, 195] width 66 height 12
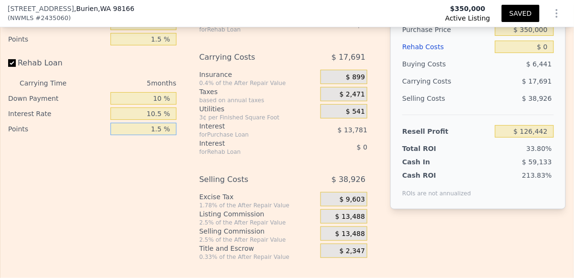
scroll to position [1777, 0]
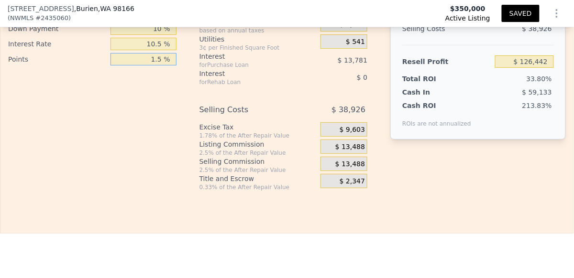
type input "1.5 %"
click at [335, 171] on div "$ 13,488" at bounding box center [344, 164] width 47 height 14
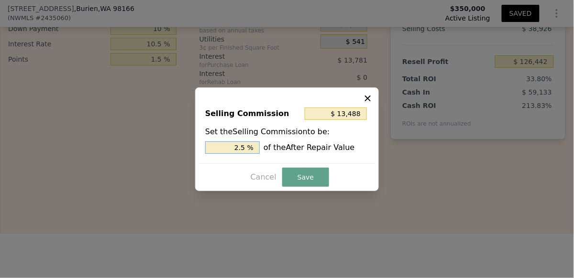
click at [239, 147] on input "2.5 %" at bounding box center [232, 148] width 55 height 12
type input "$ 2,698"
type input ".5 %"
type input "$ 8,093"
type input "1.5 %"
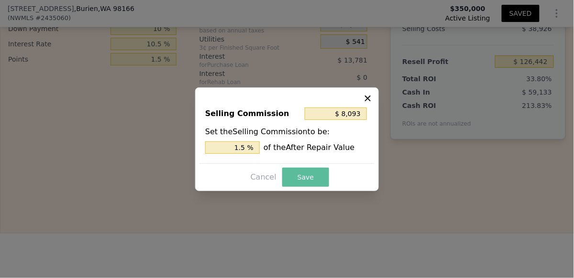
click at [298, 169] on button "Save" at bounding box center [305, 177] width 47 height 19
type input "$ 131,837"
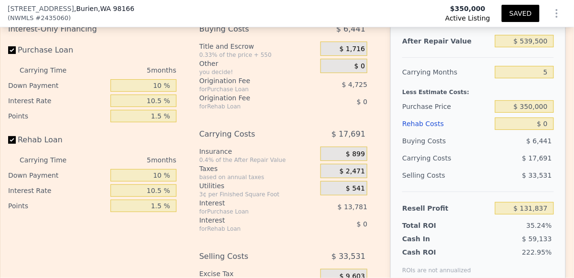
scroll to position [1622, 0]
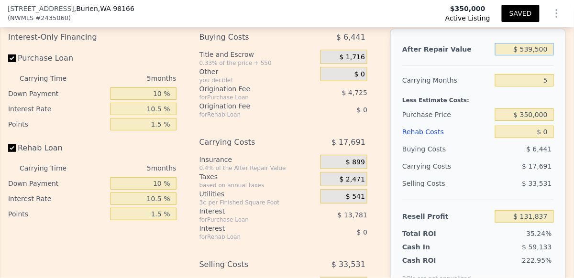
click at [523, 56] on input "$ 539,500" at bounding box center [524, 49] width 59 height 12
type input "$ 5"
type input "-$ 373,778"
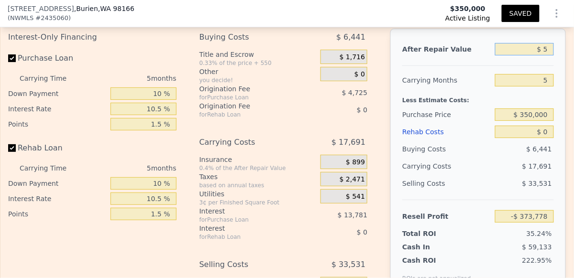
type input "$ 58"
type input "-$ 373,728"
type input "$ 585"
type input "-$ 373,235"
type input "-$ 585"
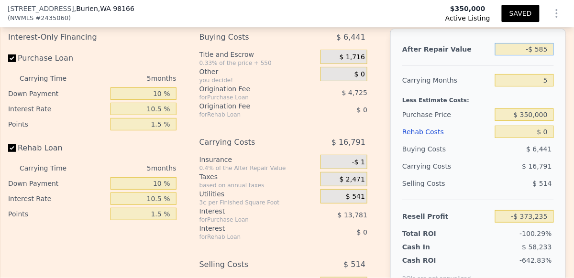
type input "-$ 374,331"
type input "$ 585"
type input "-$ 373,235"
type input "-$ 585"
type input "-$ 374,331"
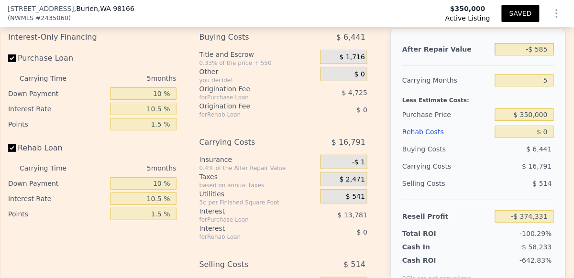
type input "-$ 58"
type input "-$ 373,838"
type input "-$ 580"
type input "-$ 374,327"
type input "-$ 58"
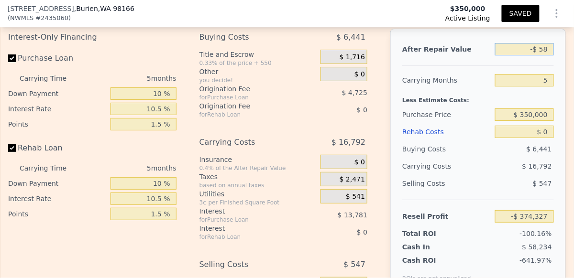
type input "-$ 373,838"
type input "-$ 5"
type input "-$ 373,788"
type input "-"
type input "$ 5"
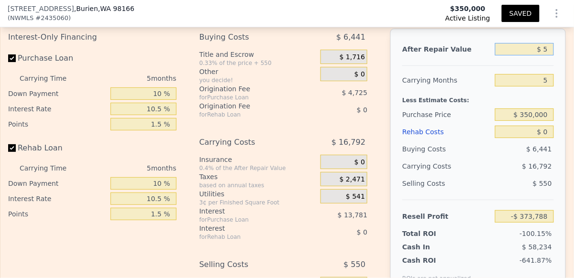
type input "-$ 373,778"
type input "$ 58"
type input "-$ 373,728"
type input "$ 585"
type input "-$ 373,235"
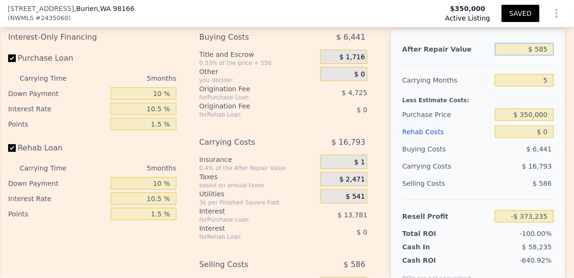
type input "$ 5,850"
type input "-$ 368,300"
type input "$ 58,500"
type input "-$ 318,958"
type input "$ 585,000"
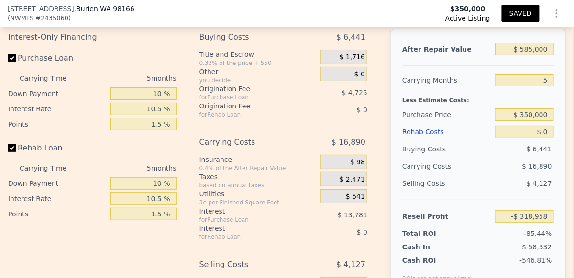
type input "$ 174,481"
type input "$ 585,000"
click at [544, 87] on input "5" at bounding box center [524, 80] width 59 height 12
type input "55"
type input "-$ 3,187"
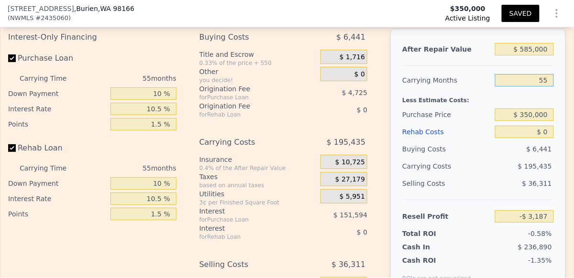
type input "5"
type input "$ 174,481"
type input "6"
type input "$ 170,928"
type input "6"
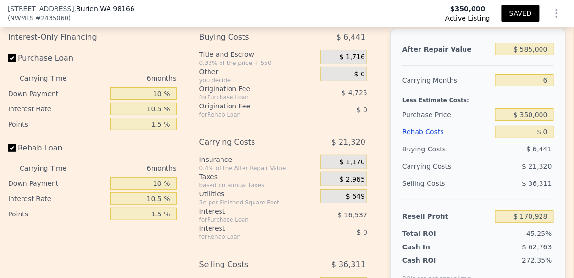
click at [546, 106] on div "Less Estimate Costs:" at bounding box center [478, 97] width 152 height 17
click at [529, 120] on input "$ 350,000" at bounding box center [524, 115] width 59 height 12
click at [550, 144] on div "After Repair Value $ 585,000 Carrying Months 6 Less Estimate Costs: Purchase Pr…" at bounding box center [478, 162] width 176 height 266
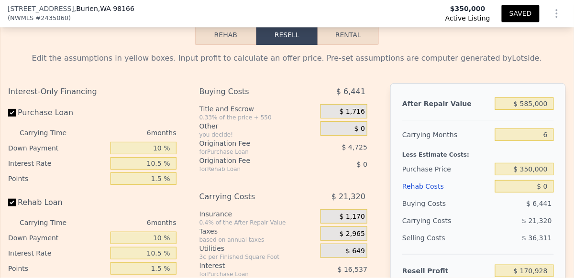
scroll to position [1530, 0]
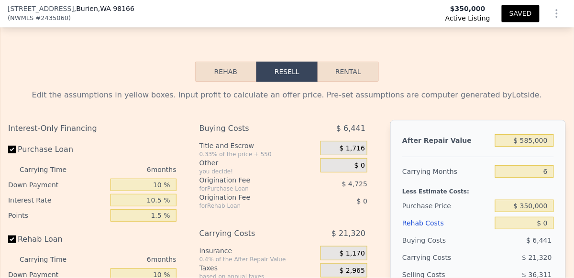
drag, startPoint x: 229, startPoint y: 83, endPoint x: 225, endPoint y: 90, distance: 8.1
click at [225, 90] on div "Rehab Resell Rental Edit the assumptions in yellow boxes. Input profit to calcu…" at bounding box center [287, 249] width 574 height 461
click at [228, 82] on button "Rehab" at bounding box center [225, 72] width 61 height 20
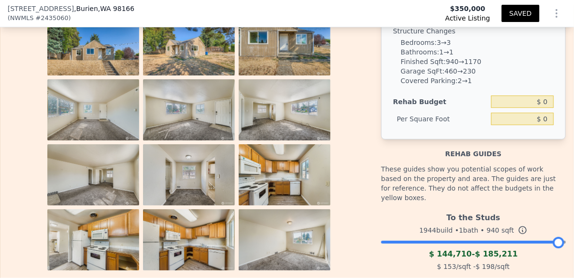
scroll to position [1689, 0]
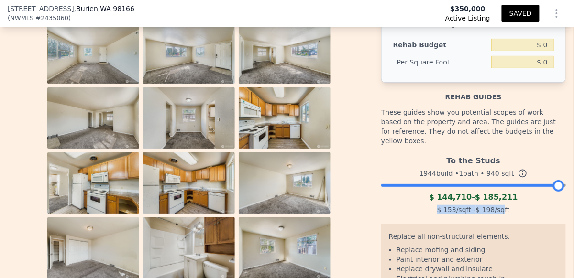
drag, startPoint x: 436, startPoint y: 210, endPoint x: 500, endPoint y: 209, distance: 63.2
click at [500, 209] on div "$ 153 /sqft - $ 198 /sqft" at bounding box center [473, 209] width 185 height 13
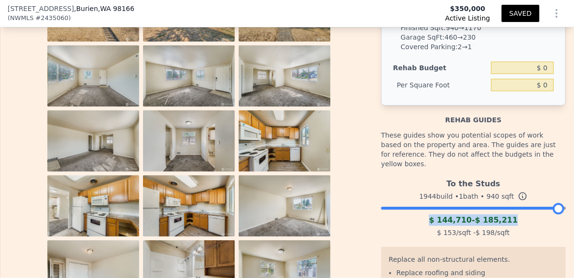
drag, startPoint x: 547, startPoint y: 212, endPoint x: 529, endPoint y: 213, distance: 18.7
click at [540, 213] on div "To the Studs 1944 build • 1 bath • 940 sqft $ 144,710 - $ 185,211 $ 153 /sqft -…" at bounding box center [473, 207] width 185 height 65
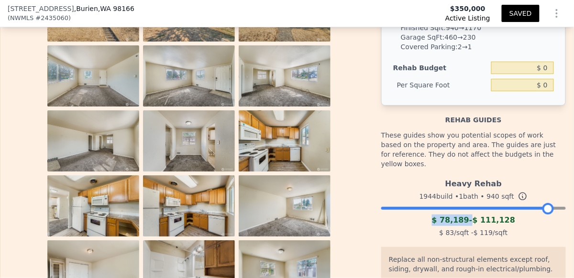
drag, startPoint x: 552, startPoint y: 207, endPoint x: 541, endPoint y: 206, distance: 11.0
click at [543, 206] on div at bounding box center [548, 208] width 11 height 11
click at [511, 219] on div "$ 78,189 - $ 111,128" at bounding box center [473, 220] width 185 height 11
click at [543, 208] on div at bounding box center [548, 208] width 11 height 11
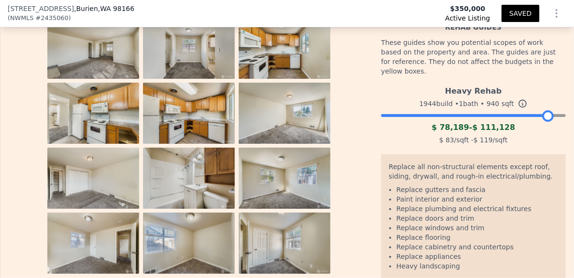
scroll to position [1767, 0]
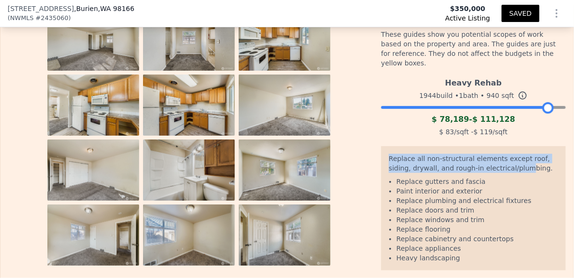
drag, startPoint x: 385, startPoint y: 157, endPoint x: 522, endPoint y: 169, distance: 138.3
click at [522, 169] on div "Replace all non-structural elements except roof, siding, drywall, and rough-in …" at bounding box center [473, 208] width 185 height 124
click at [522, 169] on div "Replace all non-structural elements except roof, siding, drywall, and rough-in …" at bounding box center [473, 165] width 169 height 23
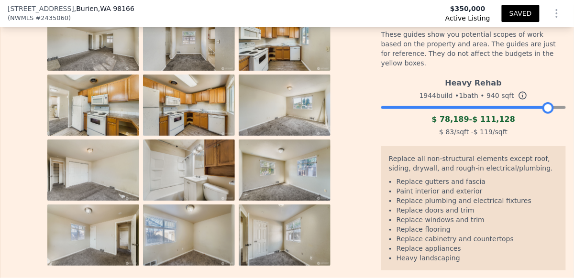
click at [412, 196] on li "Replace plumbing and electrical fixtures" at bounding box center [478, 201] width 162 height 10
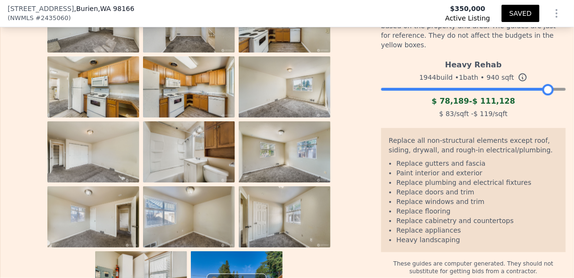
scroll to position [1777, 0]
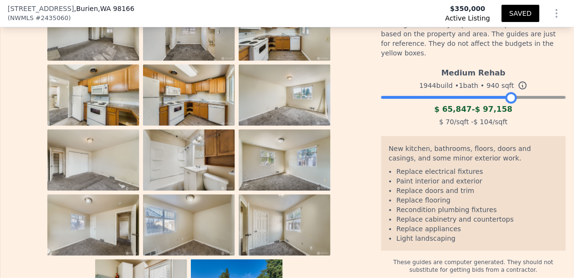
drag, startPoint x: 544, startPoint y: 94, endPoint x: 506, endPoint y: 98, distance: 37.5
click at [506, 98] on div at bounding box center [511, 97] width 11 height 11
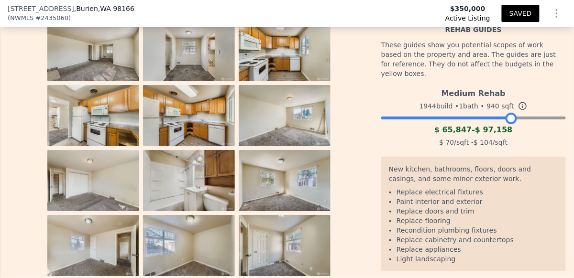
scroll to position [1765, 0]
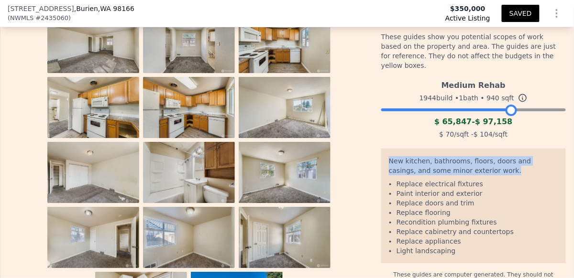
drag, startPoint x: 382, startPoint y: 158, endPoint x: 483, endPoint y: 171, distance: 101.8
click at [483, 171] on div "New kitchen, bathrooms, floors, doors and casings, and some minor exterior work…" at bounding box center [473, 206] width 185 height 115
click at [483, 171] on div "New kitchen, bathrooms, floors, doors and casings, and some minor exterior work." at bounding box center [473, 167] width 169 height 23
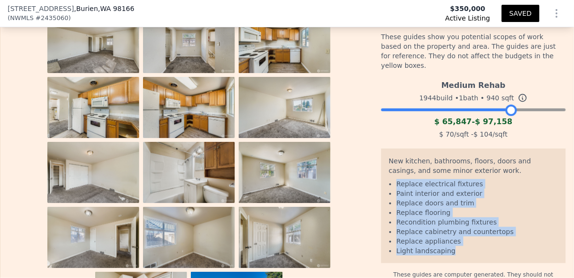
drag, startPoint x: 385, startPoint y: 184, endPoint x: 448, endPoint y: 251, distance: 92.1
click at [448, 251] on div "New kitchen, bathrooms, floors, doors and casings, and some minor exterior work…" at bounding box center [473, 206] width 185 height 115
click at [191, 115] on img at bounding box center [189, 107] width 92 height 61
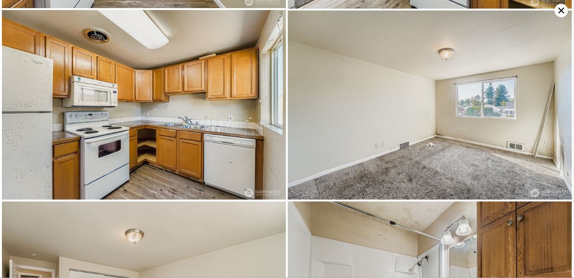
scroll to position [949, 0]
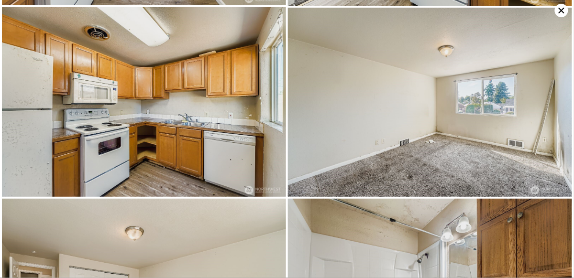
click at [560, 11] on icon at bounding box center [561, 10] width 13 height 13
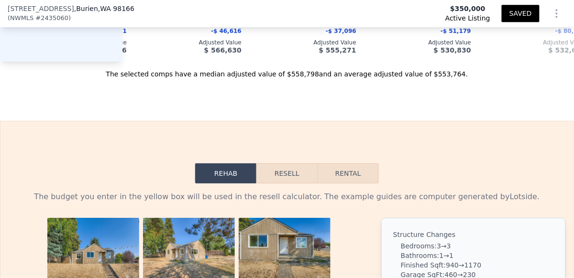
click at [288, 176] on button "Resell" at bounding box center [286, 174] width 61 height 20
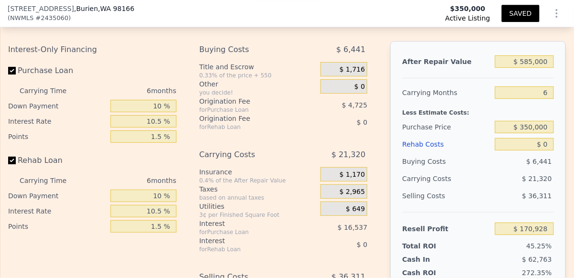
scroll to position [1613, 0]
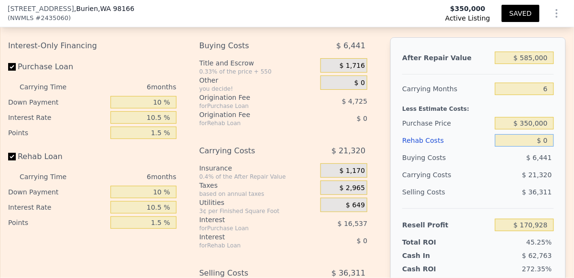
click at [545, 147] on input "$ 0" at bounding box center [524, 140] width 59 height 12
type input "$ 10"
type input "$ 170,918"
type input "$ 100"
type input "$ 170,821"
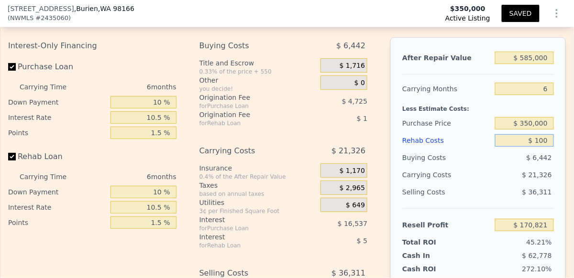
type input "$ 1,000"
type input "$ 169,866"
type input "$ 10,000"
type input "$ 160,319"
type input "$ 100,000"
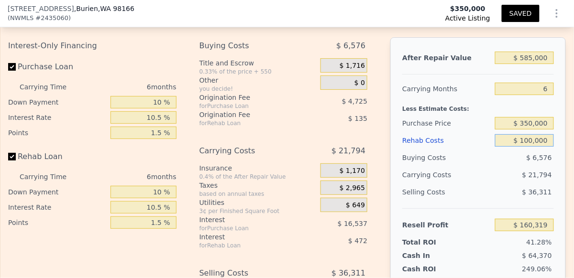
type input "$ 64,856"
type input "$ 100,000"
click at [490, 180] on div "$ 26,042" at bounding box center [507, 175] width 93 height 17
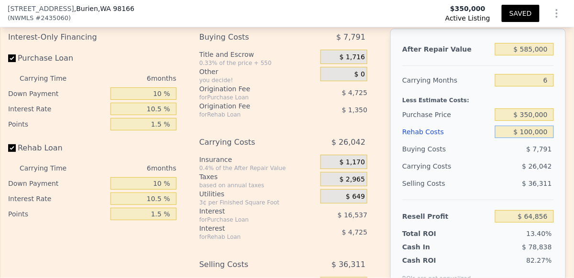
click at [526, 138] on input "$ 100,000" at bounding box center [524, 132] width 59 height 12
click at [526, 121] on input "$ 350,000" at bounding box center [524, 115] width 59 height 12
click at [526, 56] on input "$ 585,000" at bounding box center [524, 49] width 59 height 12
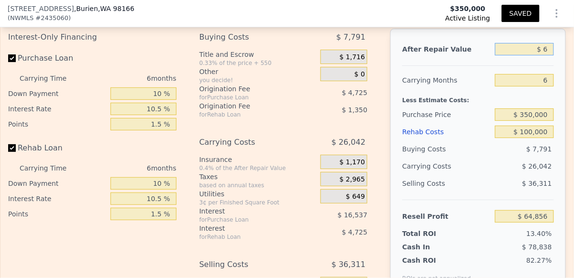
type input "$ 60"
type input "-$ 483,157"
type input "$ 600"
type input "-$ 482,651"
type input "$ 6,000"
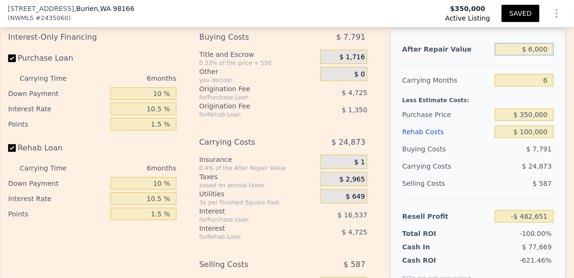
type input "-$ 477,592"
type input "$ 60,000"
type input "-$ 427,001"
type input "$ 600,000"
type input "$ 78,909"
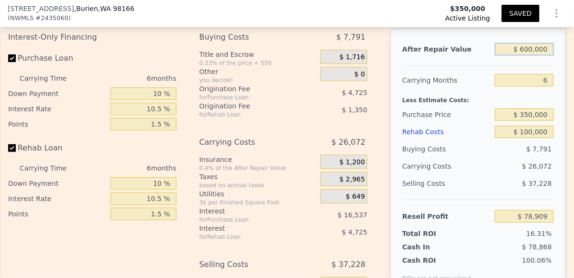
type input "$ 600,000"
click at [559, 90] on div "After Repair Value $ 600,000 Carrying Months 6 Less Estimate Costs: Purchase Pr…" at bounding box center [478, 162] width 176 height 266
click at [532, 138] on input "$ 100,000" at bounding box center [524, 132] width 59 height 12
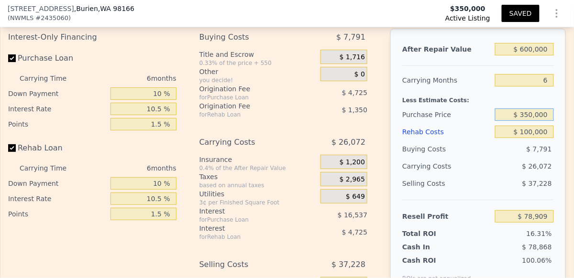
click at [532, 120] on input "$ 350,000" at bounding box center [524, 115] width 59 height 12
type input "$ 370,000"
type input "$ 57,625"
click at [496, 158] on div "$ 7,791" at bounding box center [524, 149] width 59 height 17
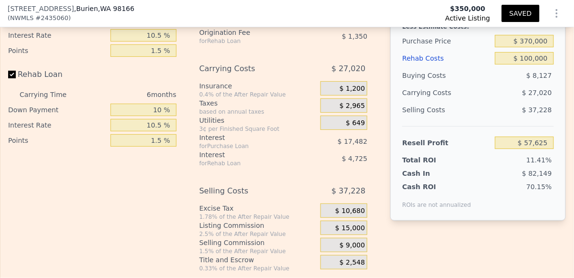
scroll to position [1695, 0]
checkbox input "true"
type input "$ 539,500"
type input "5"
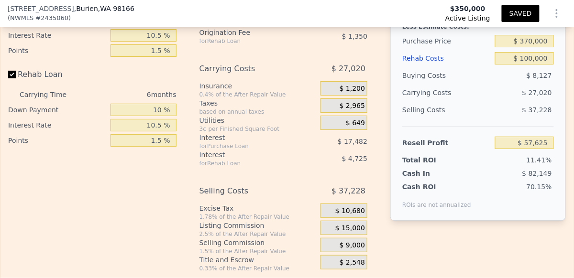
type input "$ 0"
type input "$ 126,512"
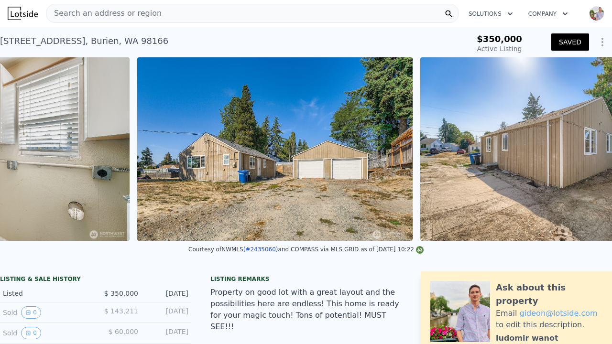
scroll to position [0, 5781]
